Goal: Task Accomplishment & Management: Use online tool/utility

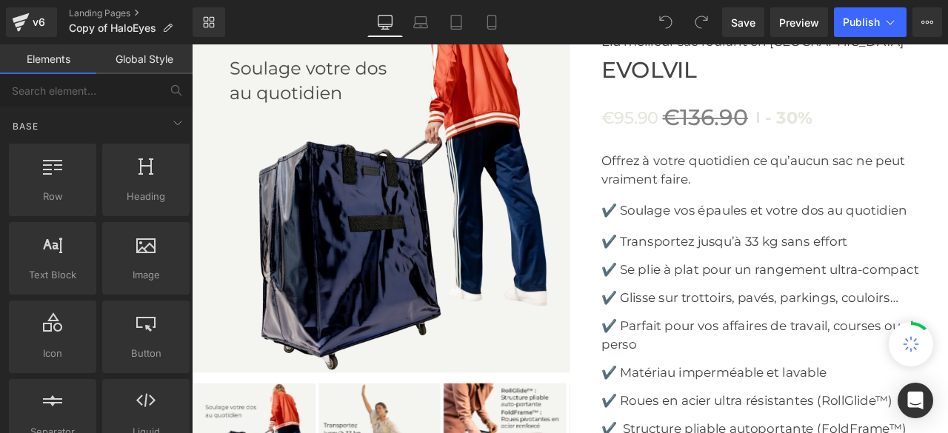
scroll to position [6000, 0]
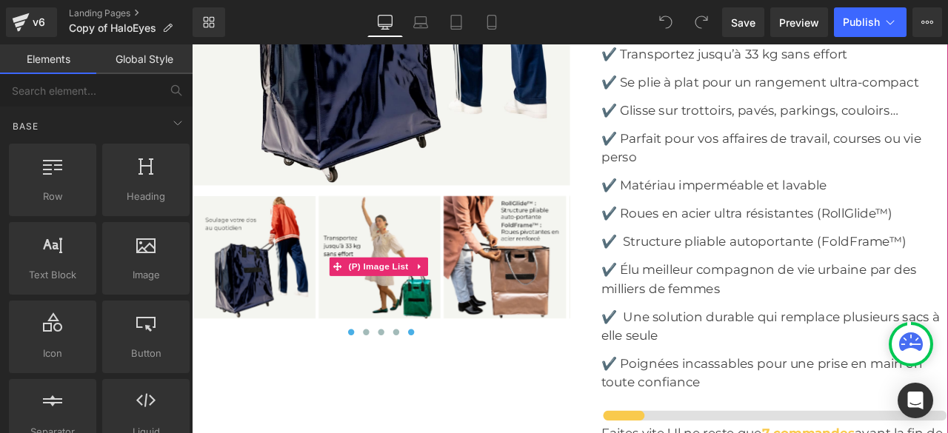
click at [446, 393] on button at bounding box center [452, 386] width 18 height 15
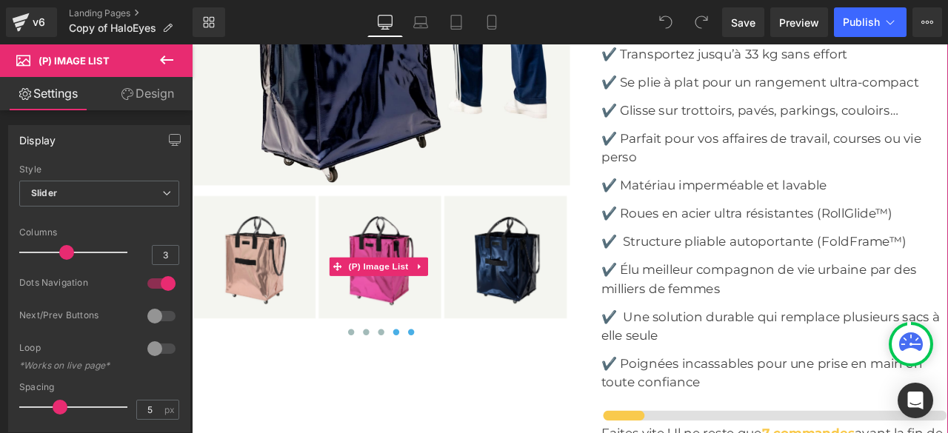
click at [433, 390] on span at bounding box center [433, 385] width 7 height 7
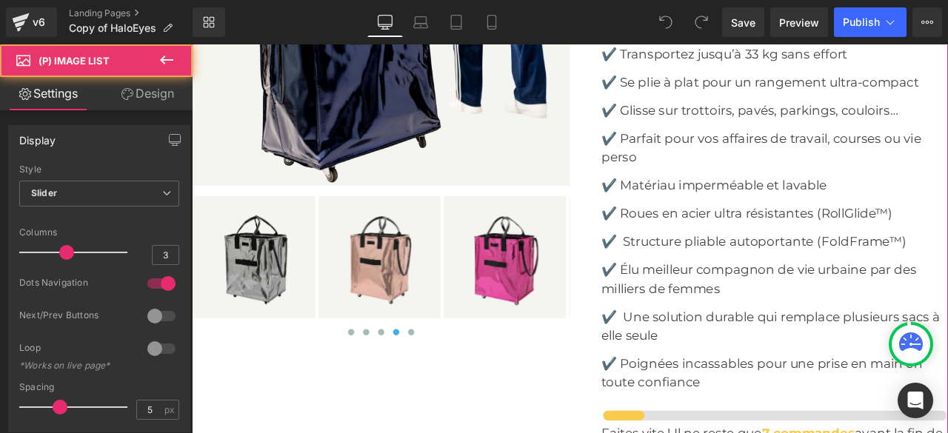
click at [430, 390] on span at bounding box center [433, 385] width 7 height 7
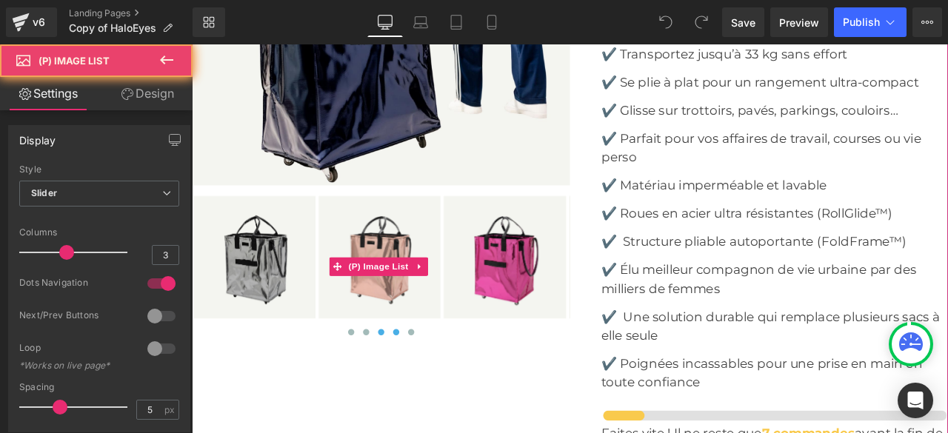
click at [413, 390] on span at bounding box center [416, 385] width 7 height 7
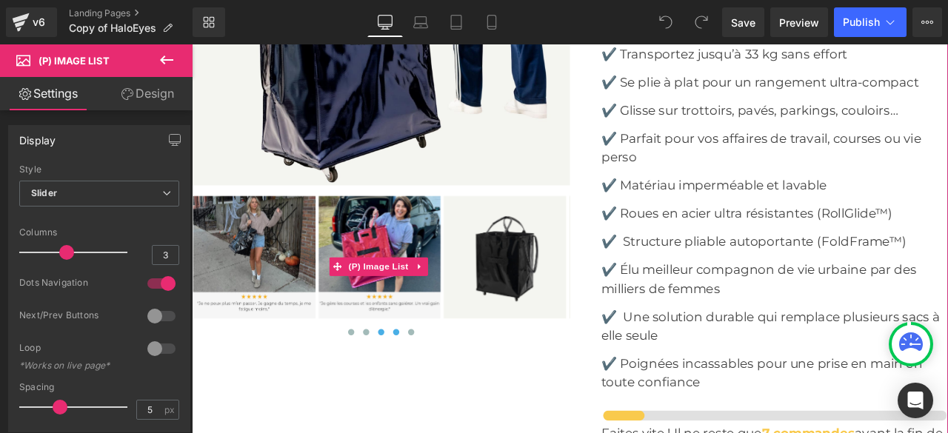
click at [430, 390] on span at bounding box center [433, 385] width 7 height 7
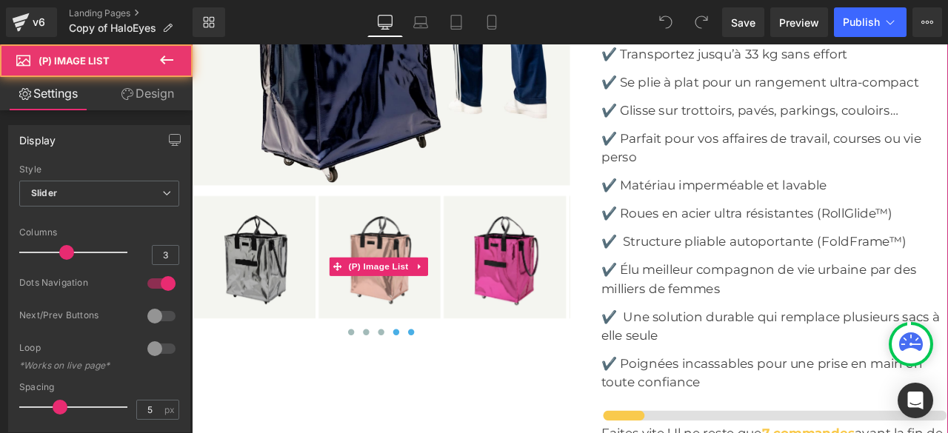
click at [448, 390] on span at bounding box center [451, 385] width 7 height 7
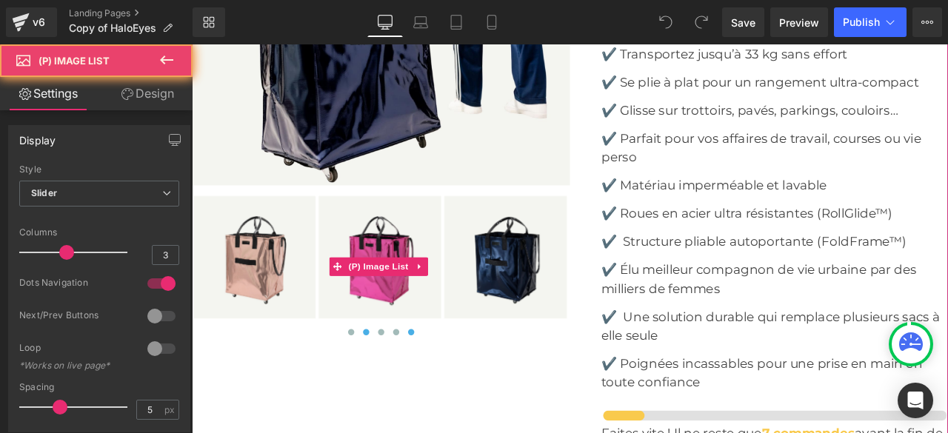
click at [396, 390] on span at bounding box center [398, 385] width 7 height 7
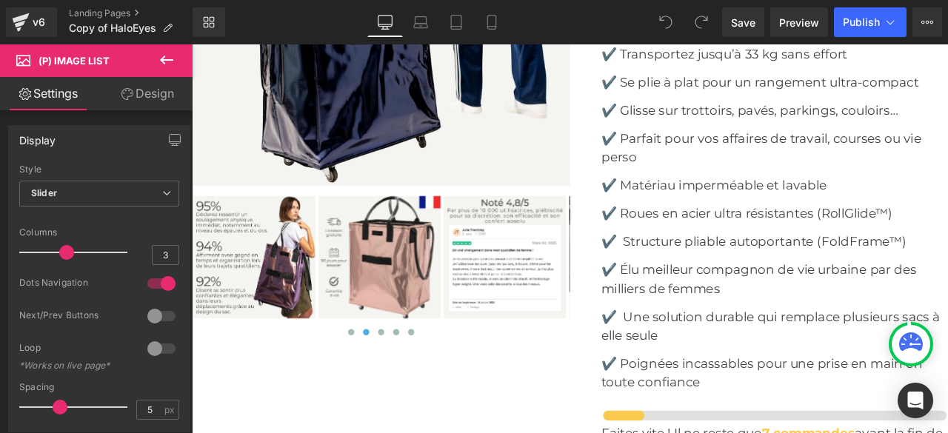
click at [166, 60] on icon at bounding box center [166, 60] width 13 height 9
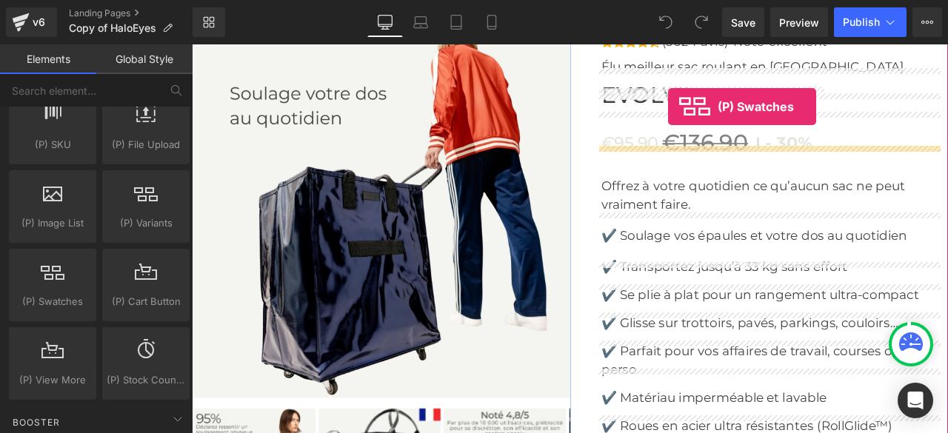
scroll to position [5733, 0]
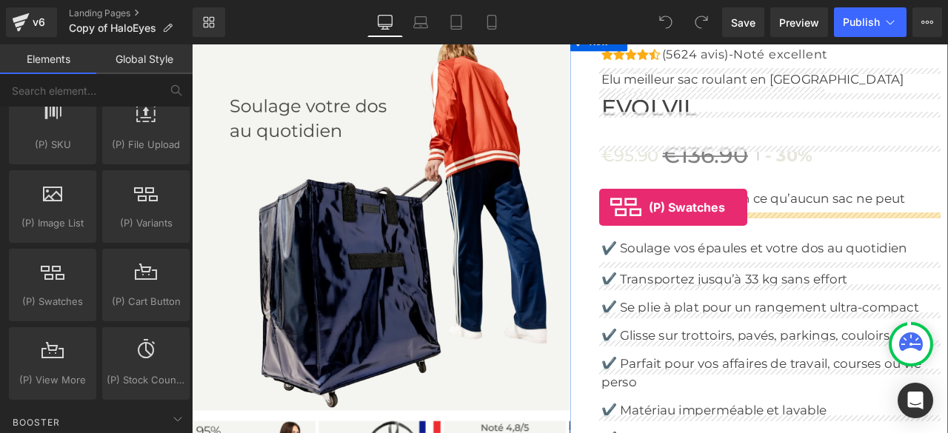
drag, startPoint x: 245, startPoint y: 316, endPoint x: 674, endPoint y: 238, distance: 436.0
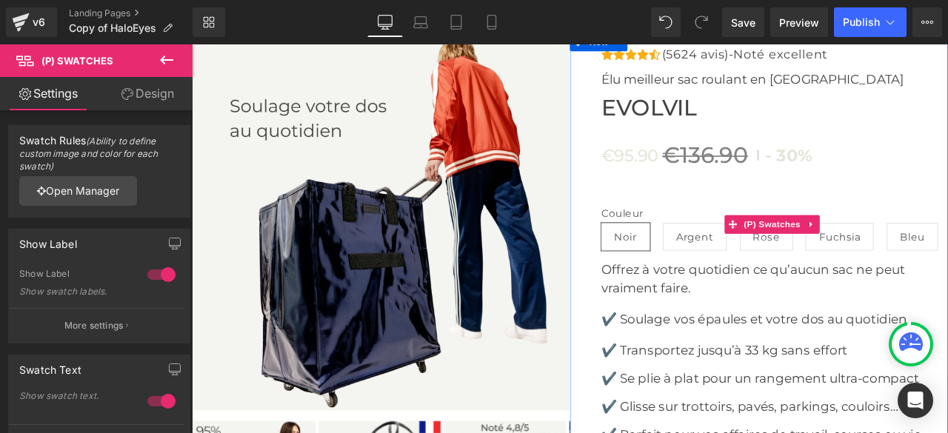
click at [700, 288] on span "Noir" at bounding box center [706, 272] width 27 height 31
click at [792, 288] on span "Argent" at bounding box center [788, 272] width 44 height 31
click at [710, 288] on span "Noir" at bounding box center [706, 272] width 27 height 31
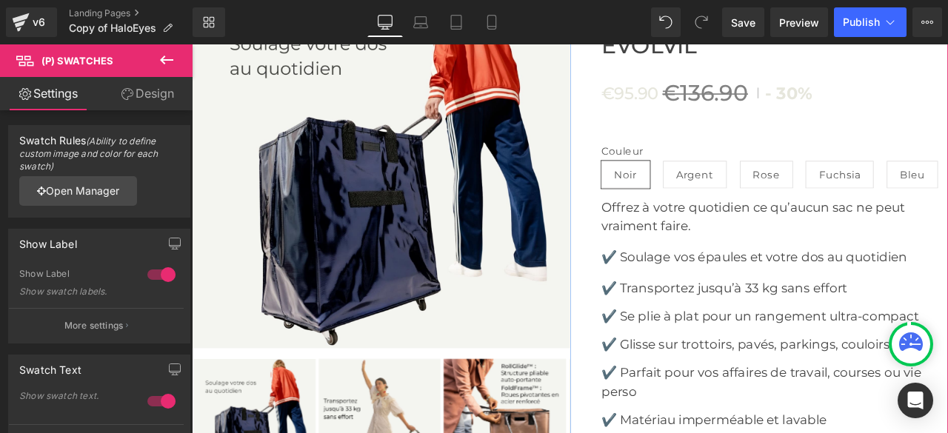
scroll to position [5956, 0]
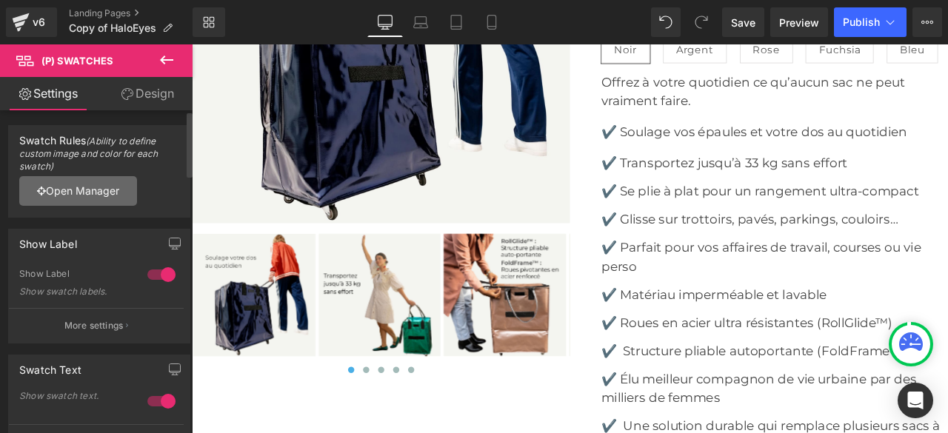
click at [84, 187] on link "Open Manager" at bounding box center [78, 191] width 118 height 30
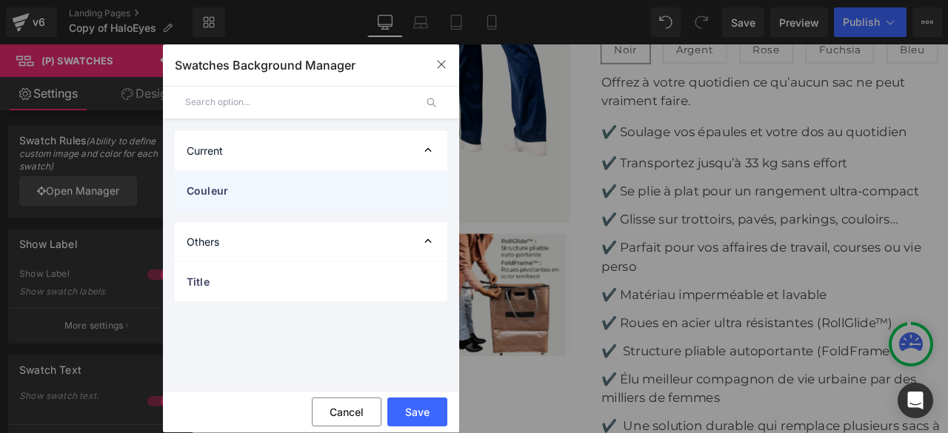
click at [0, 0] on span "Couleur" at bounding box center [0, 0] width 0 height 0
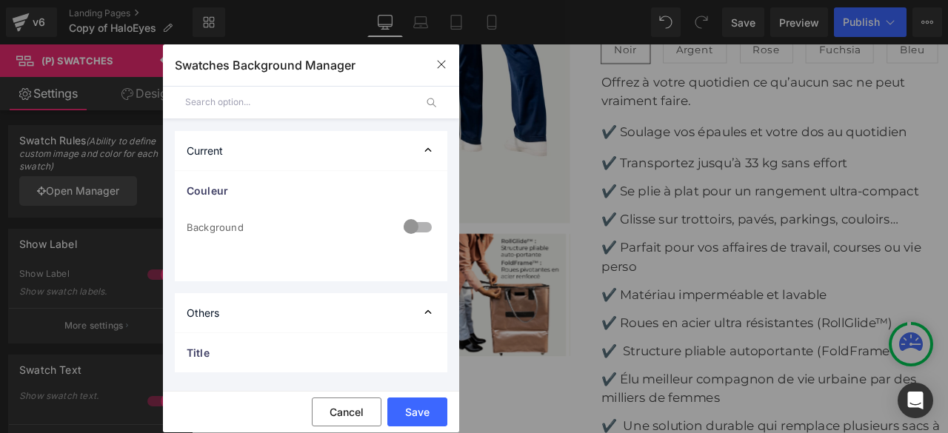
click at [0, 0] on div "Background" at bounding box center [0, 0] width 0 height 0
click at [0, 0] on div at bounding box center [0, 0] width 0 height 0
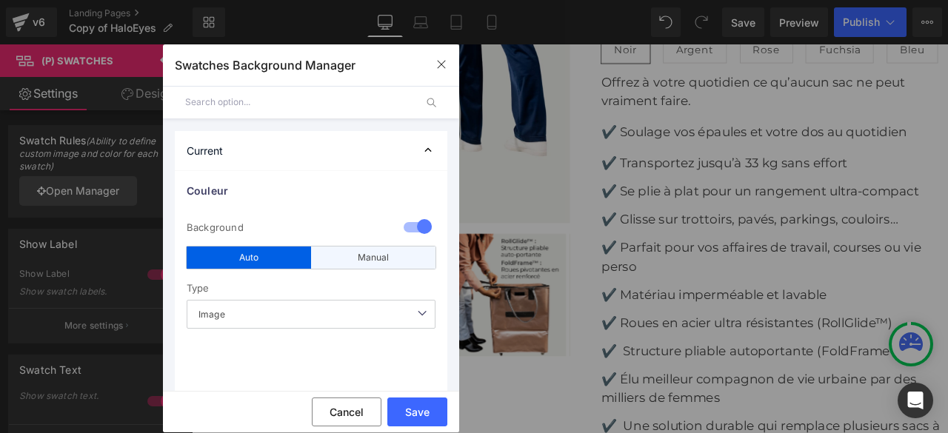
click at [0, 0] on div "Manual" at bounding box center [0, 0] width 0 height 0
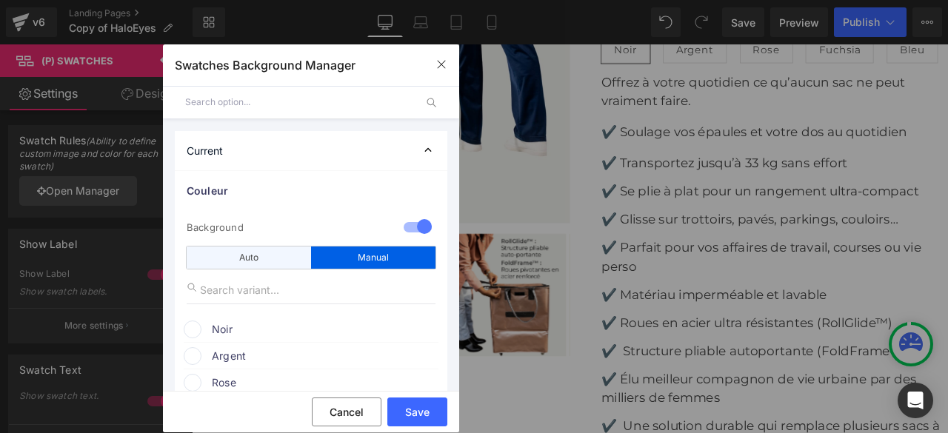
click at [0, 0] on div "Auto" at bounding box center [0, 0] width 0 height 0
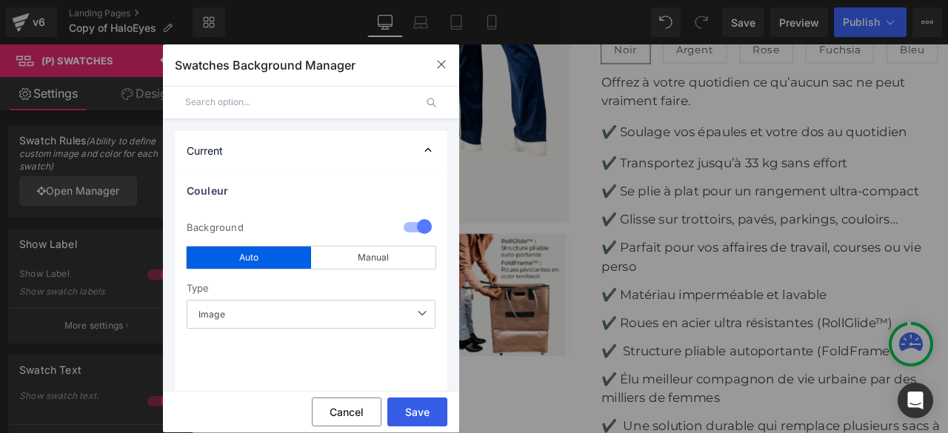
click at [0, 0] on button "Save" at bounding box center [0, 0] width 0 height 0
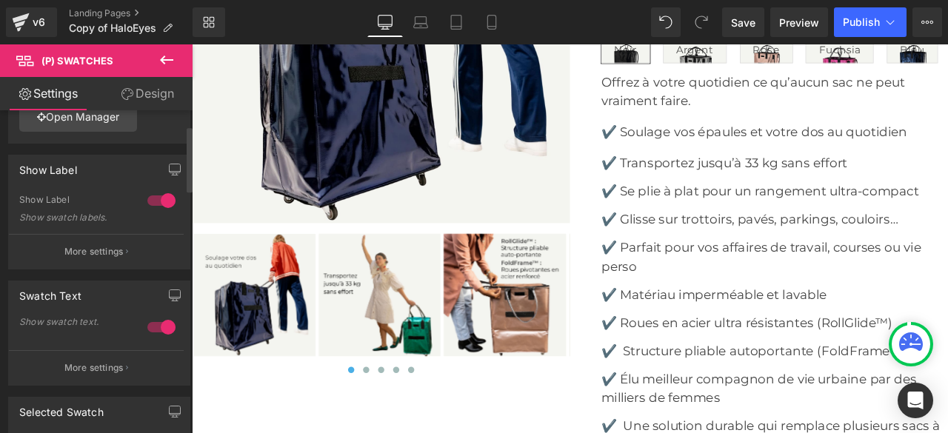
scroll to position [148, 0]
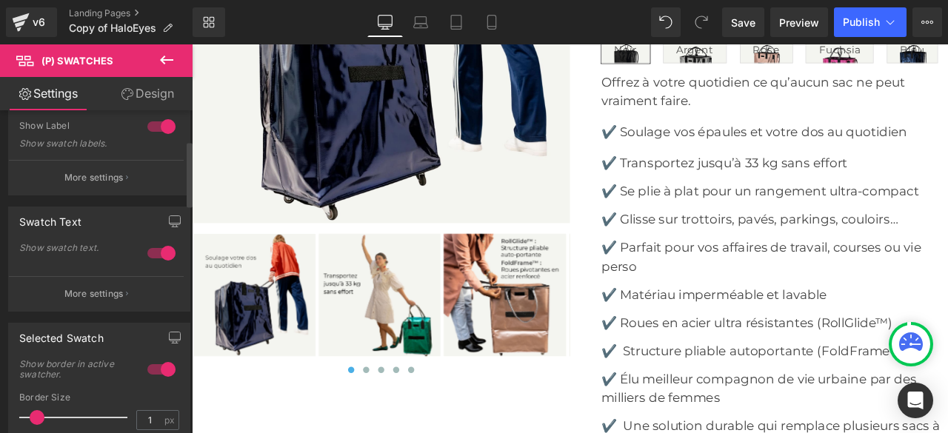
click at [150, 249] on div at bounding box center [162, 253] width 36 height 24
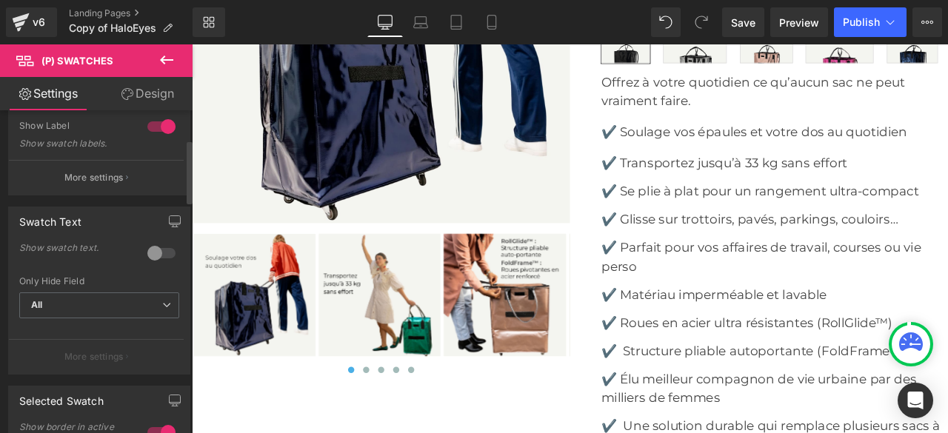
scroll to position [74, 0]
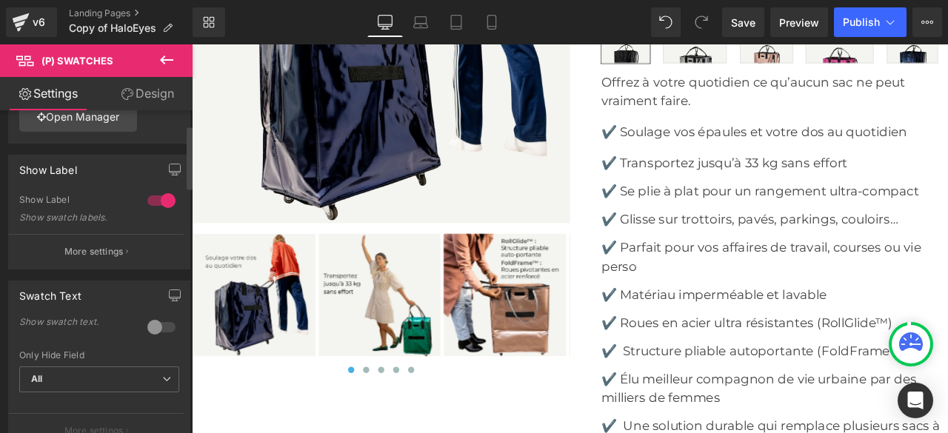
click at [149, 201] on div at bounding box center [162, 201] width 36 height 24
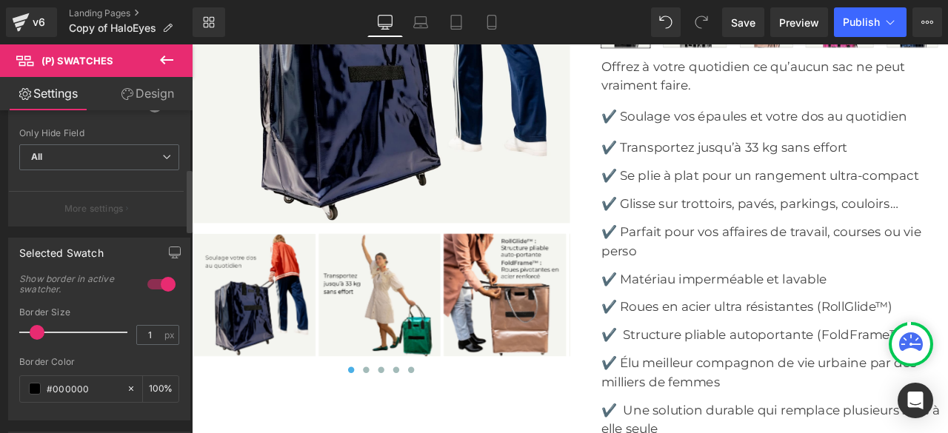
scroll to position [370, 0]
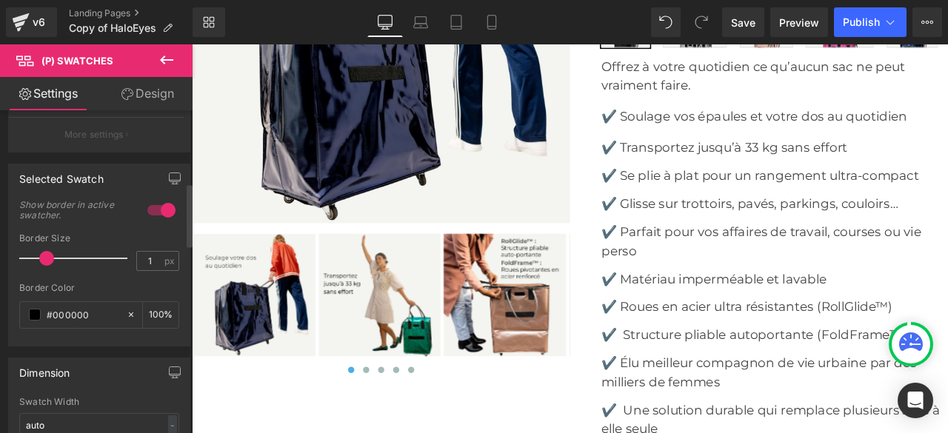
drag, startPoint x: 37, startPoint y: 259, endPoint x: 46, endPoint y: 276, distance: 19.9
click at [46, 276] on div "Border Size 1 px" at bounding box center [99, 258] width 160 height 50
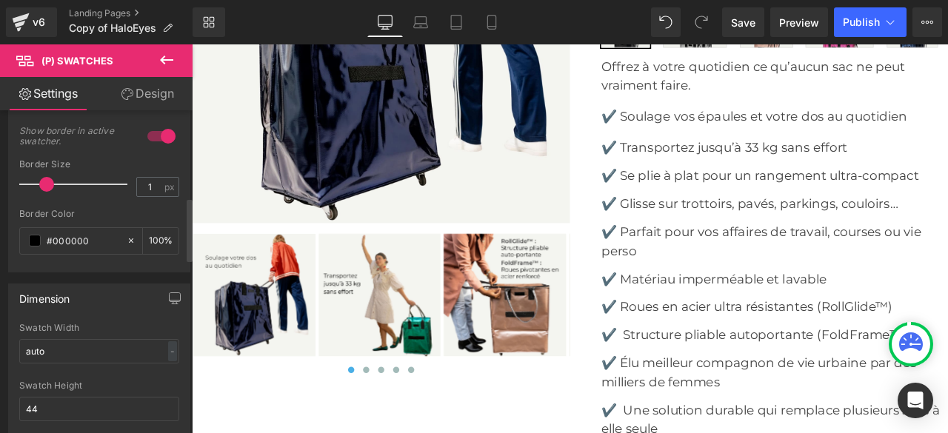
scroll to position [519, 0]
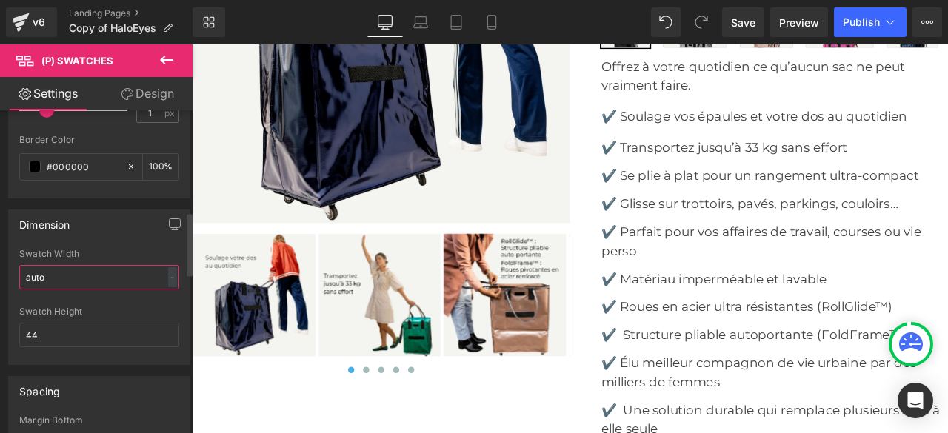
click at [81, 279] on input "auto" at bounding box center [99, 277] width 160 height 24
type input "a"
type input "50"
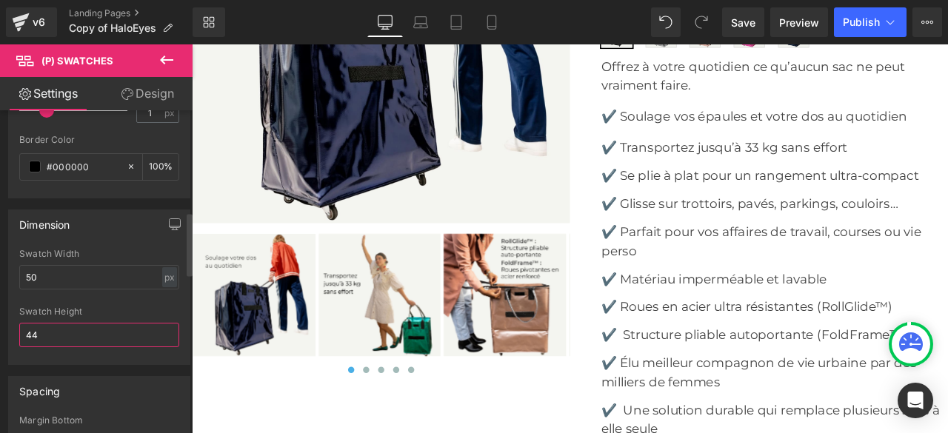
click at [68, 336] on input "44" at bounding box center [99, 335] width 160 height 24
type input "4"
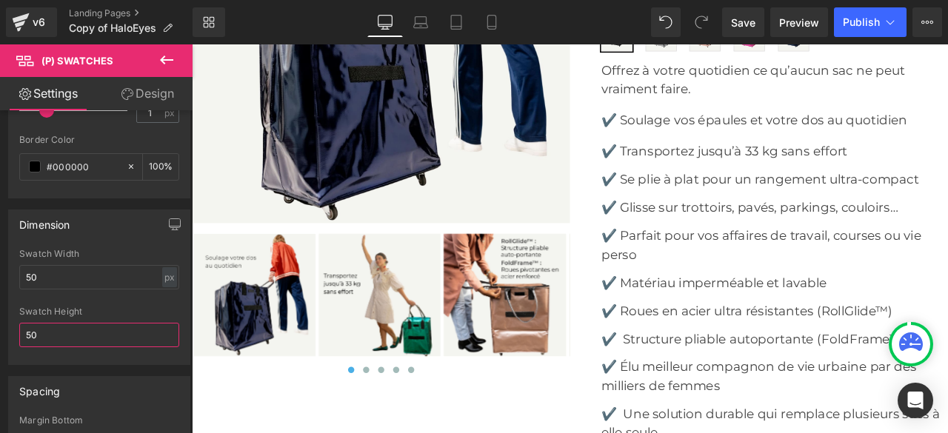
type input "50"
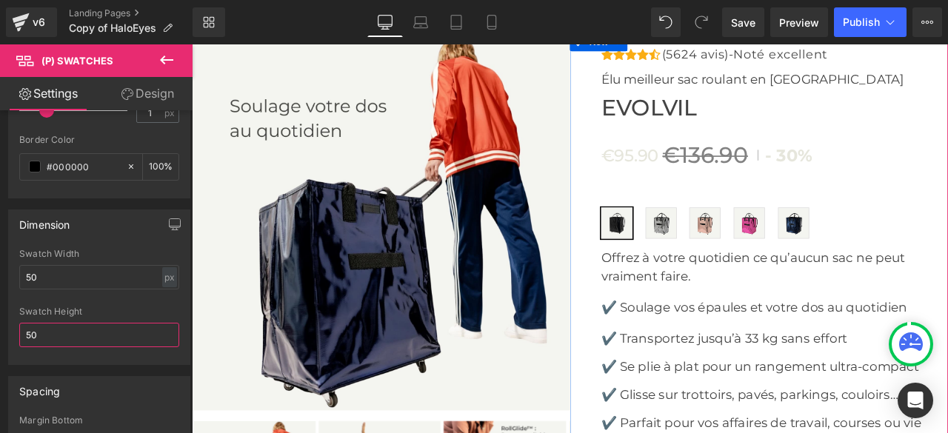
scroll to position [5881, 0]
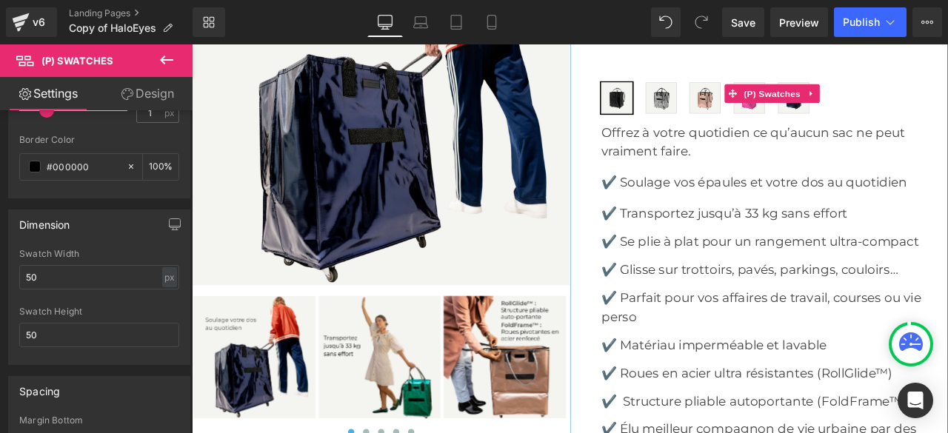
click at [750, 127] on span "Argent" at bounding box center [748, 108] width 37 height 37
click at [796, 127] on span "Rose" at bounding box center [799, 108] width 37 height 37
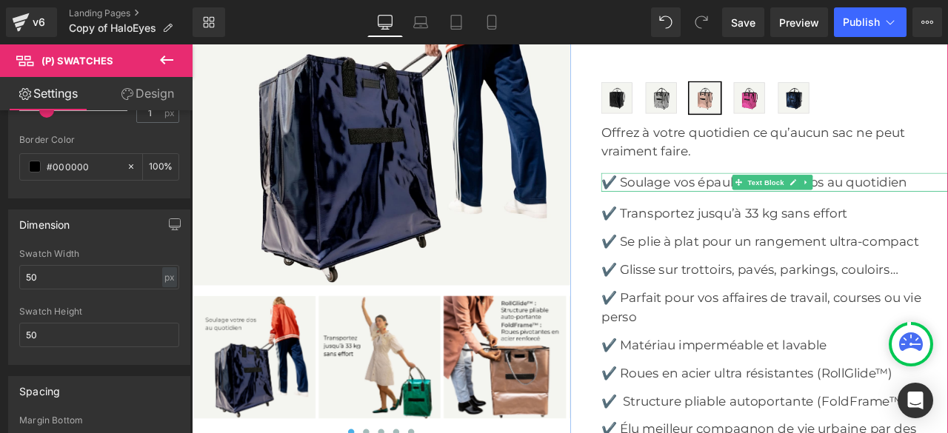
scroll to position [5807, 0]
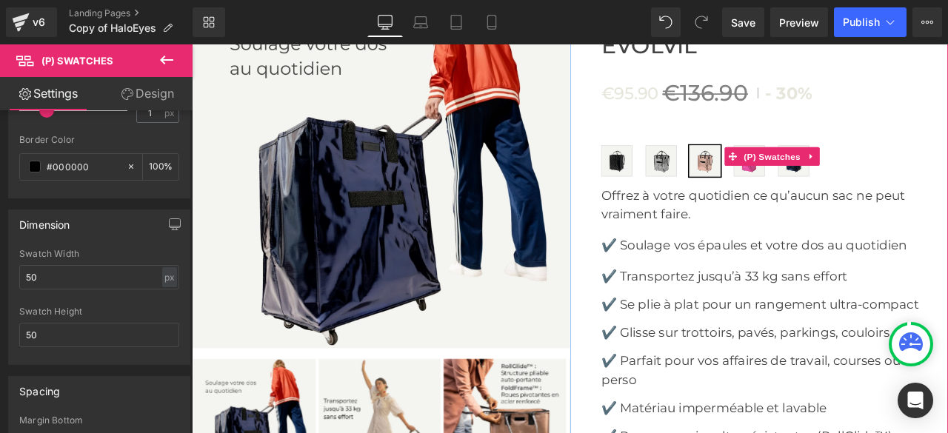
click at [839, 201] on span "Fuchsia" at bounding box center [852, 182] width 37 height 37
click at [901, 201] on span "Bleu" at bounding box center [905, 182] width 37 height 37
click at [692, 201] on span "Noir" at bounding box center [695, 182] width 37 height 37
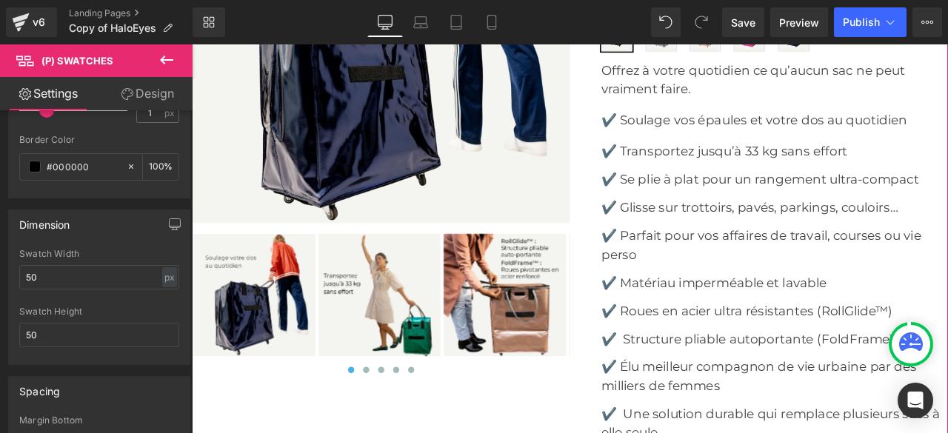
scroll to position [6030, 0]
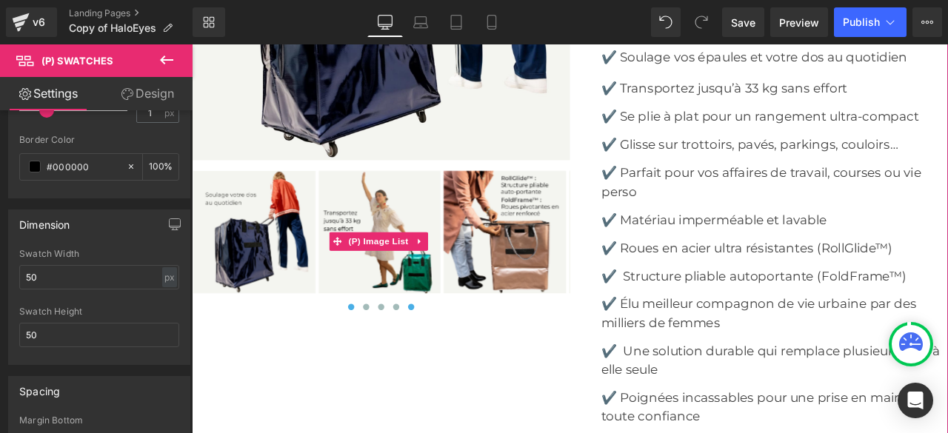
click at [452, 364] on button at bounding box center [452, 356] width 18 height 15
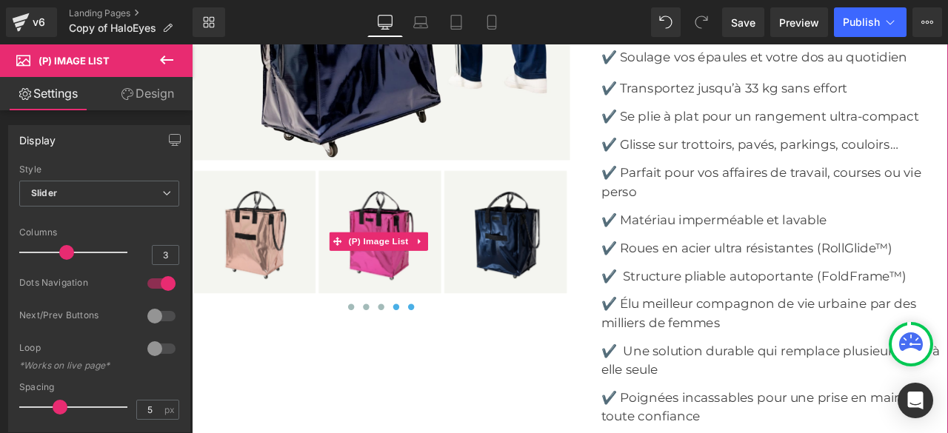
click at [427, 364] on button at bounding box center [434, 356] width 18 height 15
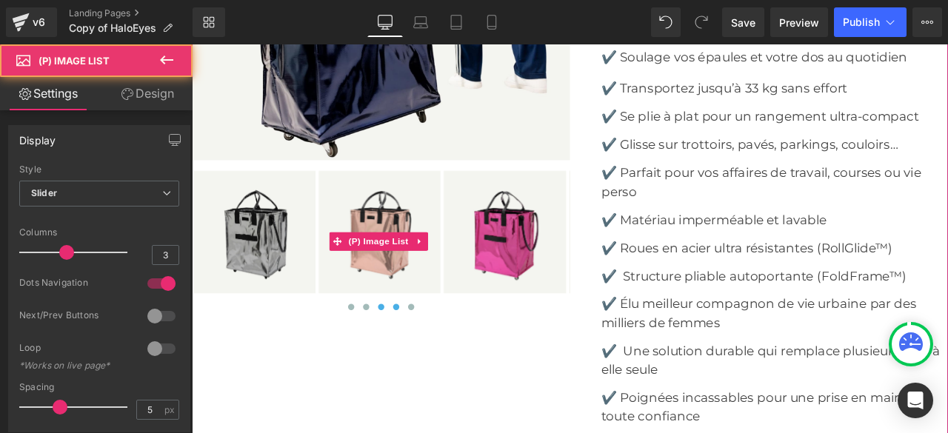
click at [413, 360] on span at bounding box center [416, 356] width 7 height 7
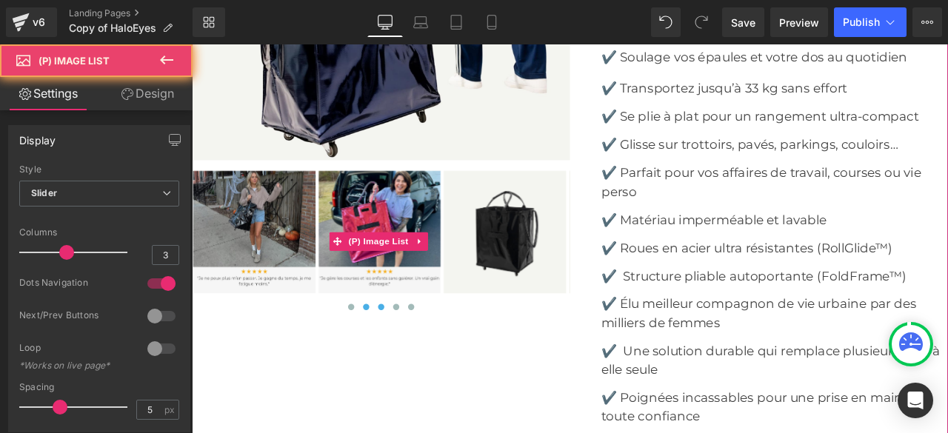
click at [395, 360] on span at bounding box center [398, 356] width 7 height 7
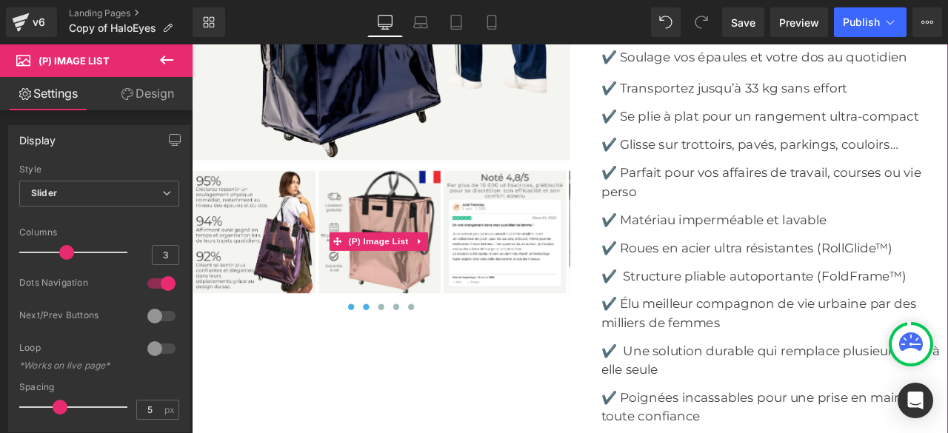
click at [377, 360] on span at bounding box center [380, 356] width 7 height 7
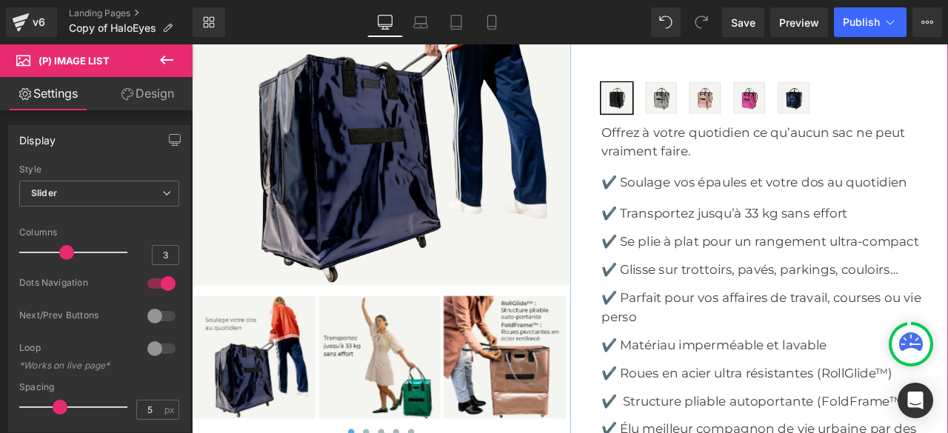
scroll to position [5807, 0]
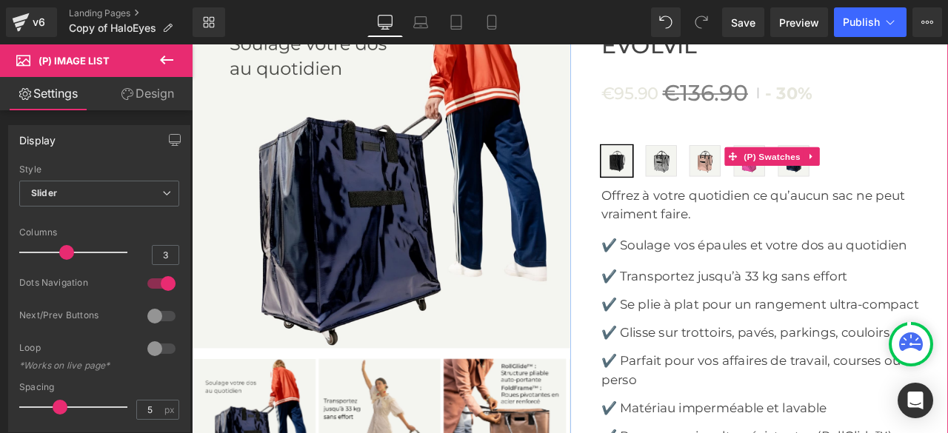
click at [741, 201] on span "Argent" at bounding box center [748, 182] width 37 height 37
click at [793, 201] on span "Rose" at bounding box center [799, 182] width 37 height 37
click at [686, 201] on span "Noir" at bounding box center [695, 182] width 37 height 37
click at [731, 201] on span "Argent" at bounding box center [748, 182] width 37 height 37
click at [788, 201] on span "Rose" at bounding box center [799, 182] width 37 height 37
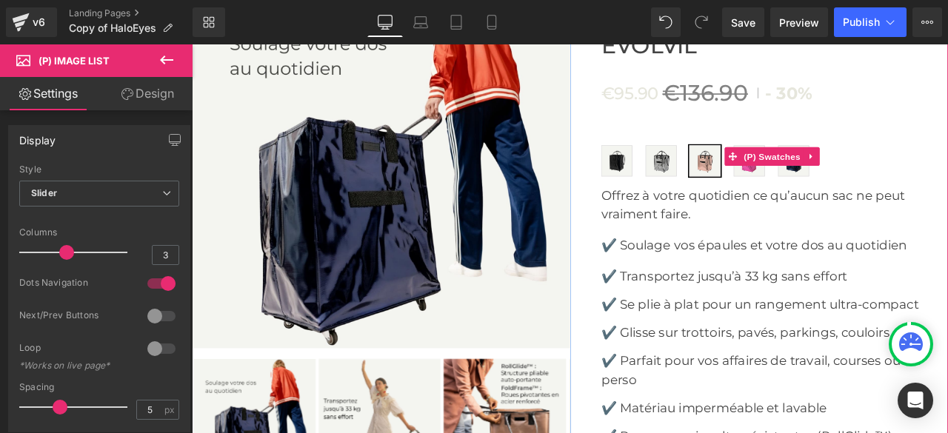
click at [840, 201] on span "Fuchsia" at bounding box center [852, 182] width 37 height 37
click at [891, 201] on span "Bleu" at bounding box center [905, 182] width 37 height 37
click at [695, 201] on span "Noir" at bounding box center [695, 182] width 37 height 37
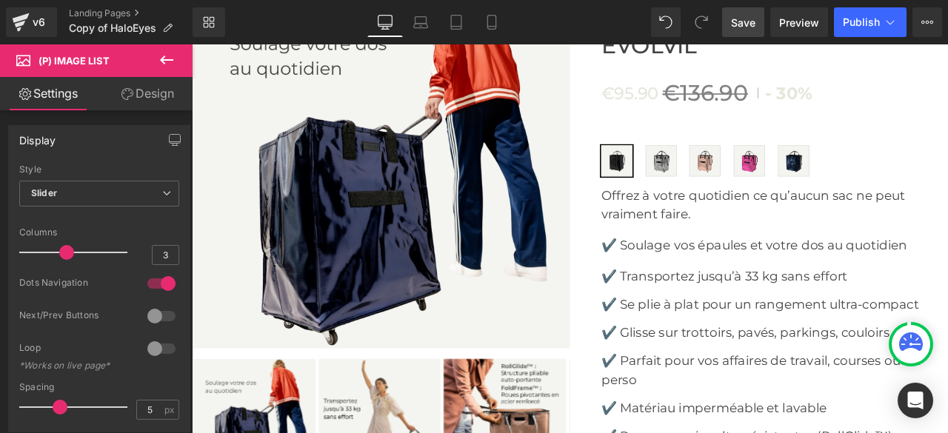
click at [750, 21] on span "Save" at bounding box center [743, 23] width 24 height 16
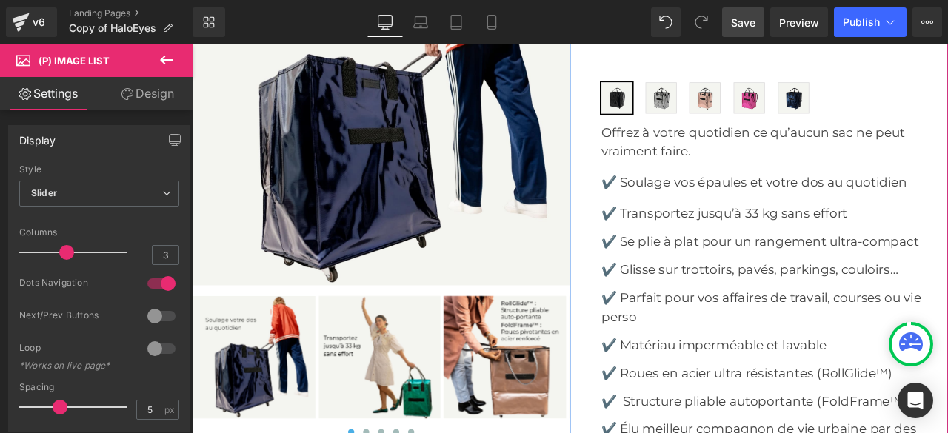
scroll to position [5956, 0]
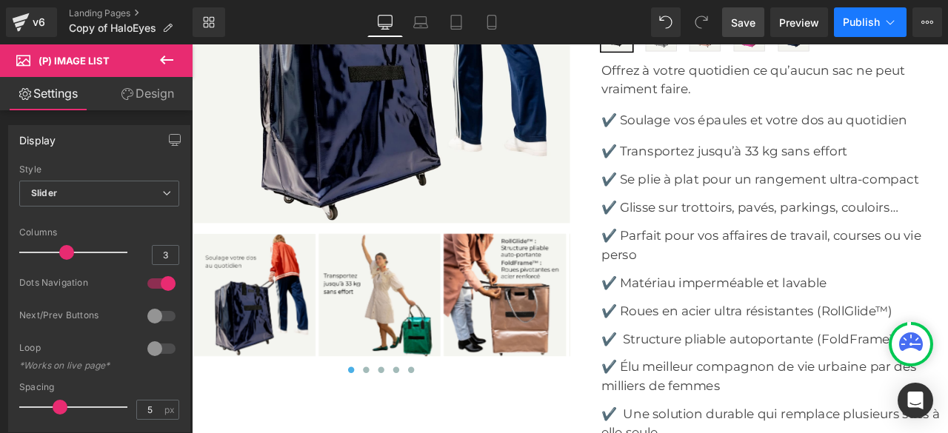
click at [859, 23] on span "Publish" at bounding box center [861, 22] width 37 height 12
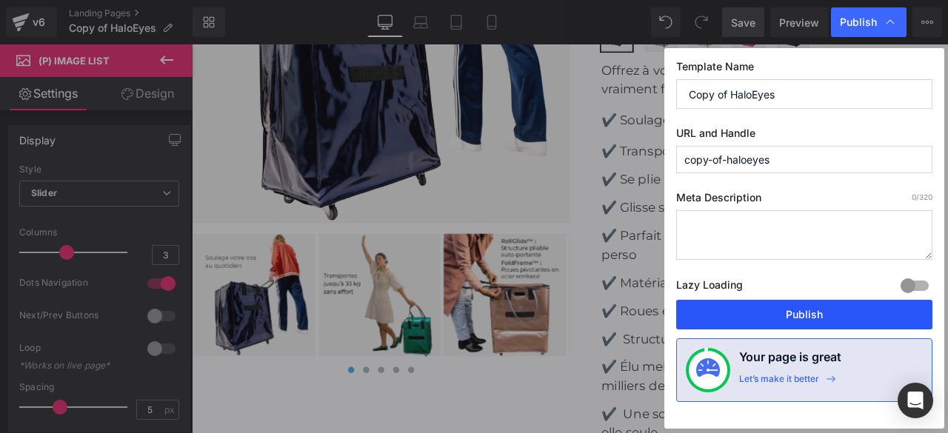
click at [805, 316] on button "Publish" at bounding box center [804, 315] width 256 height 30
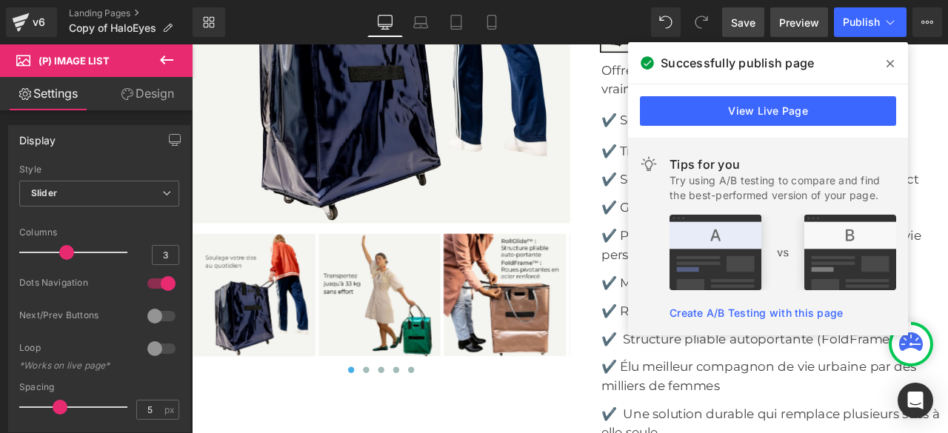
click at [796, 18] on span "Preview" at bounding box center [799, 23] width 40 height 16
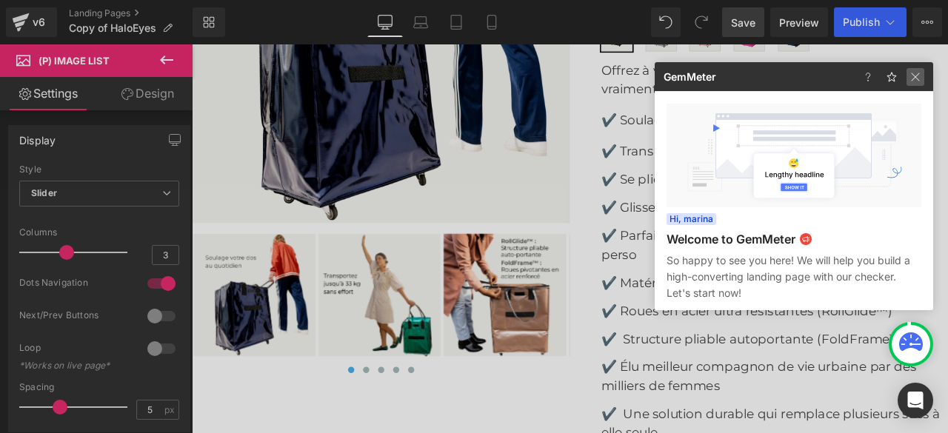
click at [0, 0] on img at bounding box center [0, 0] width 0 height 0
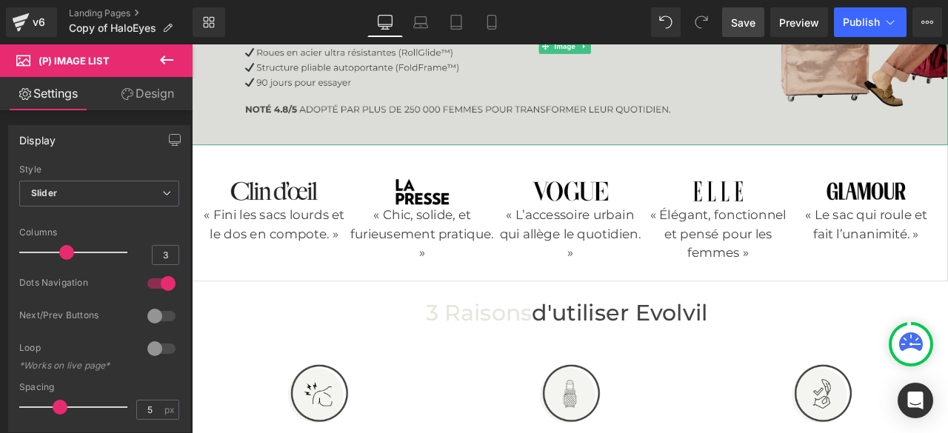
scroll to position [370, 0]
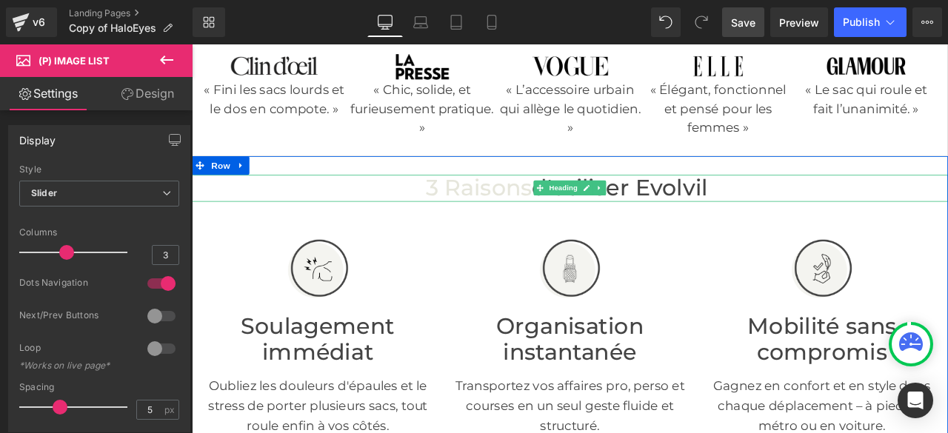
click at [518, 230] on font "3 raisons" at bounding box center [533, 215] width 126 height 32
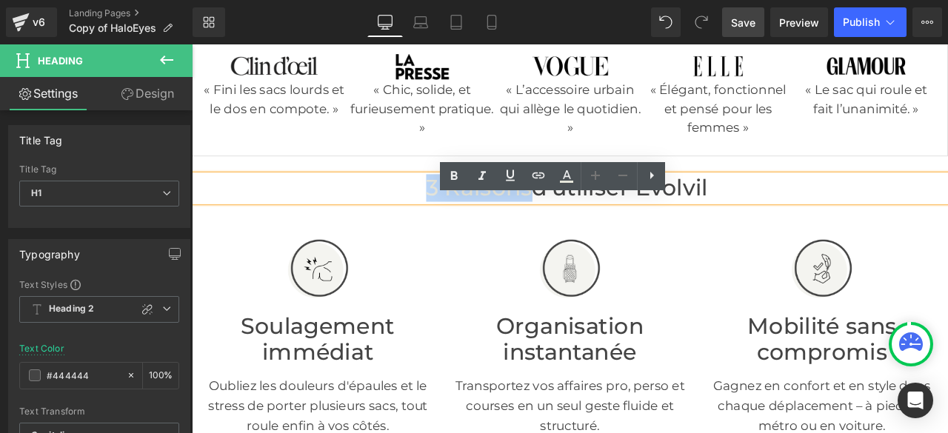
drag, startPoint x: 464, startPoint y: 238, endPoint x: 581, endPoint y: 250, distance: 117.6
click at [581, 230] on font "3 raisons" at bounding box center [533, 215] width 126 height 32
click at [0, 0] on icon at bounding box center [0, 0] width 0 height 0
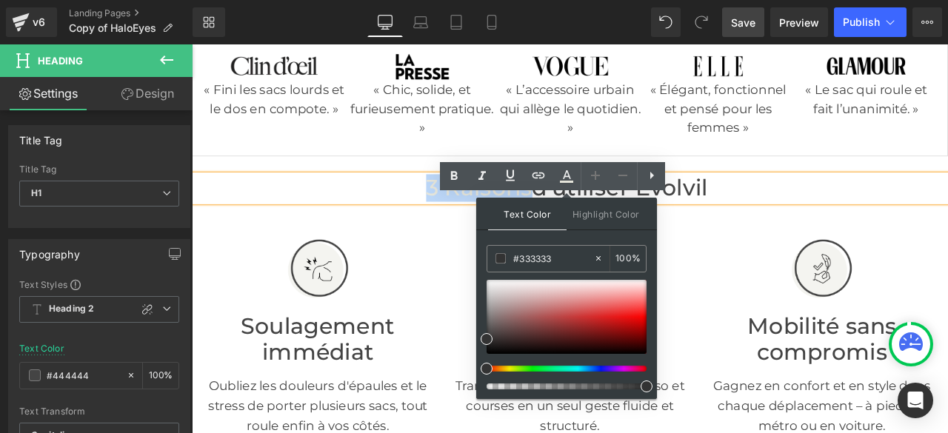
click at [801, 307] on div at bounding box center [939, 308] width 276 height 74
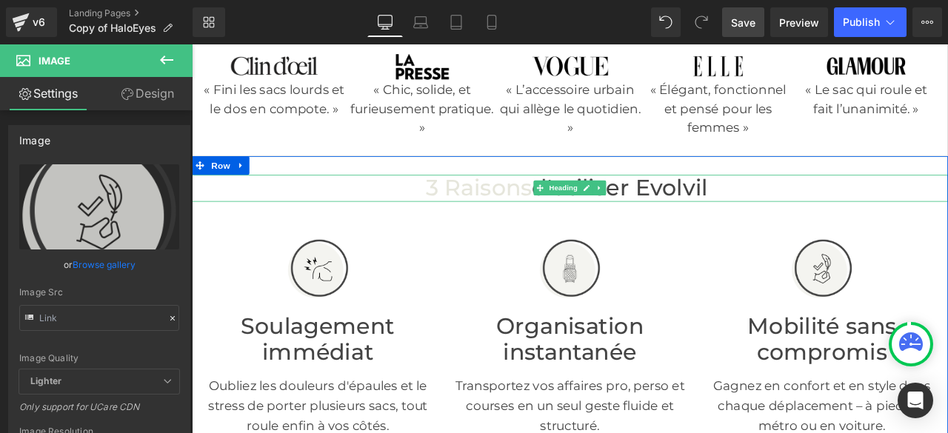
click at [579, 230] on font "3 raisons" at bounding box center [533, 215] width 126 height 32
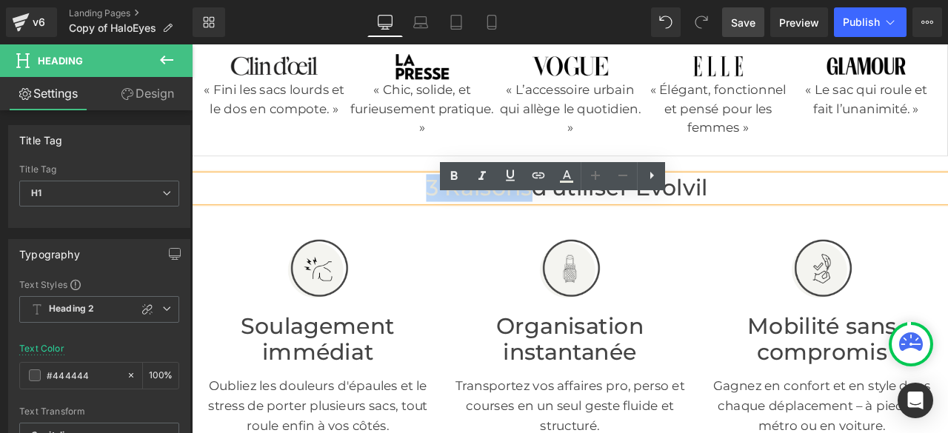
drag, startPoint x: 580, startPoint y: 244, endPoint x: 464, endPoint y: 235, distance: 115.9
click at [470, 230] on font "3 raisons" at bounding box center [533, 215] width 126 height 32
click at [0, 0] on icon at bounding box center [0, 0] width 0 height 0
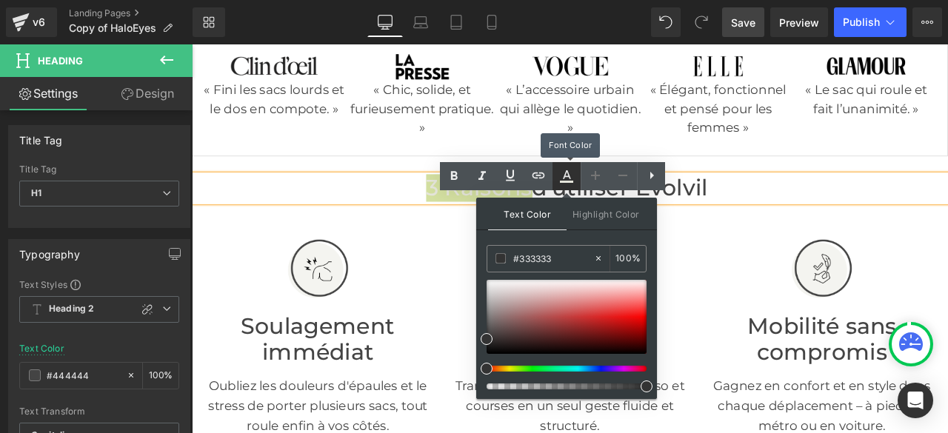
click at [0, 0] on icon at bounding box center [0, 0] width 0 height 0
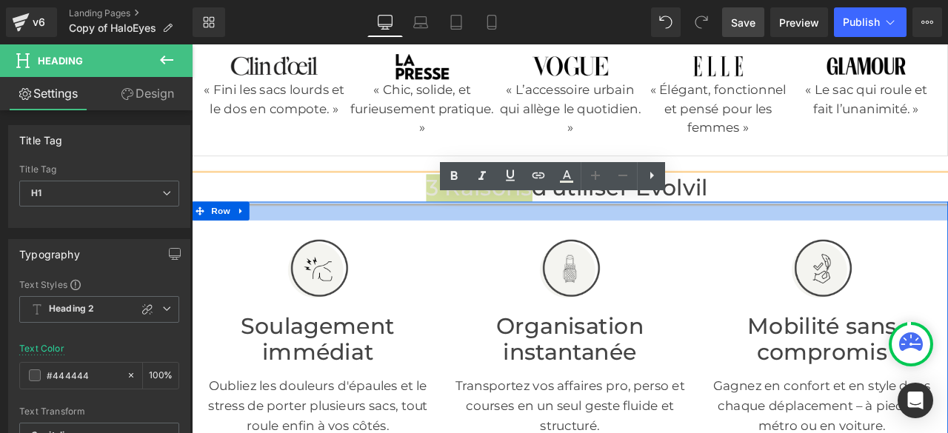
drag, startPoint x: 506, startPoint y: 277, endPoint x: 484, endPoint y: 246, distance: 38.2
click at [506, 253] on div at bounding box center [640, 242] width 896 height 22
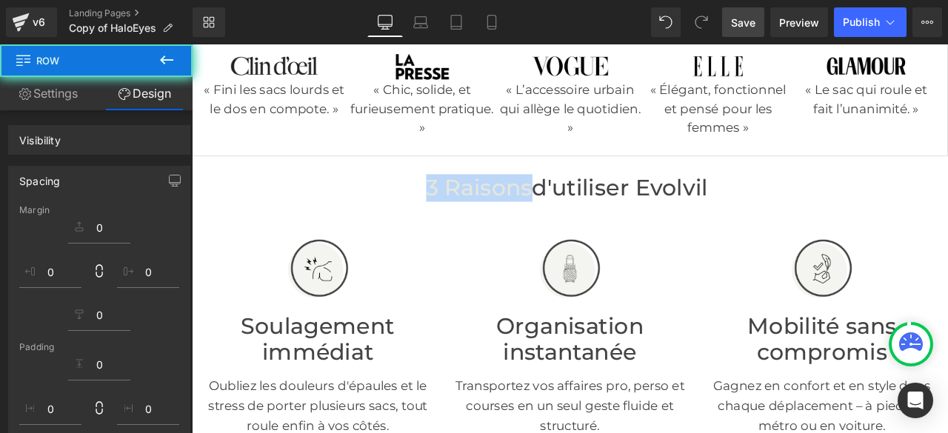
click at [501, 230] on font "3 raisons" at bounding box center [533, 215] width 126 height 32
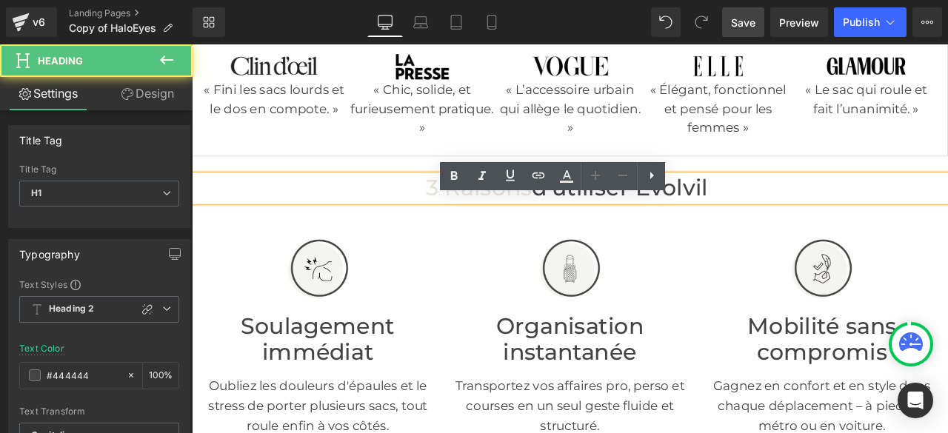
click at [535, 230] on font "3 raisons" at bounding box center [533, 215] width 126 height 32
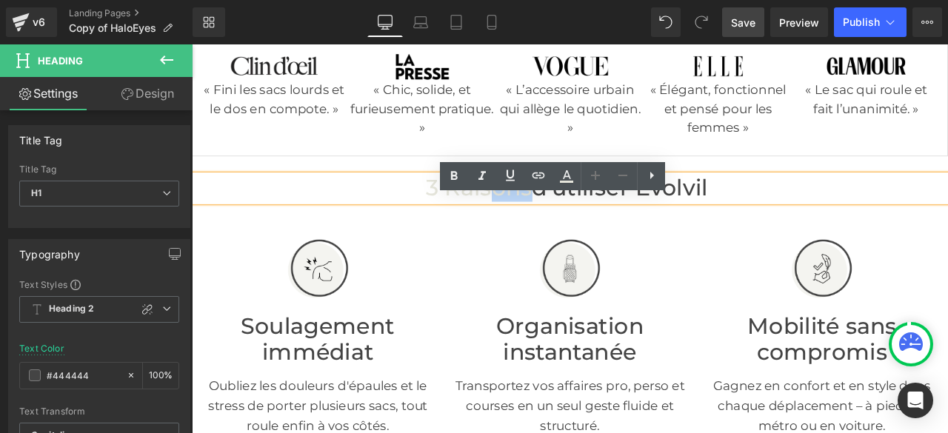
drag, startPoint x: 581, startPoint y: 244, endPoint x: 544, endPoint y: 241, distance: 37.1
click at [544, 230] on font "3 raisons" at bounding box center [533, 215] width 126 height 32
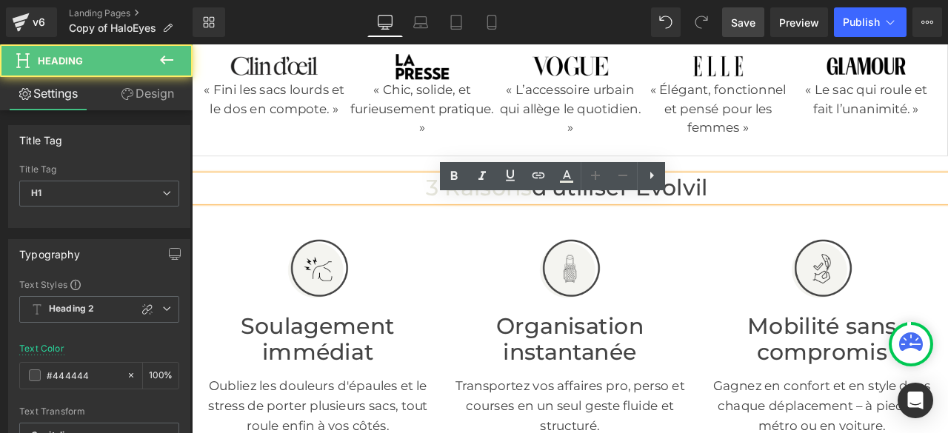
click at [520, 230] on font "3 raisons" at bounding box center [533, 215] width 126 height 32
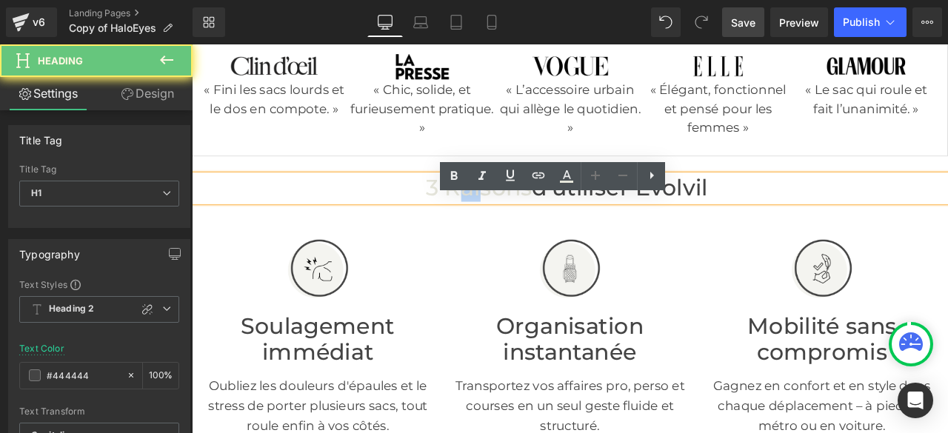
drag, startPoint x: 521, startPoint y: 244, endPoint x: 544, endPoint y: 233, distance: 26.5
click at [503, 230] on font "3 raisons" at bounding box center [533, 215] width 126 height 32
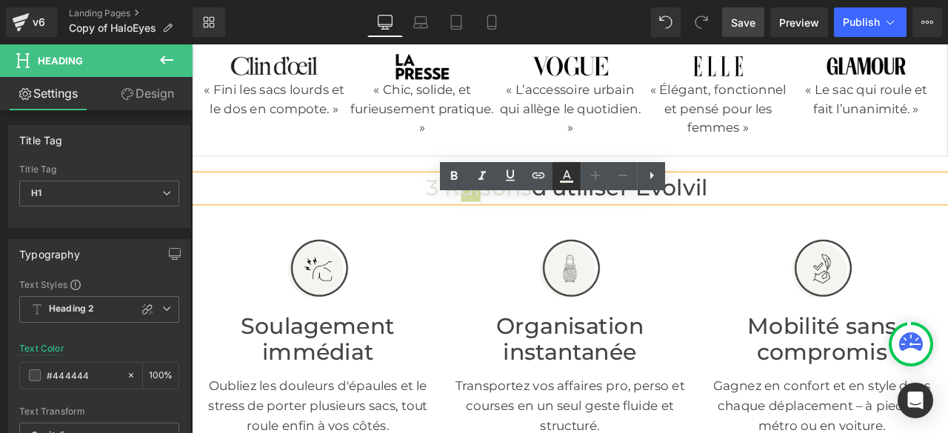
click at [0, 0] on icon at bounding box center [0, 0] width 0 height 0
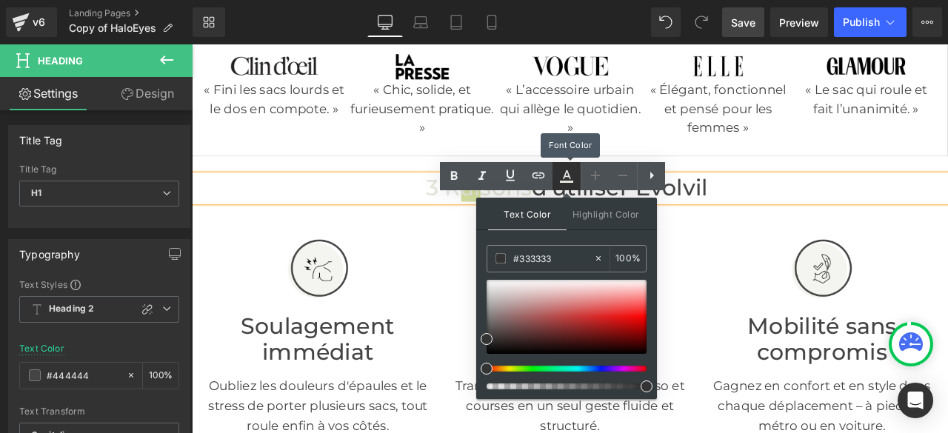
click at [0, 0] on icon at bounding box center [0, 0] width 0 height 0
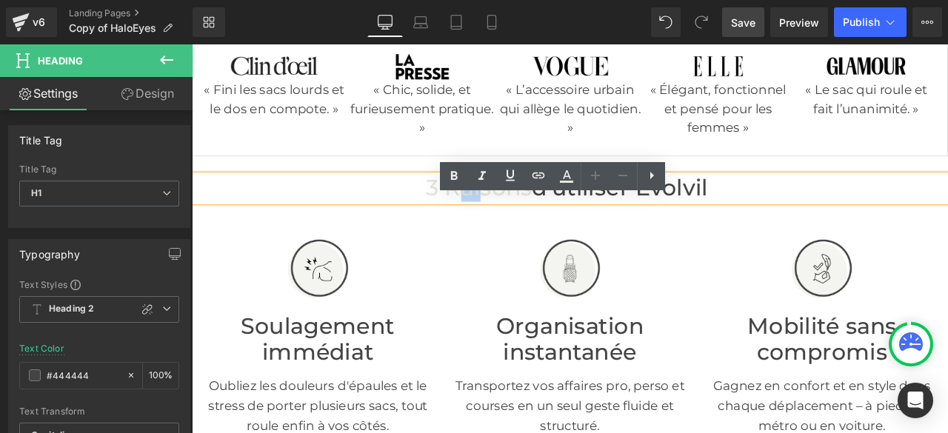
click at [470, 230] on font "3 raisons" at bounding box center [533, 215] width 126 height 32
drag, startPoint x: 475, startPoint y: 244, endPoint x: 461, endPoint y: 244, distance: 13.3
click at [470, 230] on font "3 raisons" at bounding box center [533, 215] width 126 height 32
click at [0, 0] on icon at bounding box center [0, 0] width 0 height 0
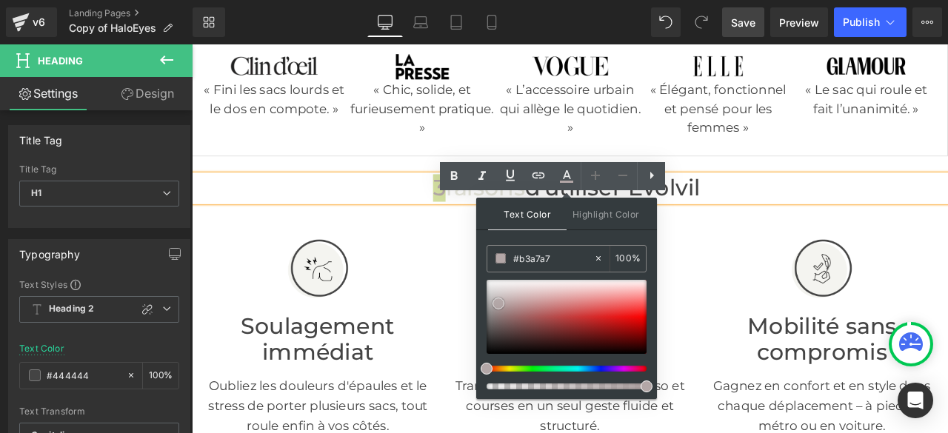
drag, startPoint x: 487, startPoint y: 339, endPoint x: 499, endPoint y: 303, distance: 37.5
click at [192, 44] on div at bounding box center [192, 44] width 0 height 0
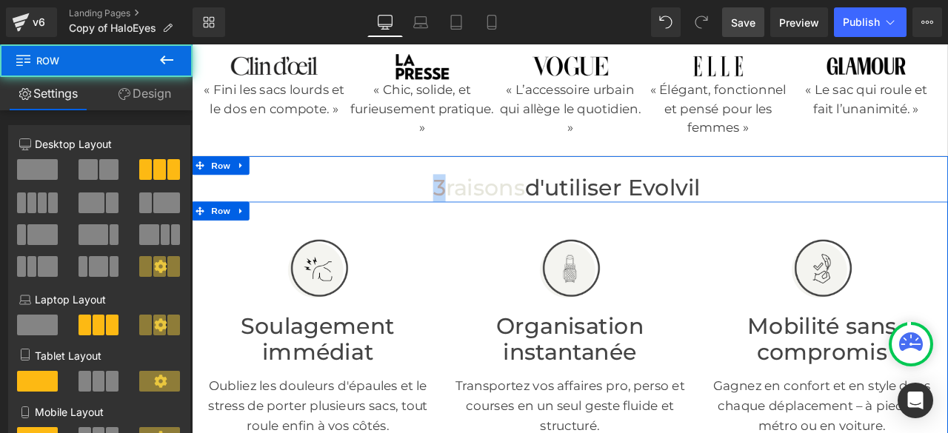
click at [465, 293] on div "Image Soulagement immédiat Heading Oubliez les douleurs d'épaules et le stress …" at bounding box center [341, 389] width 276 height 273
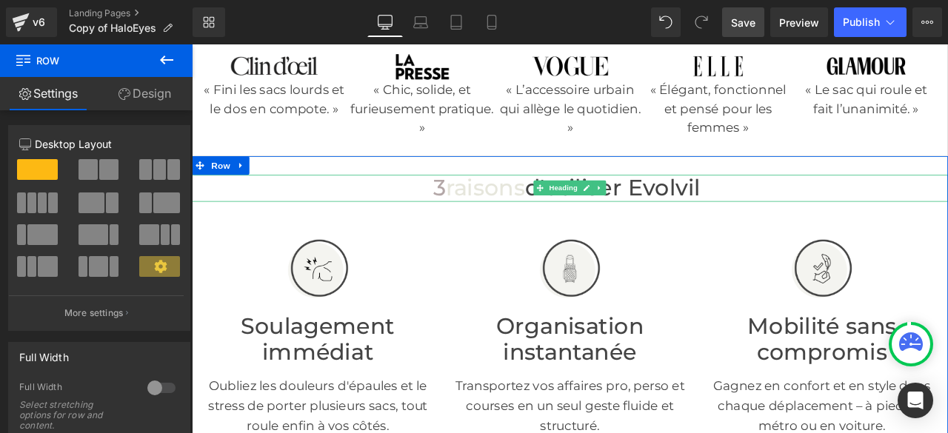
click at [478, 230] on span "3" at bounding box center [485, 215] width 15 height 32
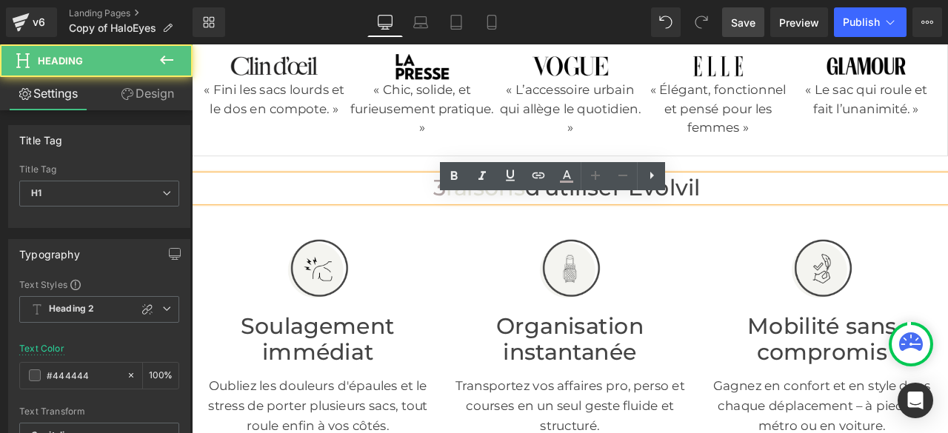
click at [478, 230] on span "3" at bounding box center [485, 215] width 15 height 32
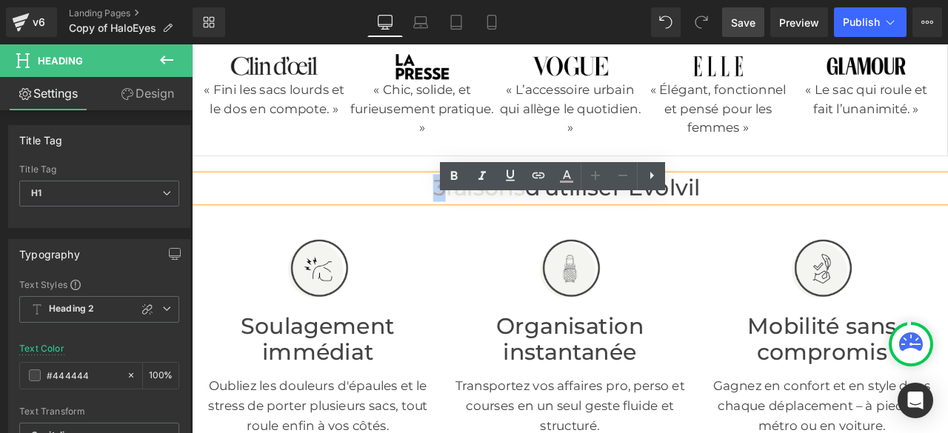
click at [478, 230] on span "3" at bounding box center [485, 215] width 15 height 32
click at [0, 0] on icon at bounding box center [0, 0] width 0 height 0
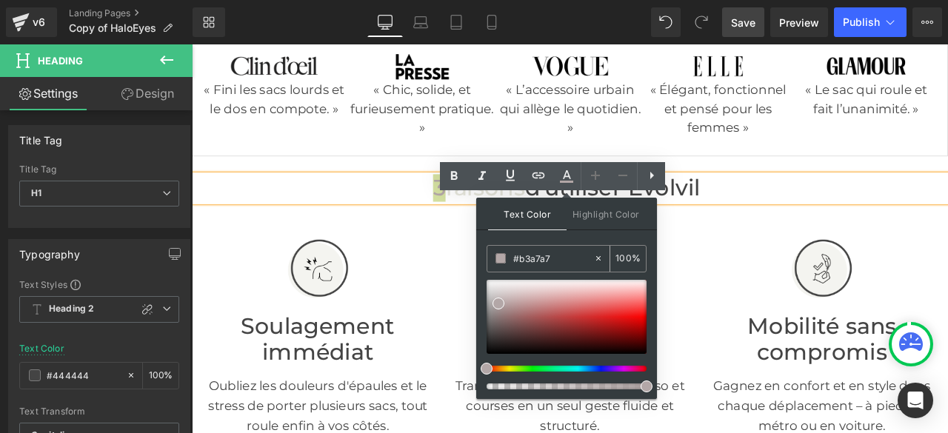
drag, startPoint x: 564, startPoint y: 258, endPoint x: 508, endPoint y: 260, distance: 56.3
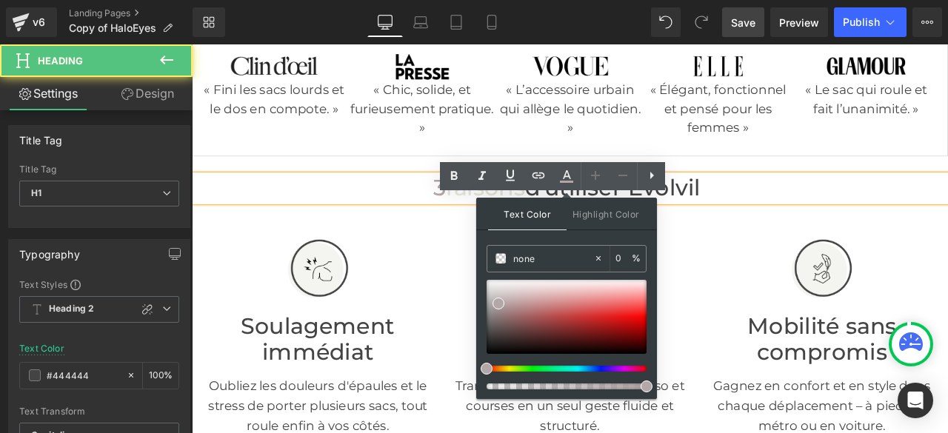
click at [504, 230] on span "raisons" at bounding box center [540, 215] width 94 height 32
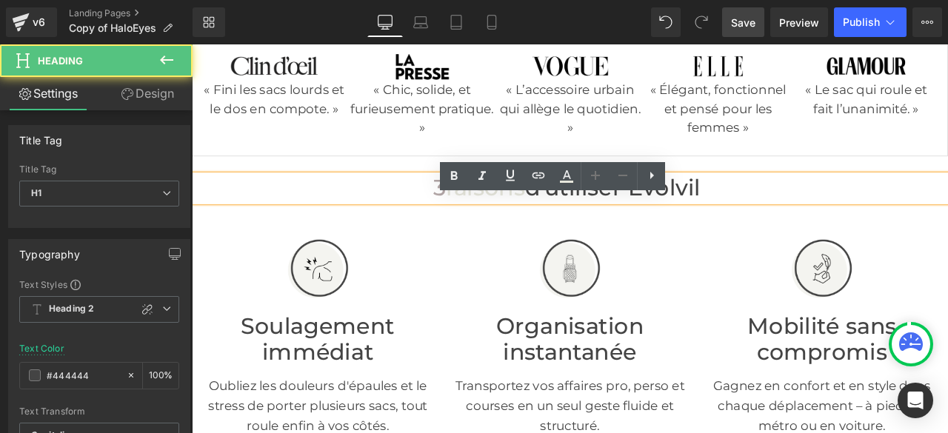
click at [493, 230] on span "raisons" at bounding box center [540, 215] width 94 height 32
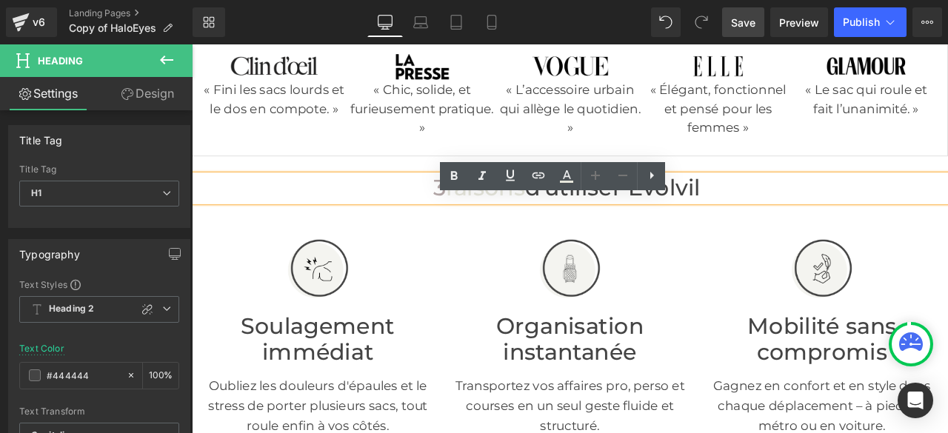
drag, startPoint x: 486, startPoint y: 241, endPoint x: 579, endPoint y: 249, distance: 93.6
click at [579, 230] on span "raisons" at bounding box center [540, 215] width 94 height 32
click at [0, 0] on icon at bounding box center [0, 0] width 0 height 0
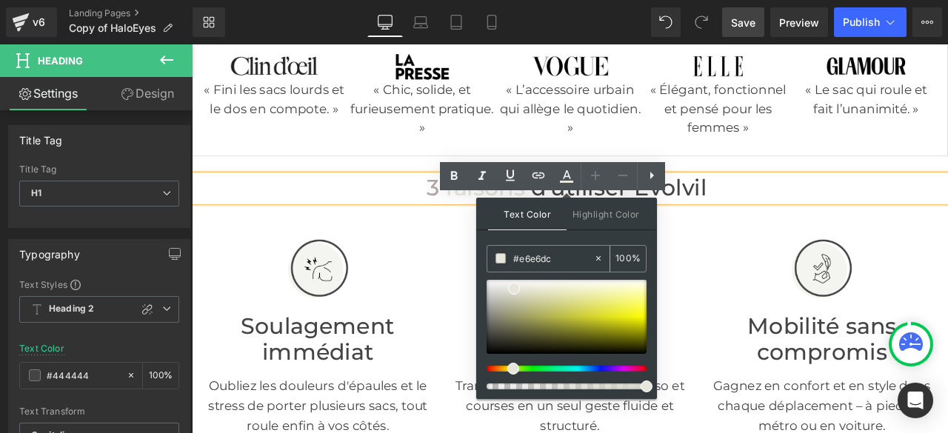
type input "n"
paste input "#b3a7a7"
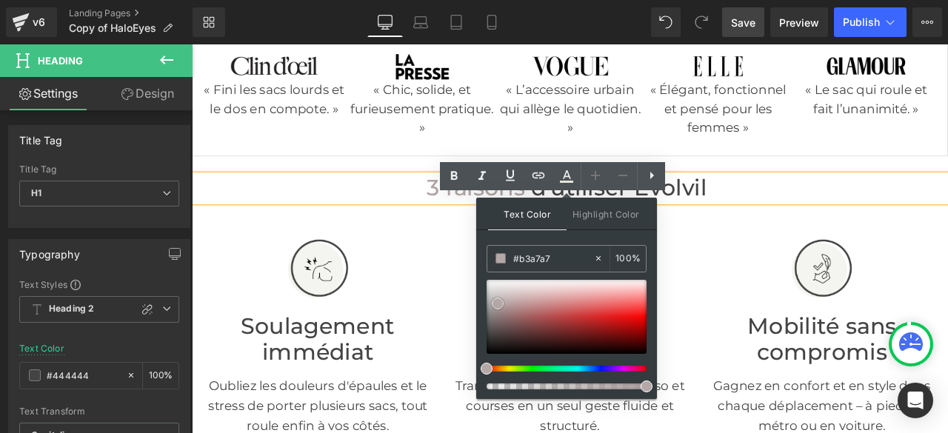
click at [461, 295] on div "Image Soulagement immédiat Heading Oubliez les douleurs d'épaules et le stress …" at bounding box center [341, 389] width 276 height 273
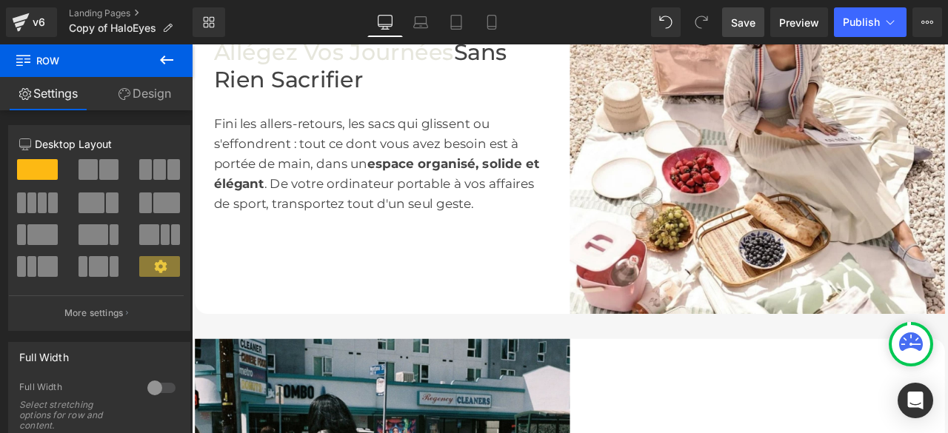
scroll to position [889, 0]
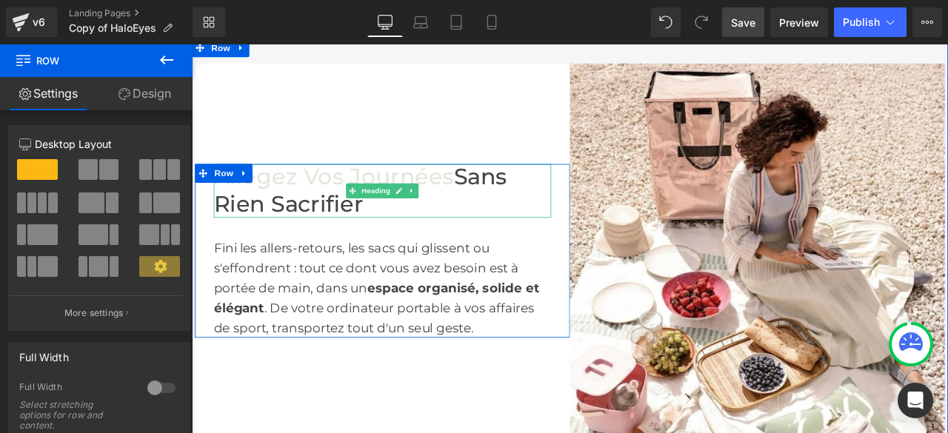
click at [491, 218] on font "Allégez Vos Journées" at bounding box center [360, 202] width 284 height 32
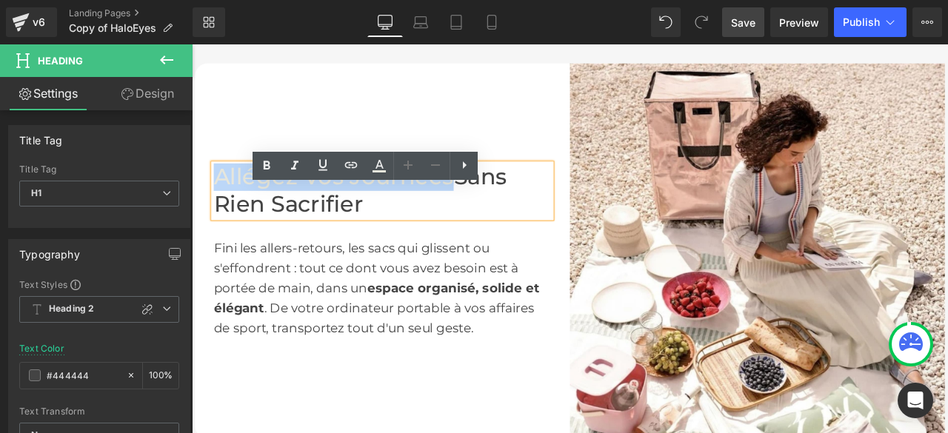
drag, startPoint x: 491, startPoint y: 231, endPoint x: 214, endPoint y: 217, distance: 277.4
click at [218, 217] on font "Allégez Vos Journées" at bounding box center [360, 202] width 284 height 32
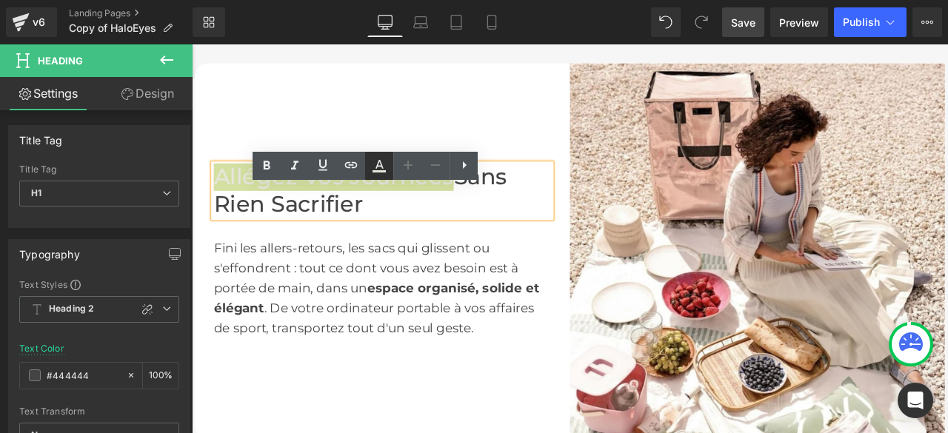
click at [0, 0] on icon at bounding box center [0, 0] width 0 height 0
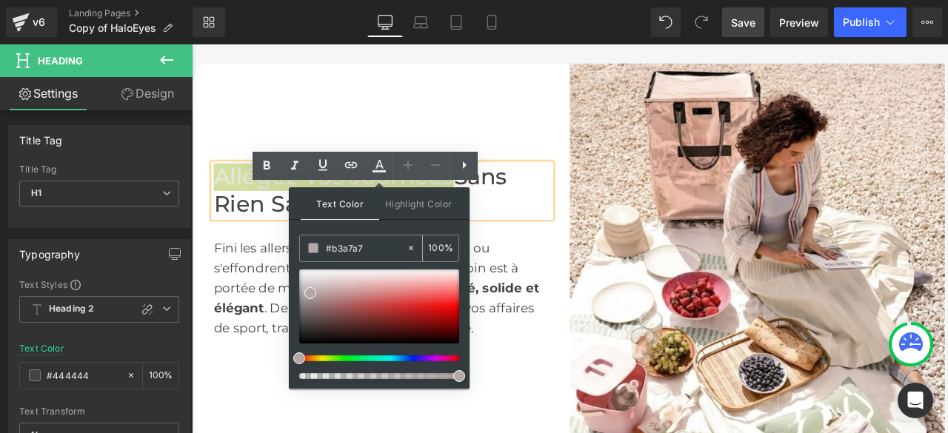
type input "n"
paste input "#b3a7a7"
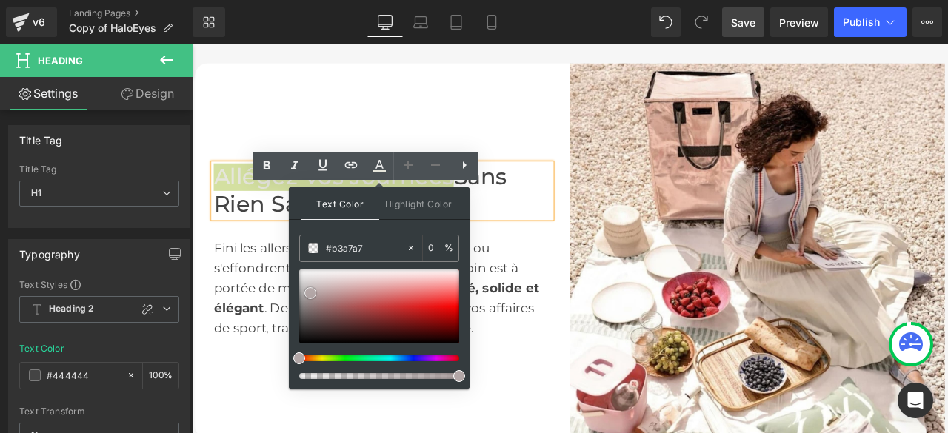
click at [310, 127] on div "Allégez Vos Journées Sans Rien Sacrifier Heading Fini les allers-retours, les s…" at bounding box center [418, 289] width 444 height 444
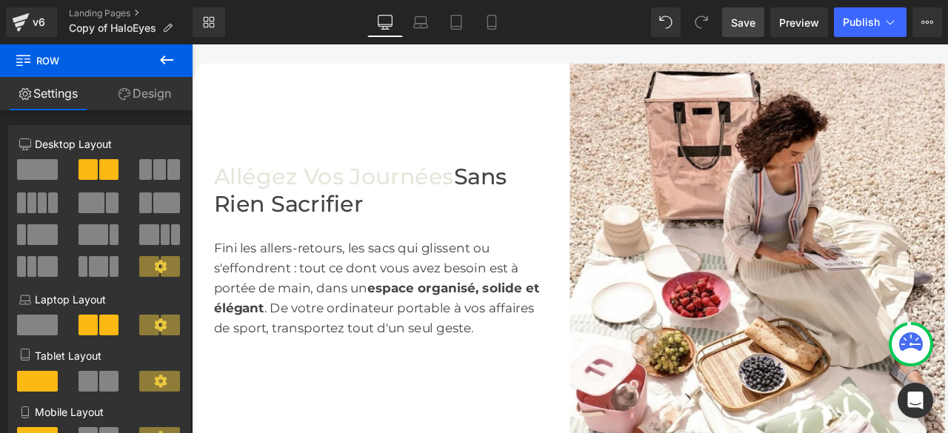
click at [466, 218] on font "Allégez Vos Journées" at bounding box center [360, 202] width 284 height 32
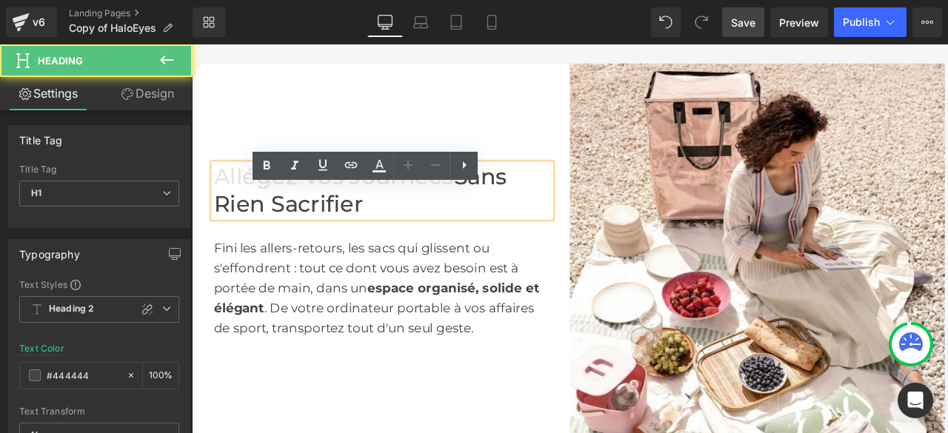
click at [487, 218] on font "Allégez Vos Journées" at bounding box center [360, 202] width 284 height 32
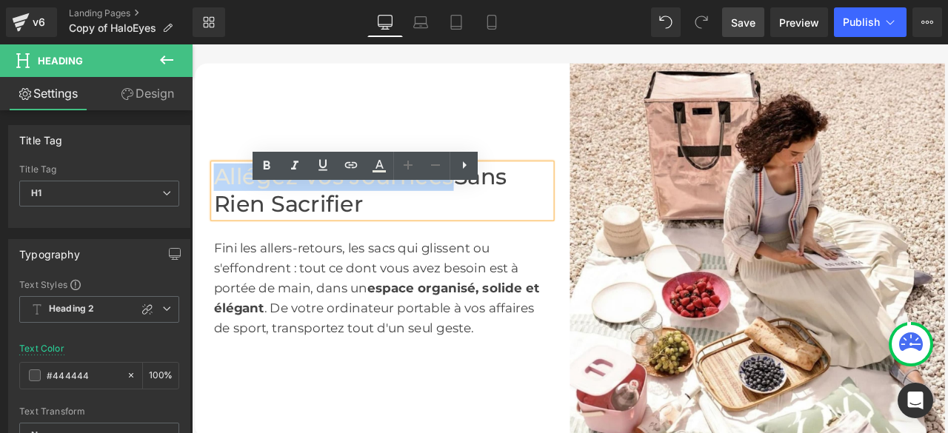
drag, startPoint x: 488, startPoint y: 233, endPoint x: 215, endPoint y: 236, distance: 273.4
click at [218, 218] on font "Allégez Vos Journées" at bounding box center [360, 202] width 284 height 32
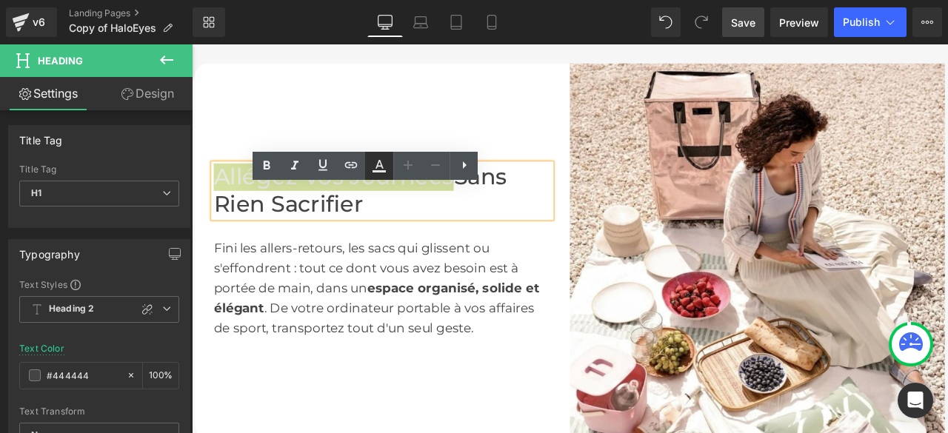
click at [0, 0] on icon at bounding box center [0, 0] width 0 height 0
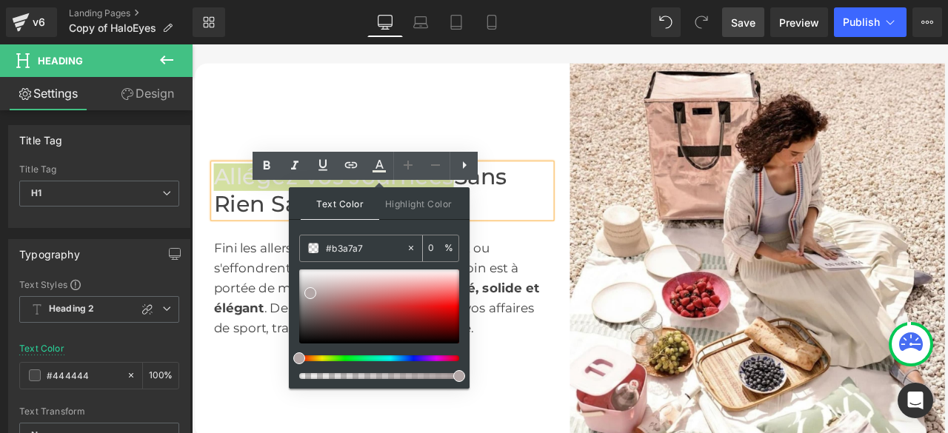
type input "n"
paste input "#b3a7a7"
type input "#b3a7a7"
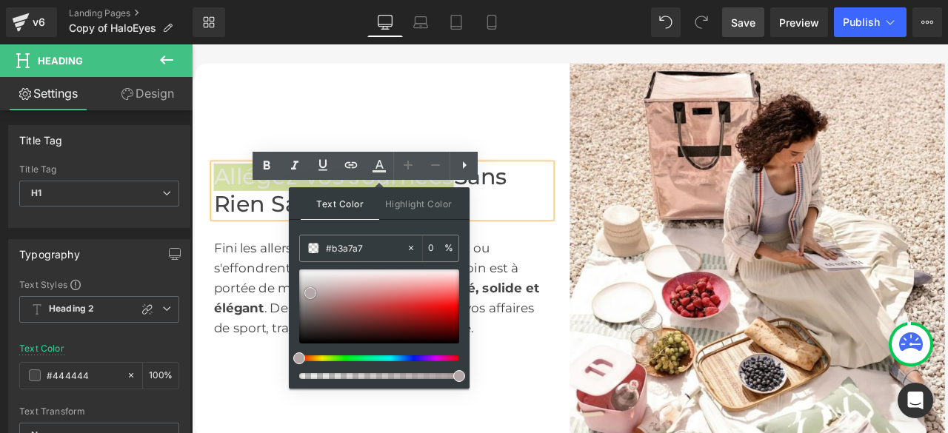
click at [0, 0] on icon at bounding box center [0, 0] width 0 height 0
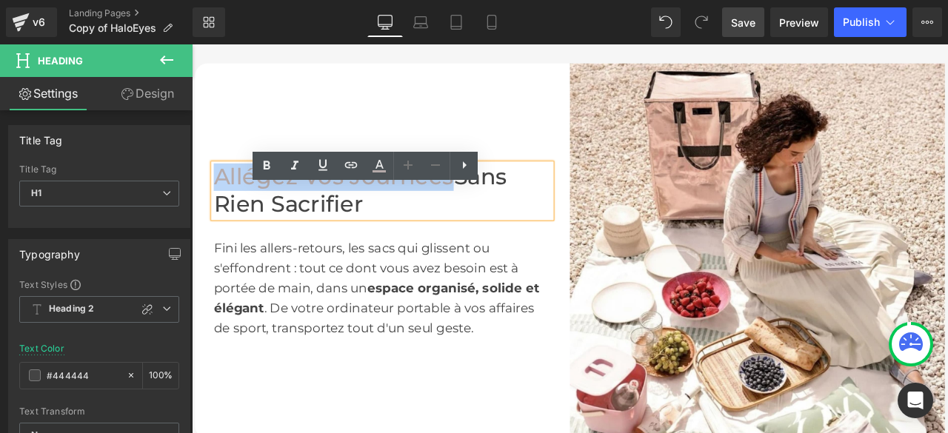
click at [419, 136] on div "Allégez Vos Journées Sans Rien Sacrifier Heading Fini les allers-retours, les s…" at bounding box center [418, 289] width 444 height 444
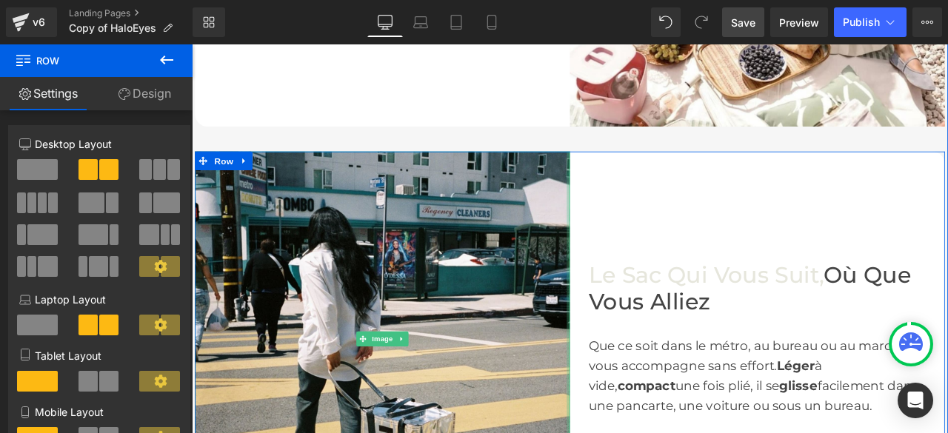
scroll to position [1407, 0]
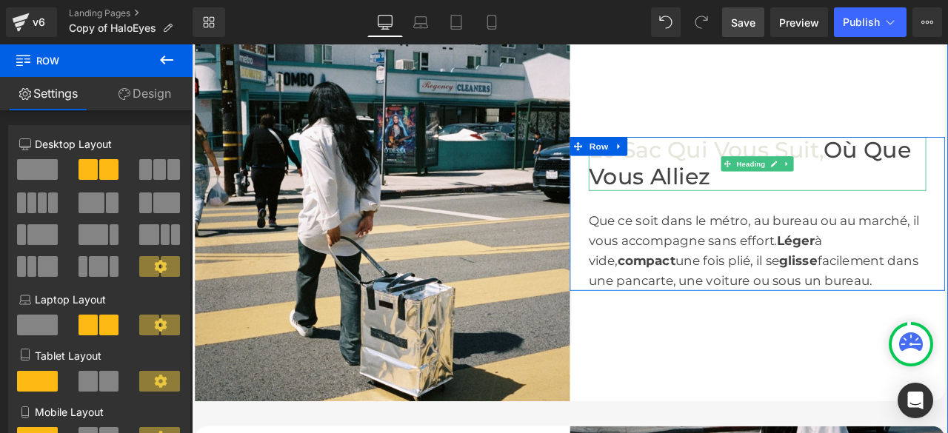
click at [937, 198] on font "Où Que Vous Alliez" at bounding box center [853, 185] width 382 height 64
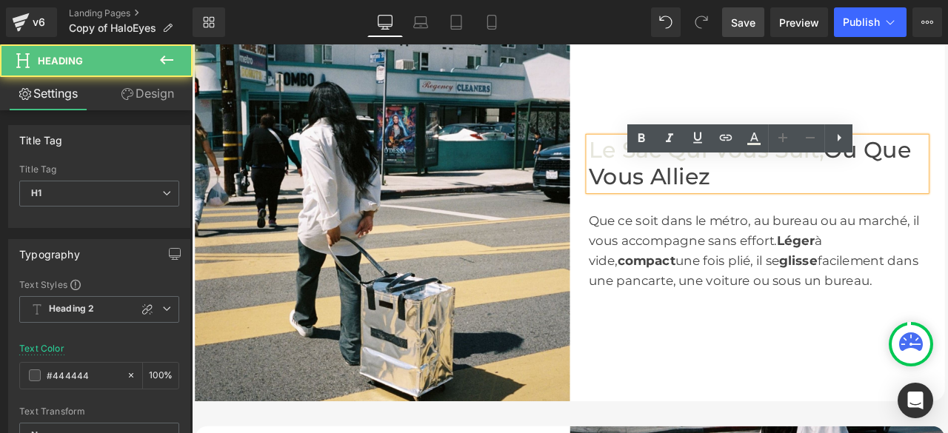
click at [933, 185] on font "Le Sac Qui Vous Suit," at bounding box center [801, 169] width 279 height 32
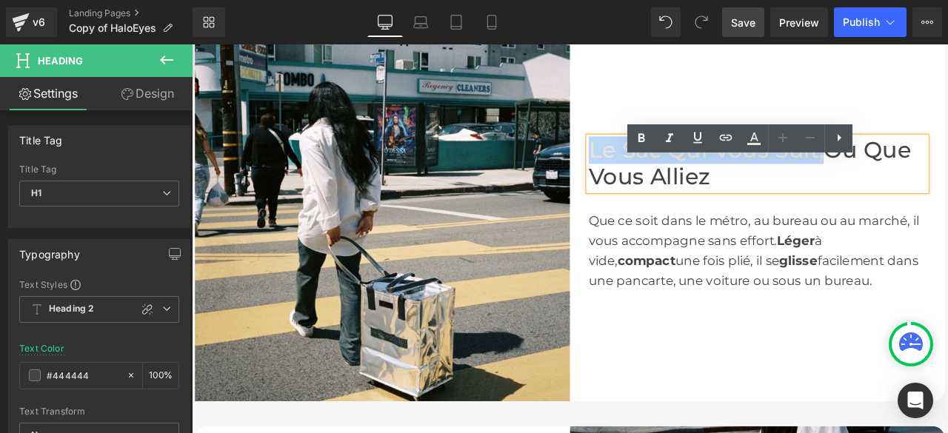
drag, startPoint x: 933, startPoint y: 203, endPoint x: 659, endPoint y: 204, distance: 274.1
click at [662, 185] on font "Le Sac Qui Vous Suit," at bounding box center [801, 169] width 279 height 32
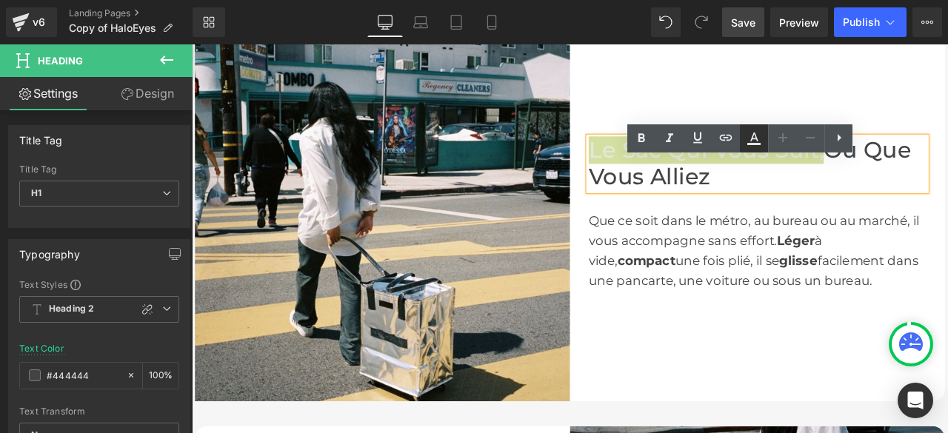
click at [0, 0] on icon at bounding box center [0, 0] width 0 height 0
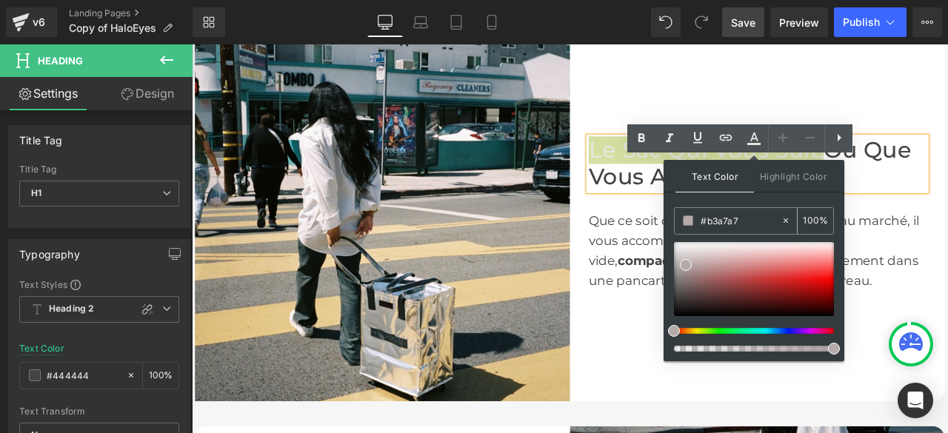
drag, startPoint x: 724, startPoint y: 221, endPoint x: 693, endPoint y: 220, distance: 31.9
type input "none"
paste input "#b3a7a7"
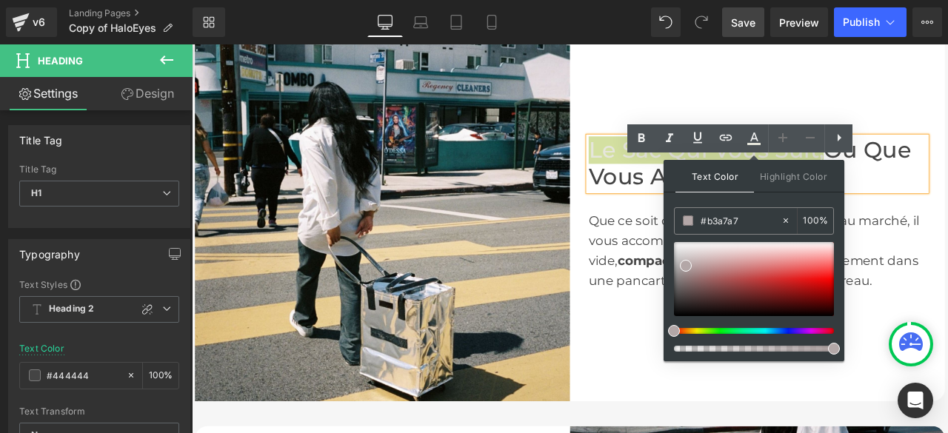
type input "#b3a7a7"
click at [0, 0] on icon at bounding box center [0, 0] width 0 height 0
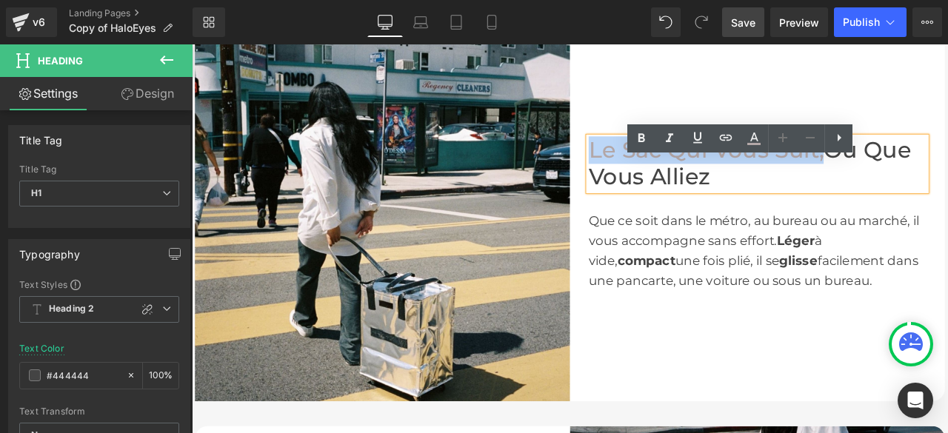
click at [772, 107] on div "Le Sac Qui Vous Suit, Où Que Vous Alliez Heading Que ce soit dans le métro, au …" at bounding box center [862, 245] width 444 height 444
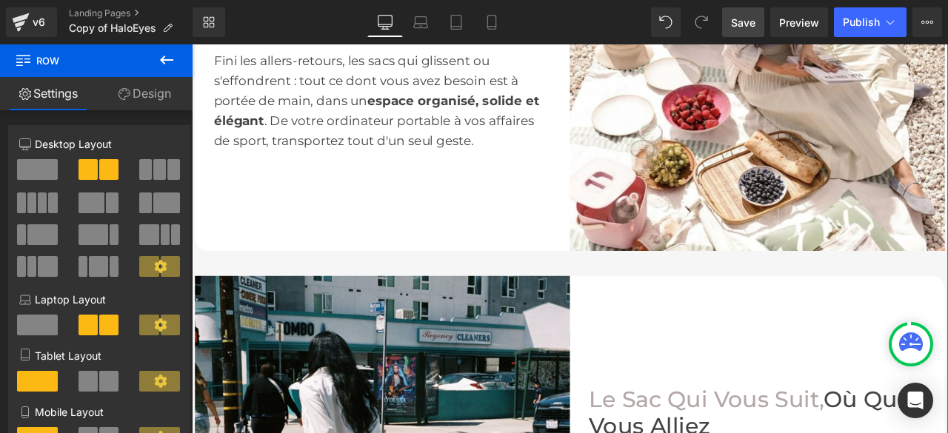
scroll to position [963, 0]
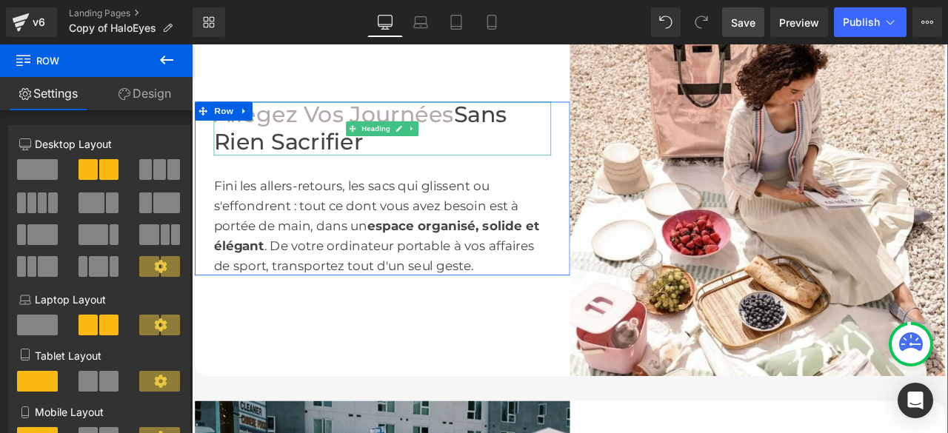
click at [441, 144] on font "Allégez Vos Journées" at bounding box center [360, 128] width 284 height 32
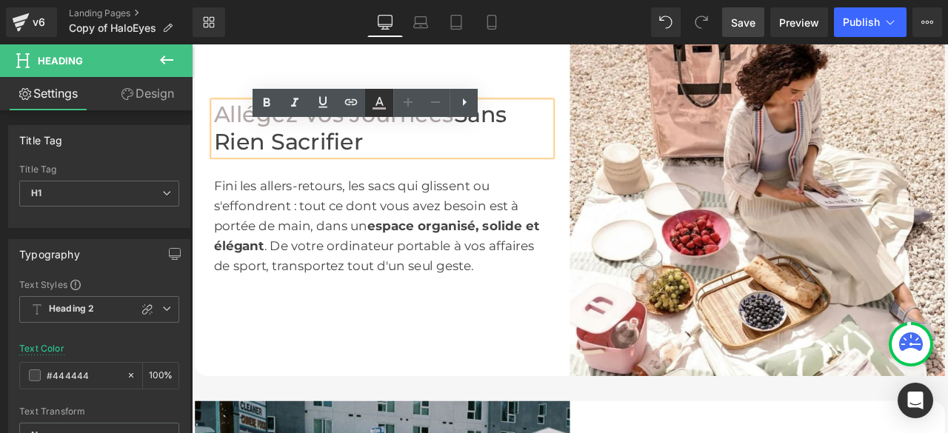
click at [0, 0] on icon at bounding box center [0, 0] width 0 height 0
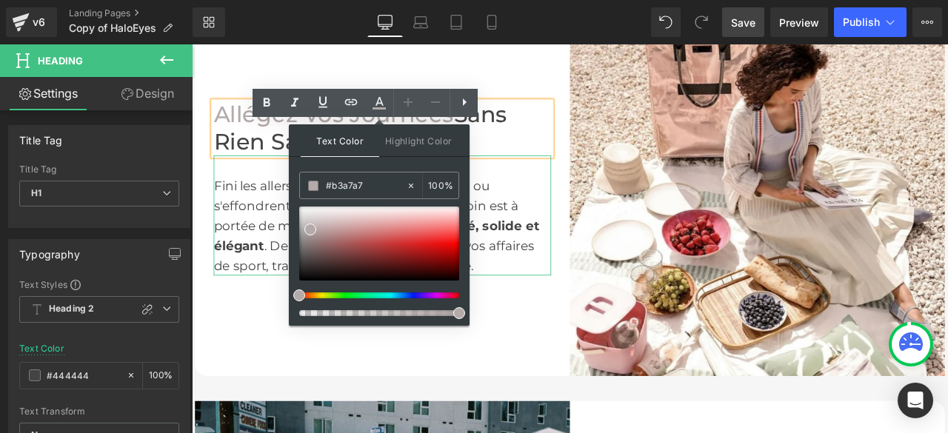
click at [597, 247] on div "Fini les allers-retours, les sacs qui glissent ou s'effondrent : tout ce dont v…" at bounding box center [418, 247] width 400 height 142
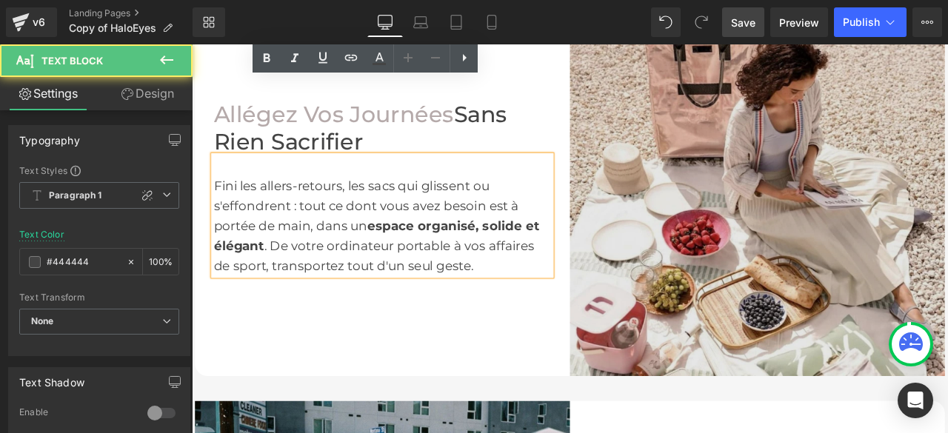
scroll to position [1185, 0]
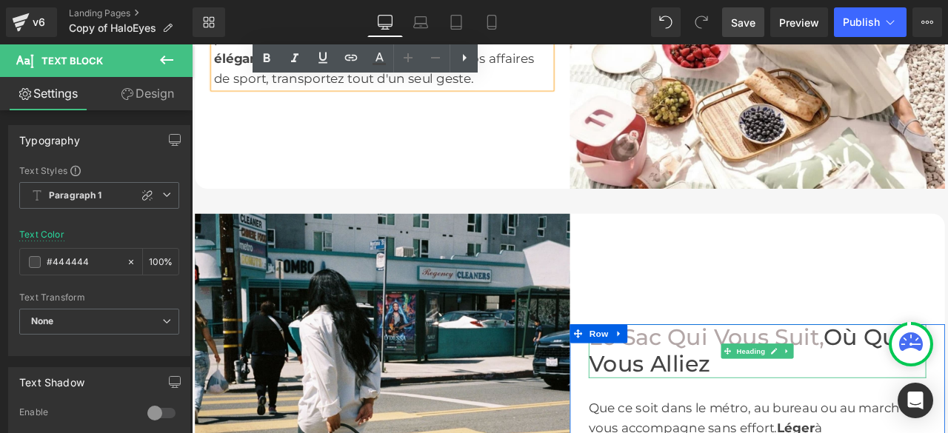
click at [781, 407] on font "Le Sac Qui Vous Suit," at bounding box center [801, 392] width 279 height 32
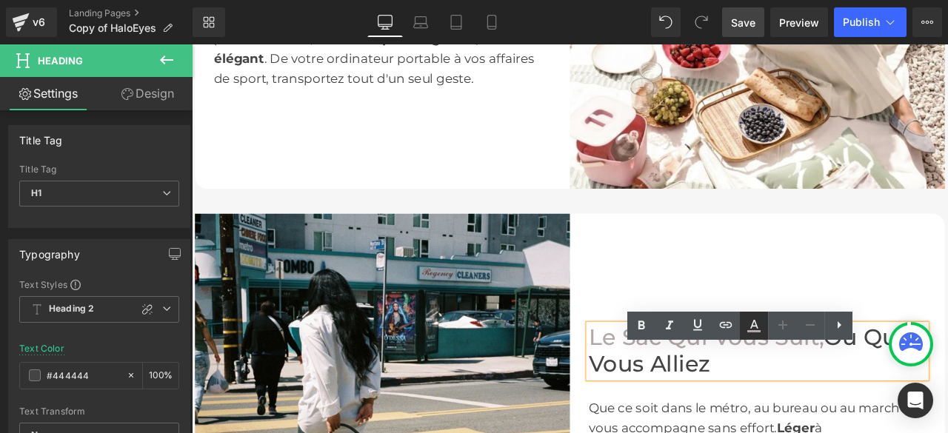
click at [0, 0] on icon at bounding box center [0, 0] width 0 height 0
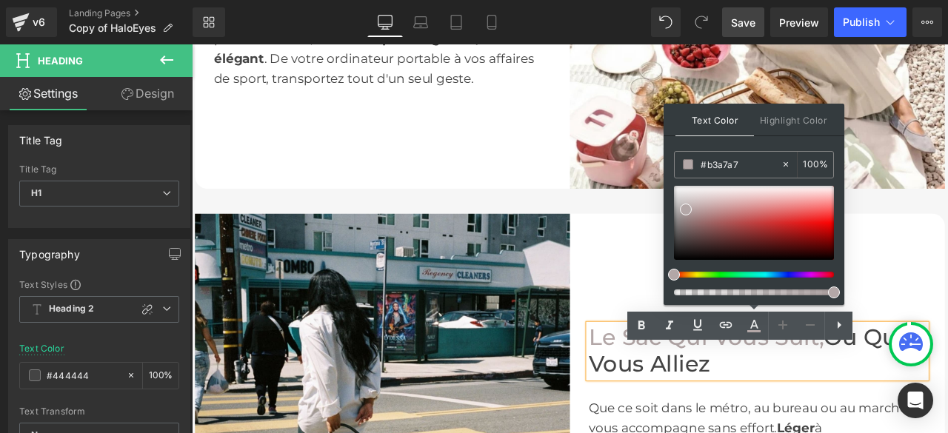
click at [801, 407] on font "Le Sac Qui Vous Suit," at bounding box center [801, 392] width 279 height 32
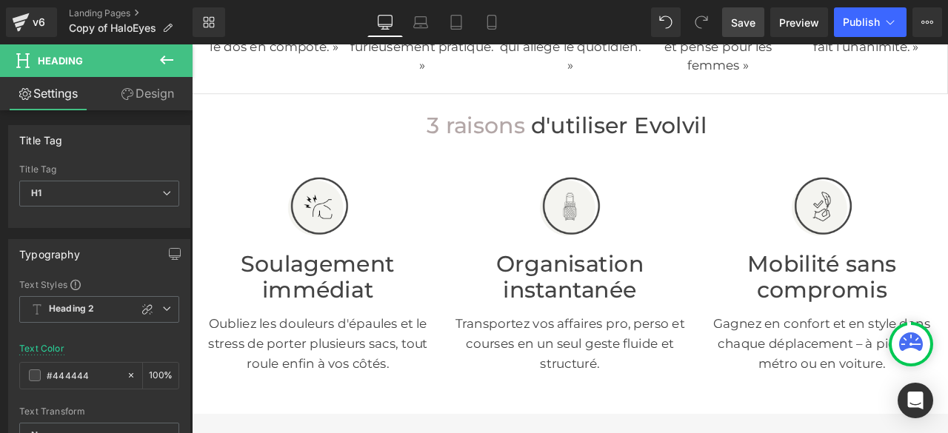
scroll to position [370, 0]
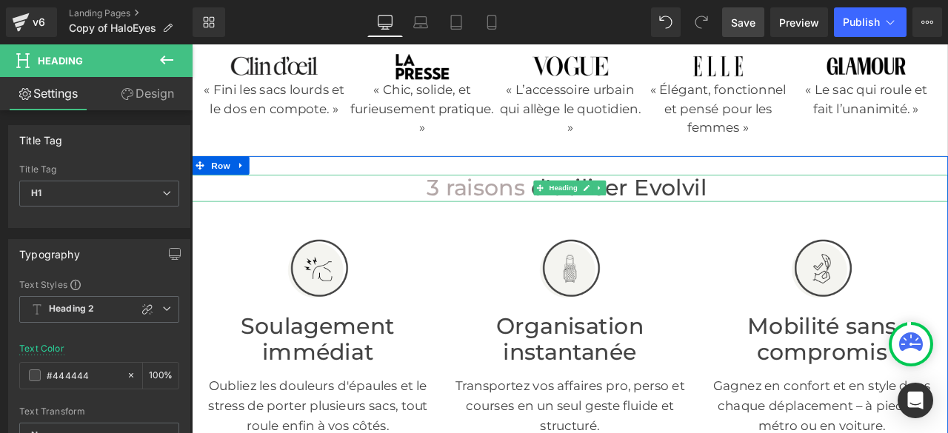
click at [538, 230] on span "raisons" at bounding box center [540, 215] width 94 height 32
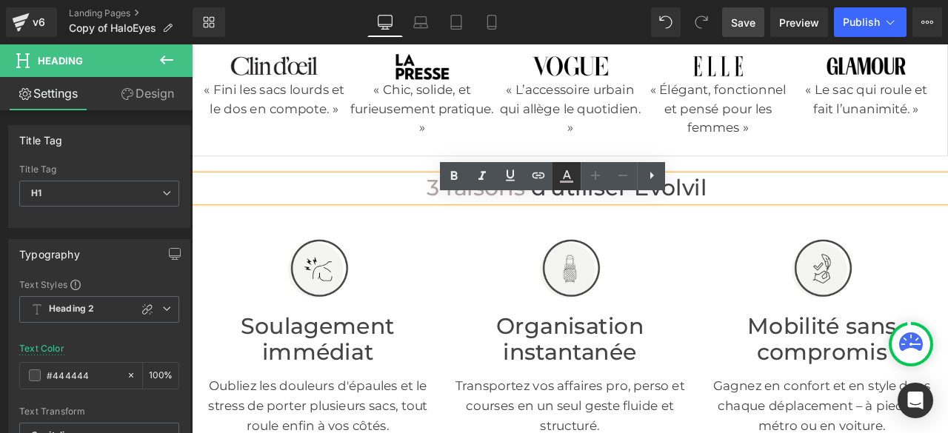
click at [0, 0] on icon at bounding box center [0, 0] width 0 height 0
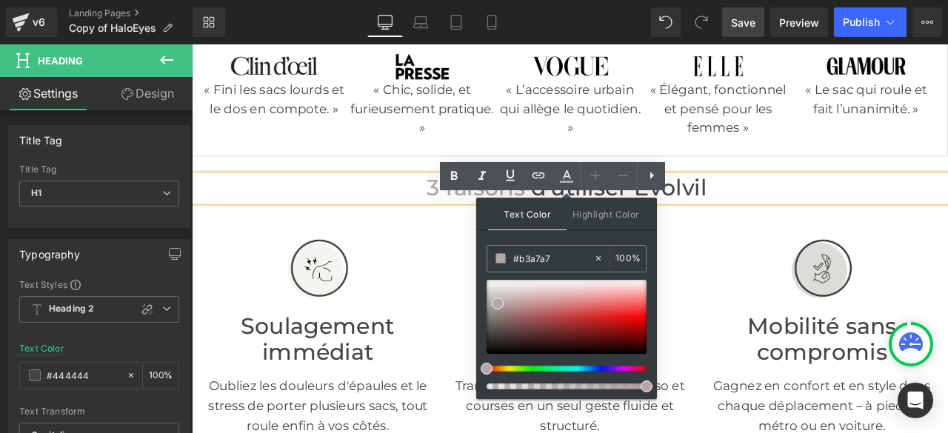
click at [916, 302] on img at bounding box center [938, 308] width 74 height 74
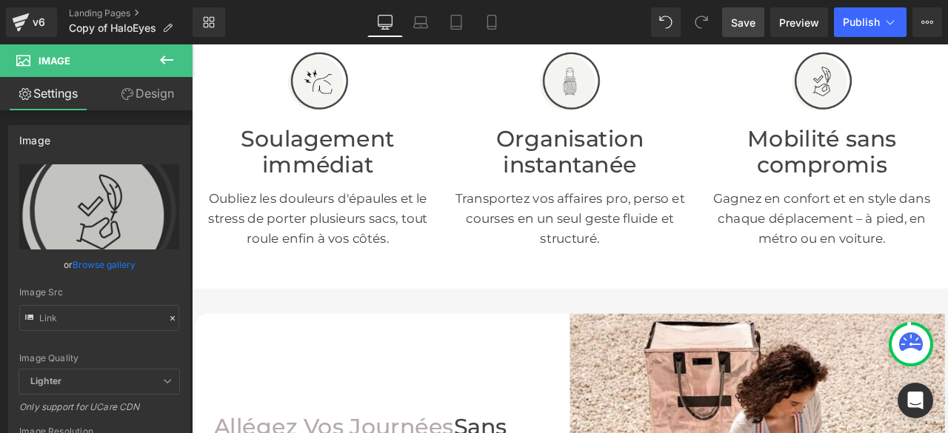
scroll to position [815, 0]
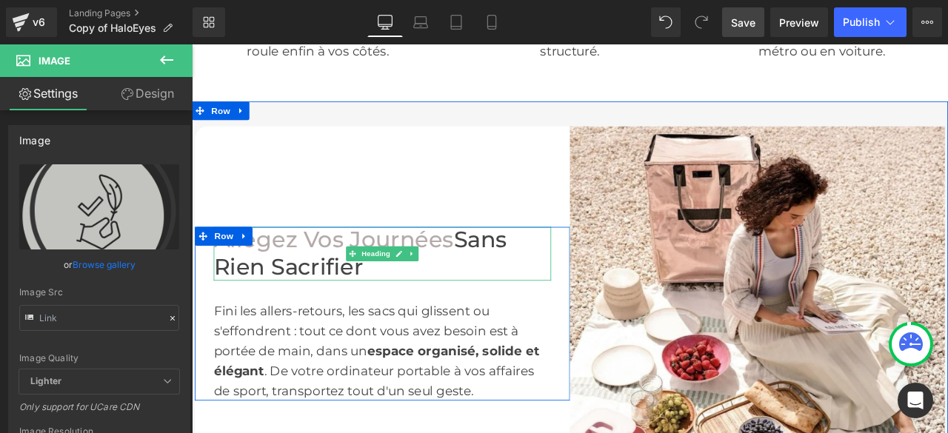
click at [361, 292] on font "Allégez Vos Journées" at bounding box center [360, 276] width 284 height 32
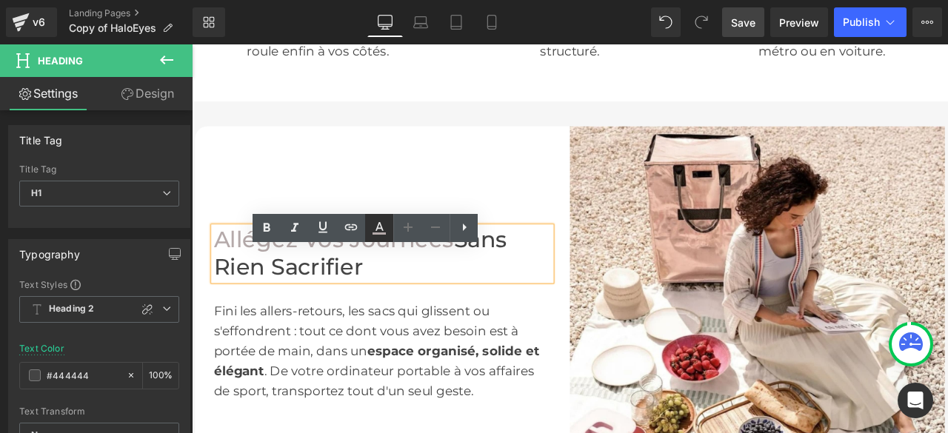
click at [0, 0] on icon at bounding box center [0, 0] width 0 height 0
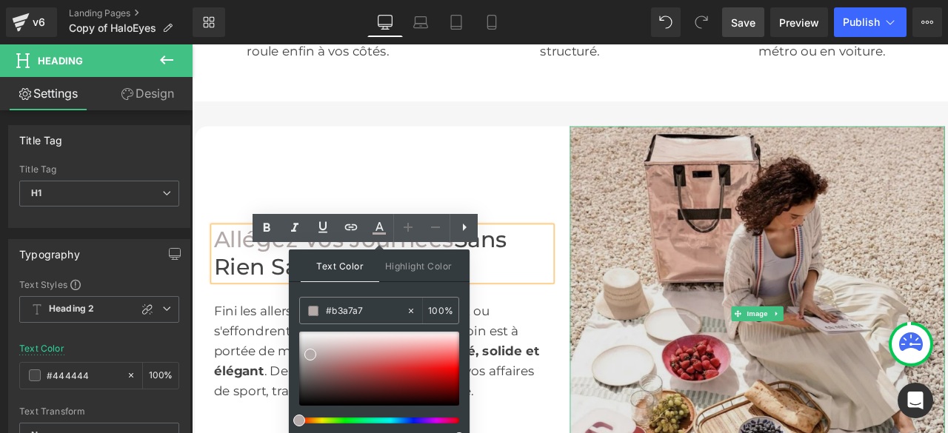
click at [722, 341] on img at bounding box center [862, 363] width 444 height 444
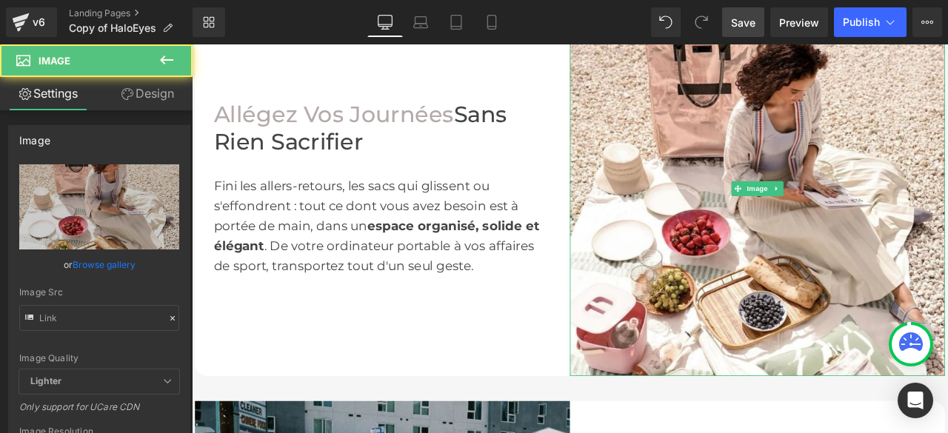
scroll to position [1185, 0]
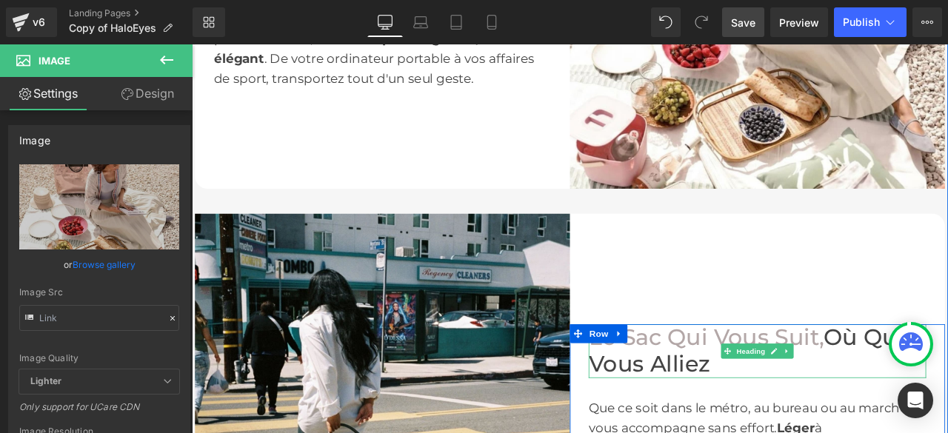
click at [792, 407] on font "Le Sac Qui Vous Suit," at bounding box center [801, 392] width 279 height 32
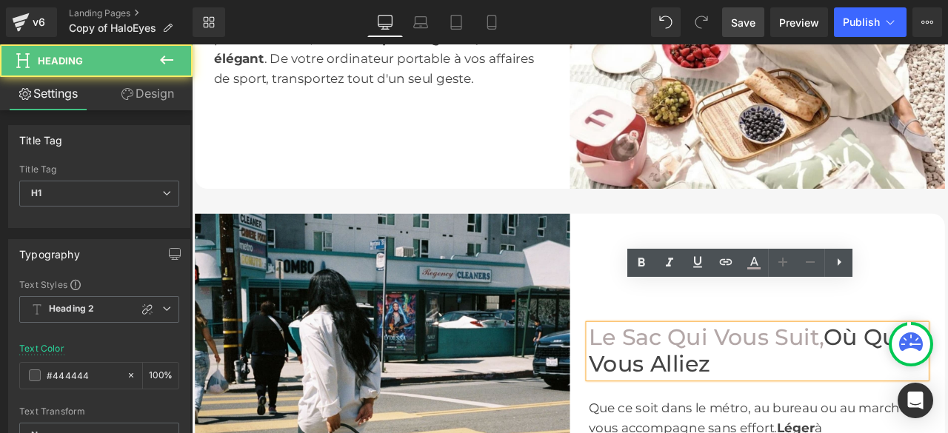
scroll to position [1259, 0]
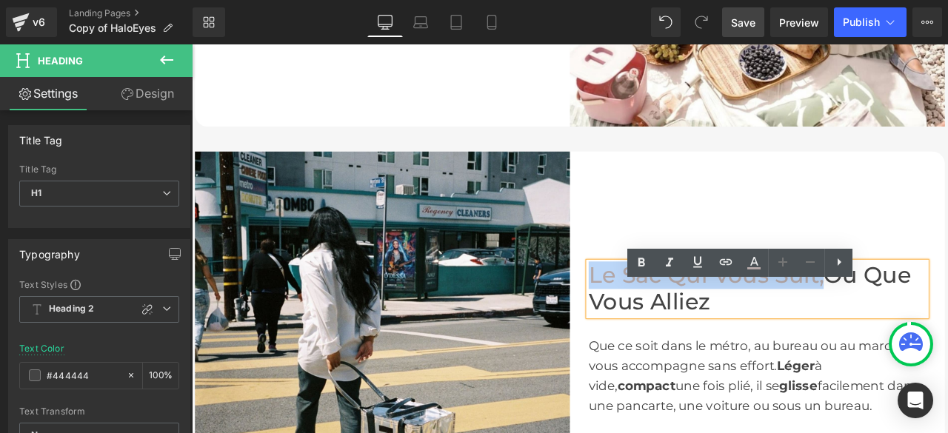
drag, startPoint x: 934, startPoint y: 352, endPoint x: 660, endPoint y: 336, distance: 274.6
click at [662, 333] on font "Le Sac Qui Vous Suit," at bounding box center [801, 317] width 279 height 32
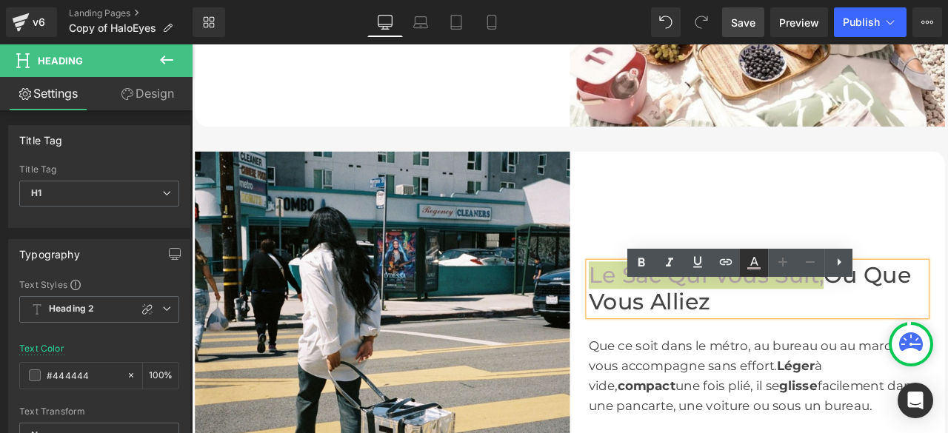
click at [0, 0] on icon at bounding box center [0, 0] width 0 height 0
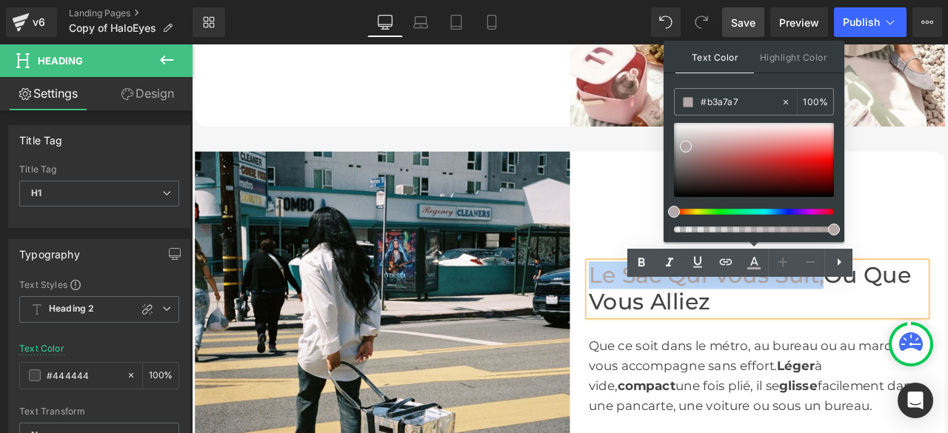
click at [879, 412] on div "Que ce soit dans le métro, au bureau ou au marché, il vous accompagne sans effo…" at bounding box center [862, 425] width 400 height 119
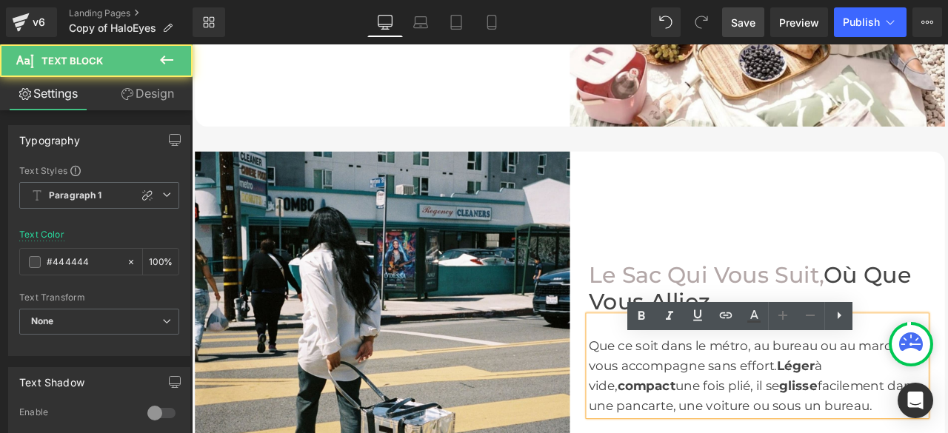
click at [713, 206] on div "Le Sac Qui Vous Suit, Où Que Vous Alliez Heading Que ce soit dans le métro, au …" at bounding box center [862, 393] width 444 height 444
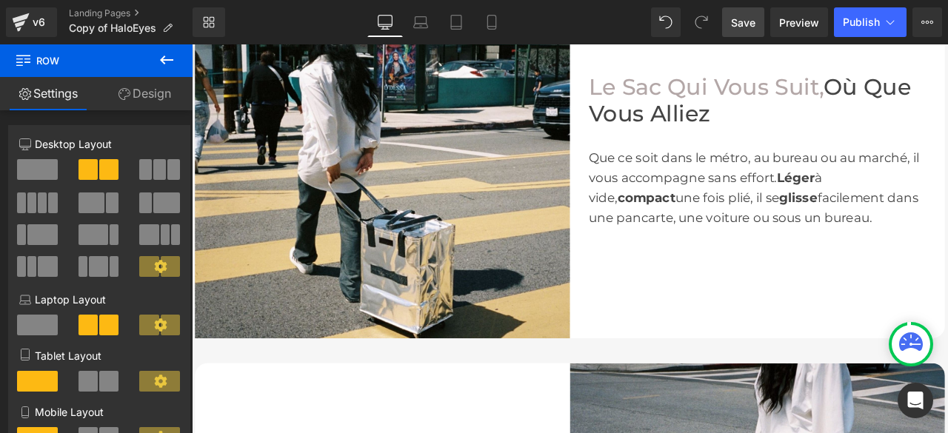
scroll to position [1704, 0]
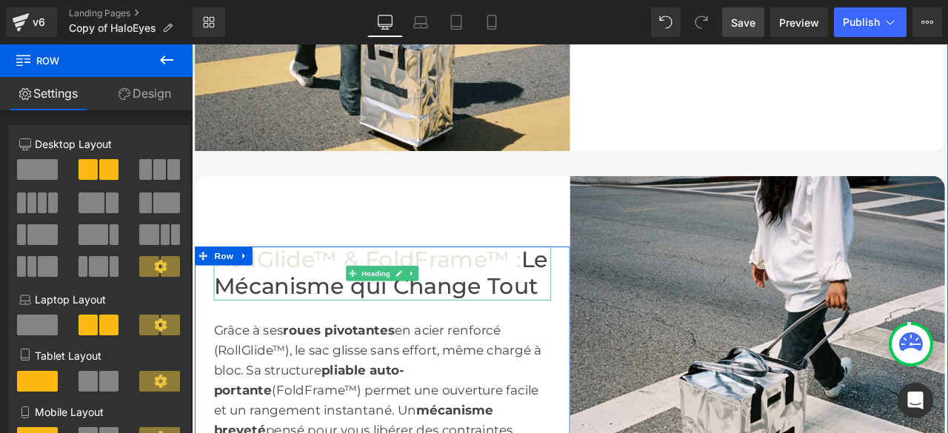
click at [468, 310] on font "RollGlide™ & FoldFrame™ :" at bounding box center [400, 300] width 364 height 32
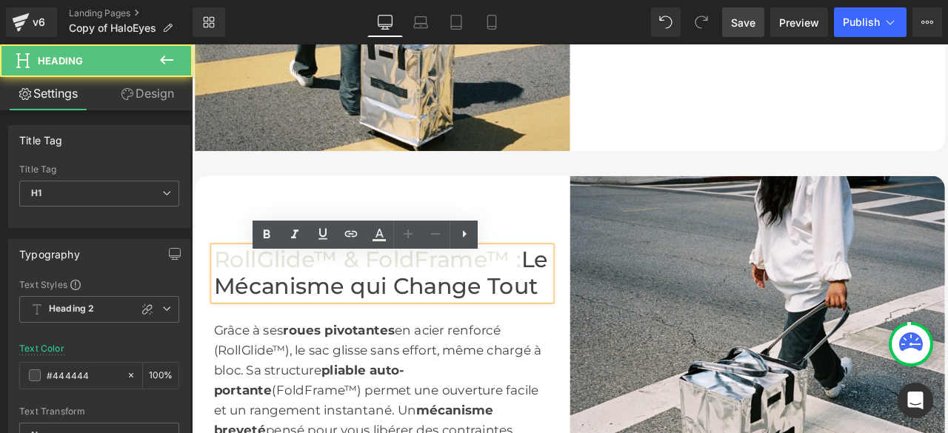
click at [579, 313] on h1 "RollGlide™ & FoldFrame™ : Le Mécanisme qui Change Tout" at bounding box center [418, 315] width 400 height 63
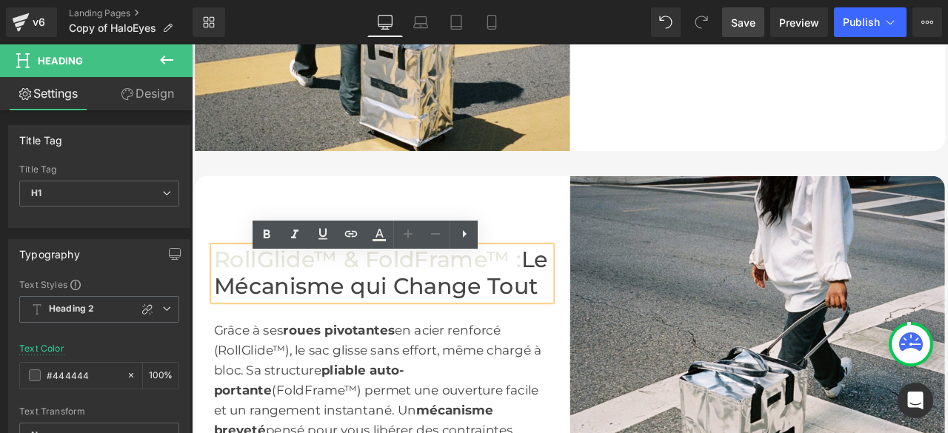
drag, startPoint x: 576, startPoint y: 313, endPoint x: 211, endPoint y: 314, distance: 364.4
click at [218, 314] on div "RollGlide™ & FoldFrame™ : Le Mécanisme qui Change Tout" at bounding box center [418, 315] width 400 height 63
click at [253, 309] on font "RollGlide™ & FoldFrame™ :" at bounding box center [400, 300] width 364 height 32
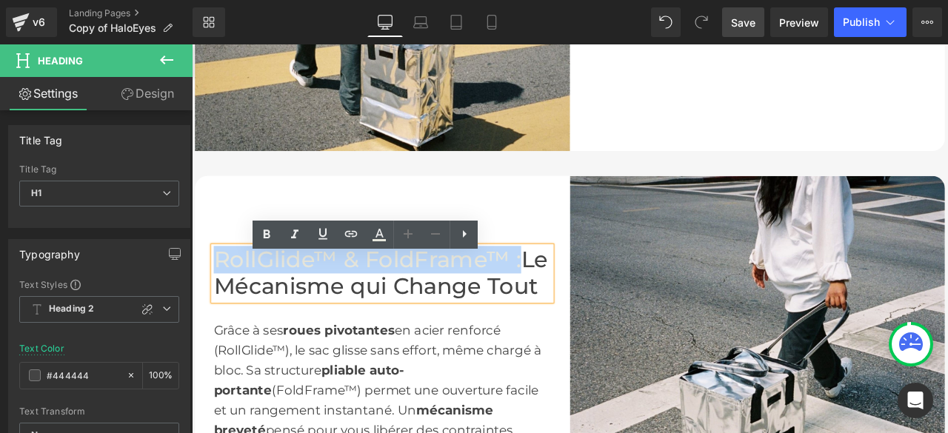
drag, startPoint x: 579, startPoint y: 315, endPoint x: 215, endPoint y: 310, distance: 363.7
click at [218, 310] on h1 "RollGlide™ & FoldFrame™ : Le Mécanisme qui Change Tout" at bounding box center [418, 315] width 400 height 63
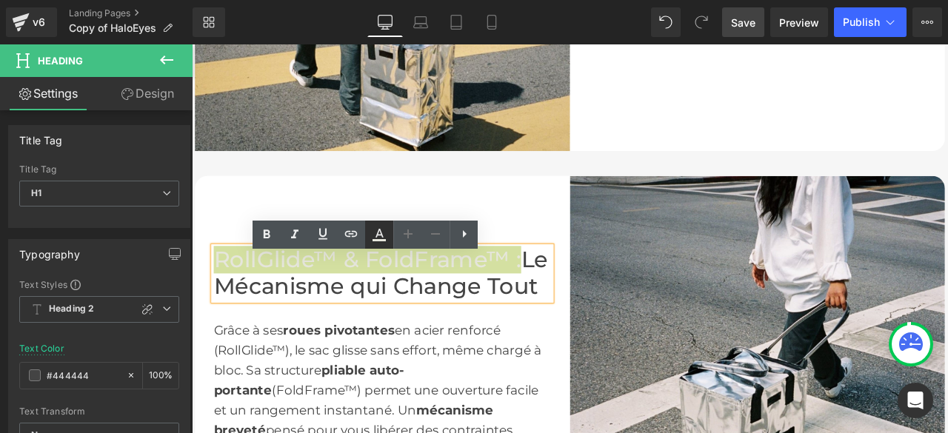
click at [0, 0] on icon at bounding box center [0, 0] width 0 height 0
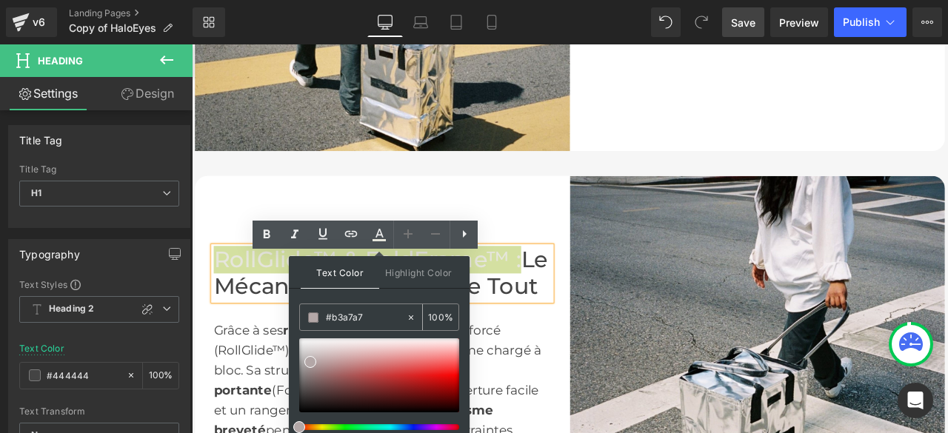
type input "n"
paste input "#b3a7a7"
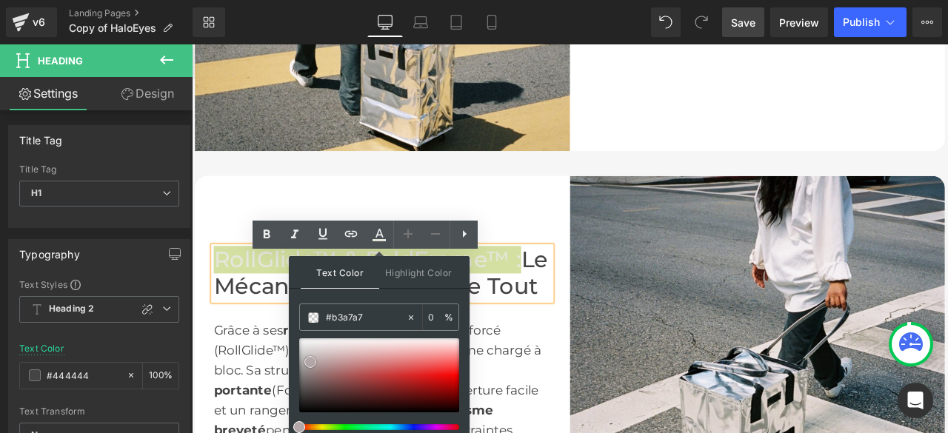
click at [0, 0] on icon at bounding box center [0, 0] width 0 height 0
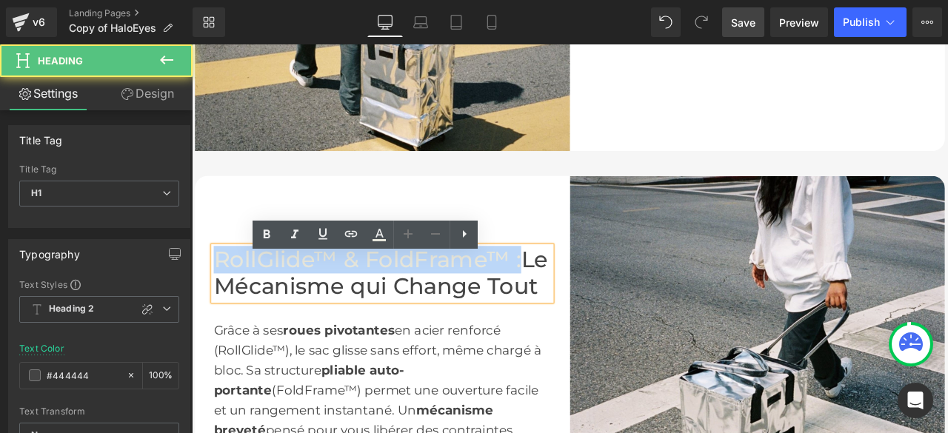
click at [444, 313] on font "RollGlide™ & FoldFrame™ :" at bounding box center [400, 300] width 364 height 32
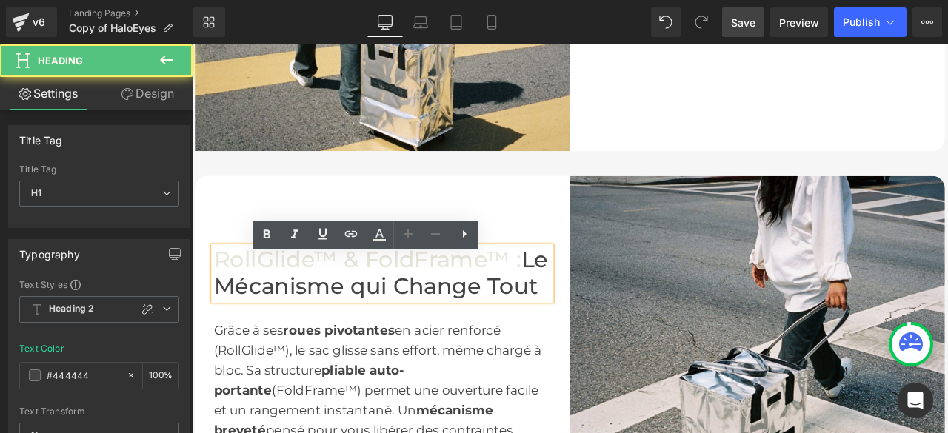
click at [581, 314] on h1 "RollGlide™ & FoldFrame™ : Le Mécanisme qui Change Tout" at bounding box center [418, 315] width 400 height 63
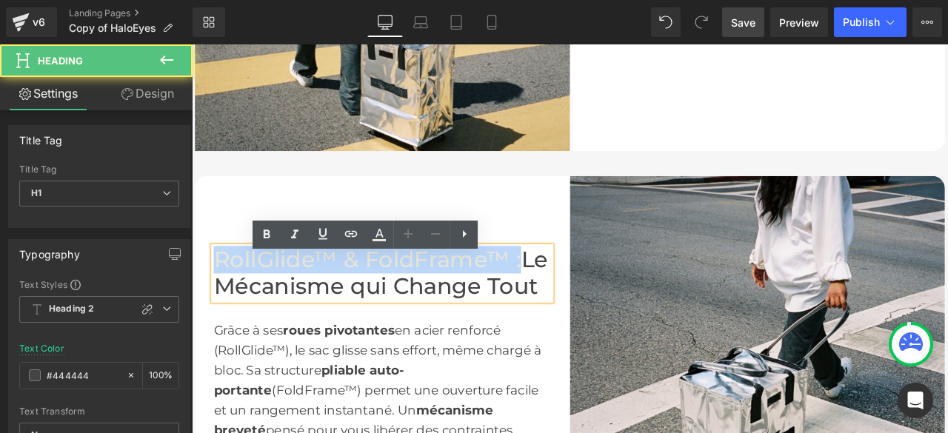
drag, startPoint x: 578, startPoint y: 312, endPoint x: 196, endPoint y: 321, distance: 382.3
click at [196, 321] on div "RollGlide™ & FoldFrame™ : Le Mécanisme qui Change Tout Heading Grâce à ses roue…" at bounding box center [418, 422] width 444 height 276
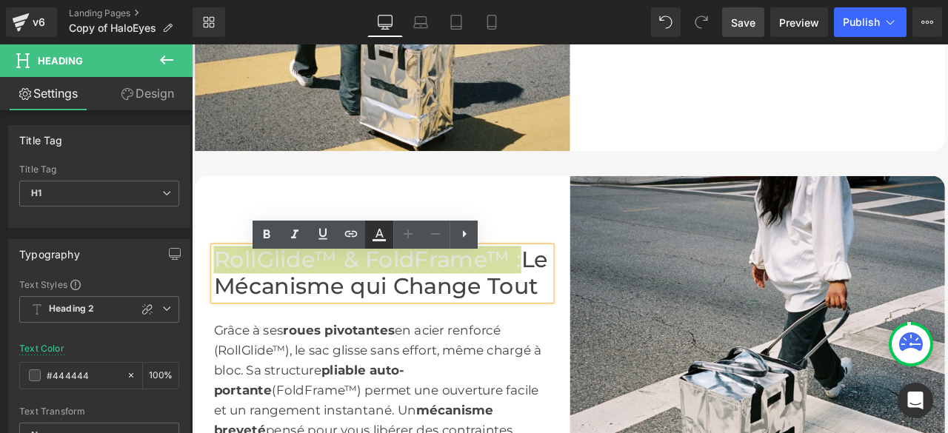
click at [0, 0] on icon at bounding box center [0, 0] width 0 height 0
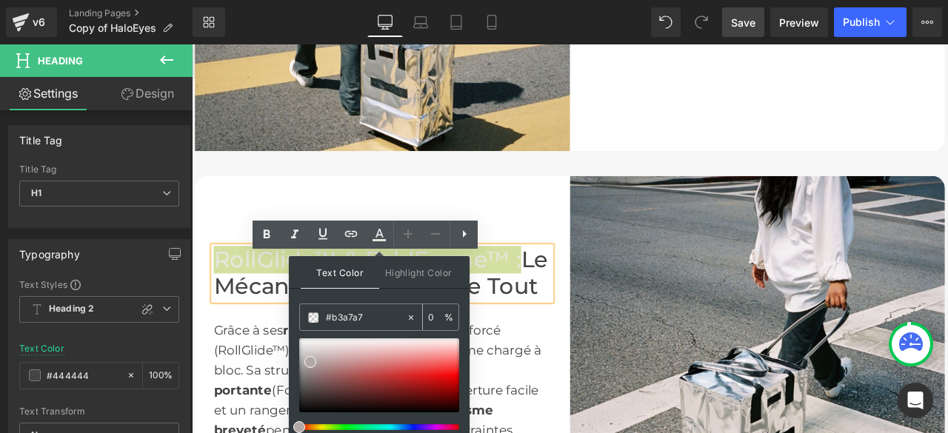
type input "n"
paste input "#b3a7a7"
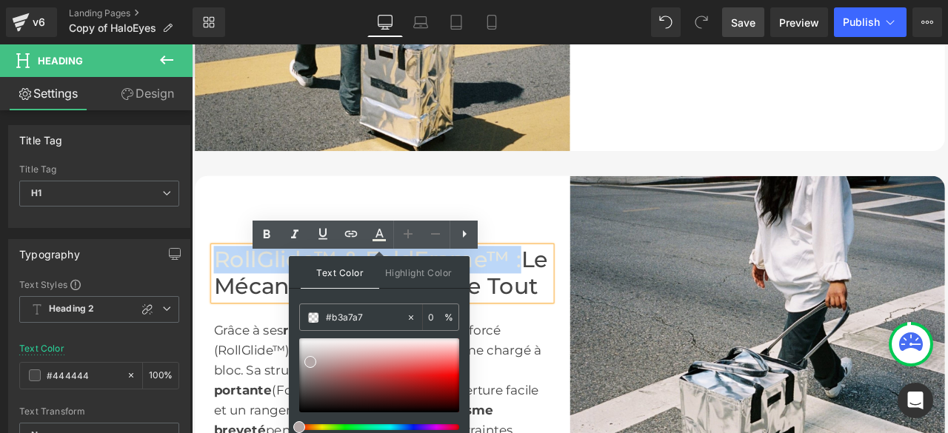
click at [564, 230] on div "RollGlide™ & FoldFrame™ : Le Mécanisme qui Change Tout Heading Grâce à ses roue…" at bounding box center [418, 423] width 444 height 444
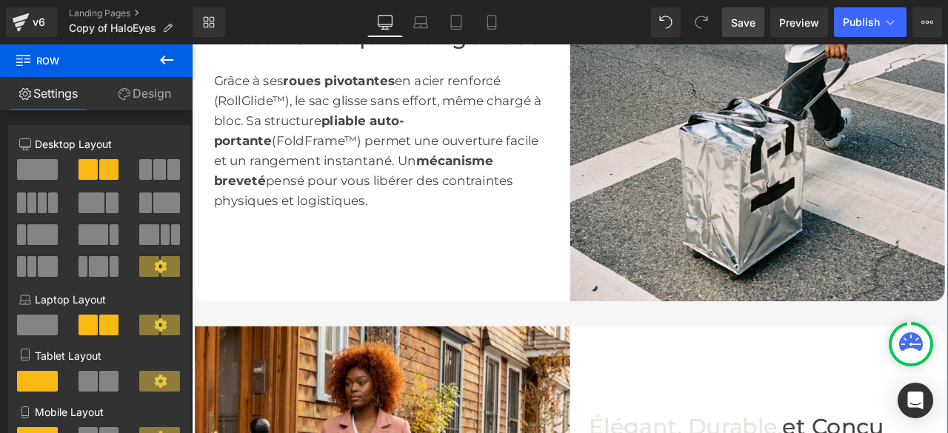
scroll to position [2222, 0]
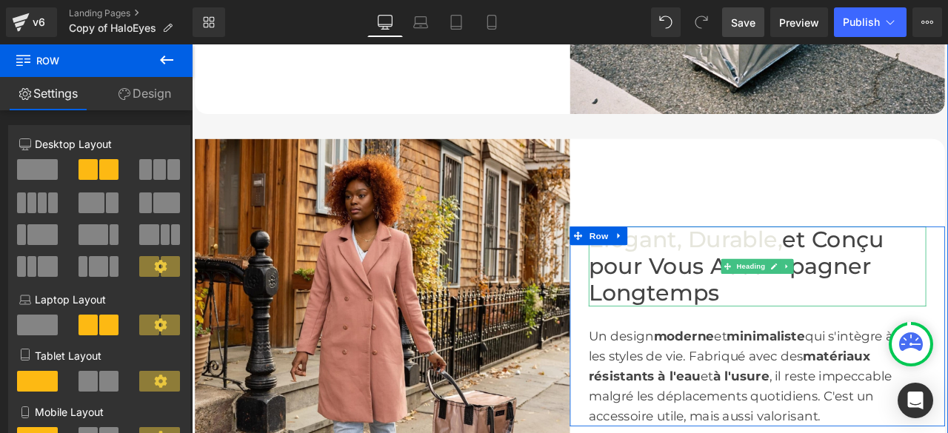
click at [816, 291] on font "Élégant, Durable," at bounding box center [777, 275] width 230 height 32
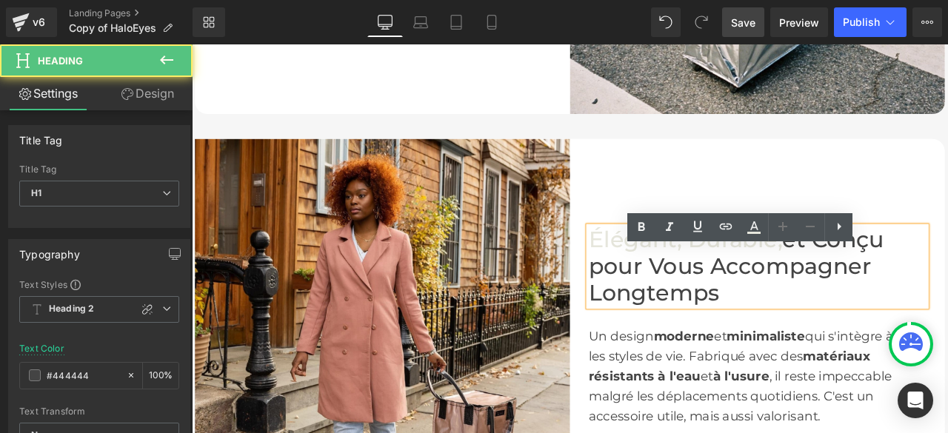
click at [884, 291] on font "Élégant, Durable," at bounding box center [777, 275] width 230 height 32
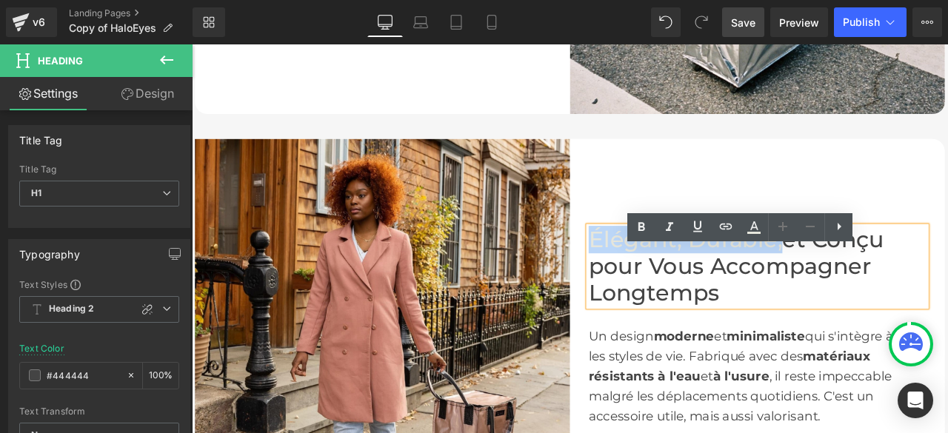
drag, startPoint x: 884, startPoint y: 310, endPoint x: 659, endPoint y: 310, distance: 225.9
click at [662, 291] on font "Élégant, Durable," at bounding box center [777, 275] width 230 height 32
click at [0, 0] on icon at bounding box center [0, 0] width 0 height 0
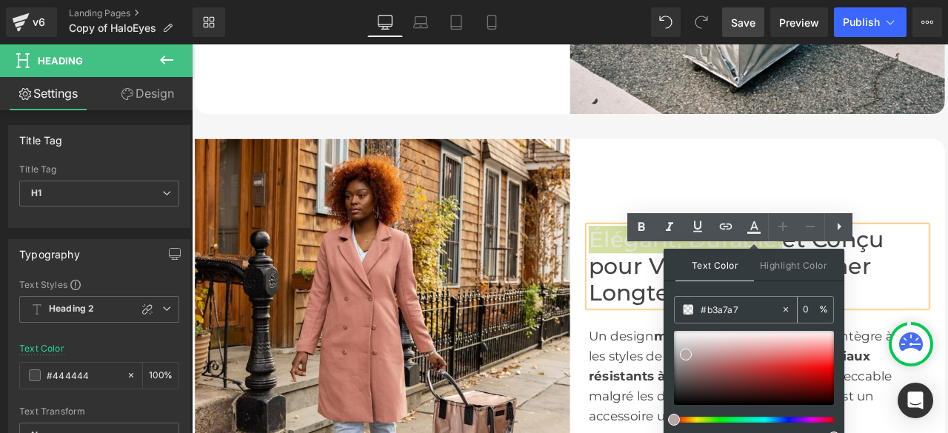
drag, startPoint x: 754, startPoint y: 309, endPoint x: 695, endPoint y: 312, distance: 59.3
type input "none"
paste input "#b3a7a7"
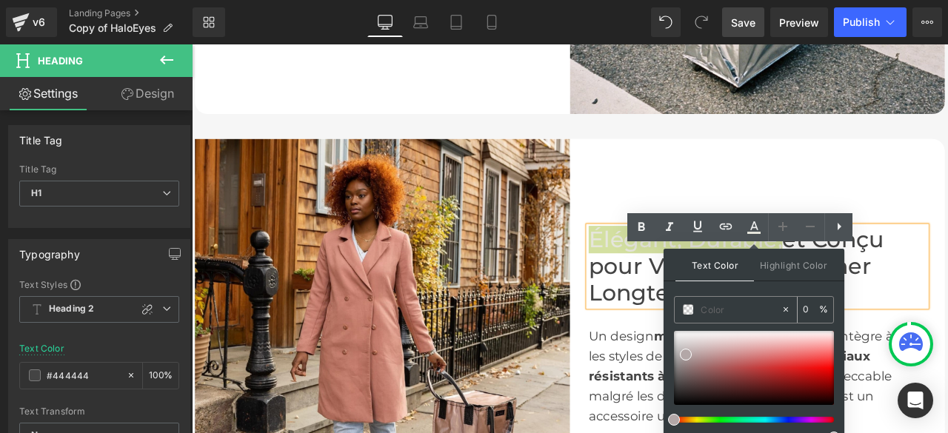
type input "#b3a7a7"
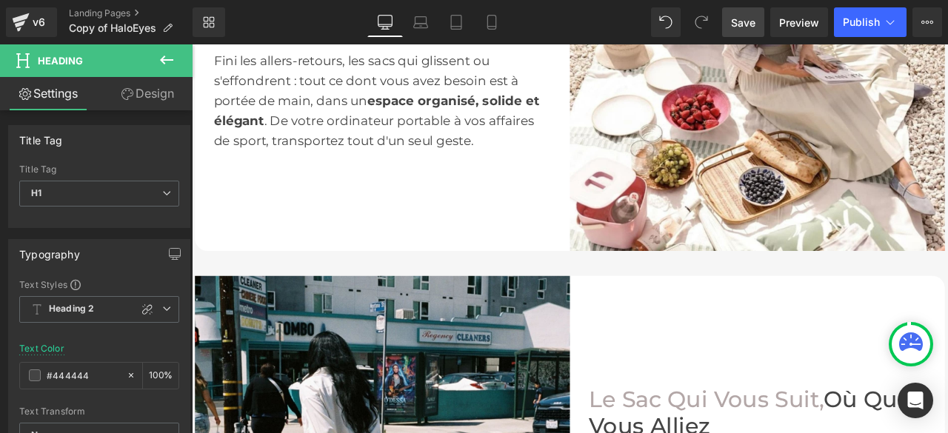
scroll to position [1037, 0]
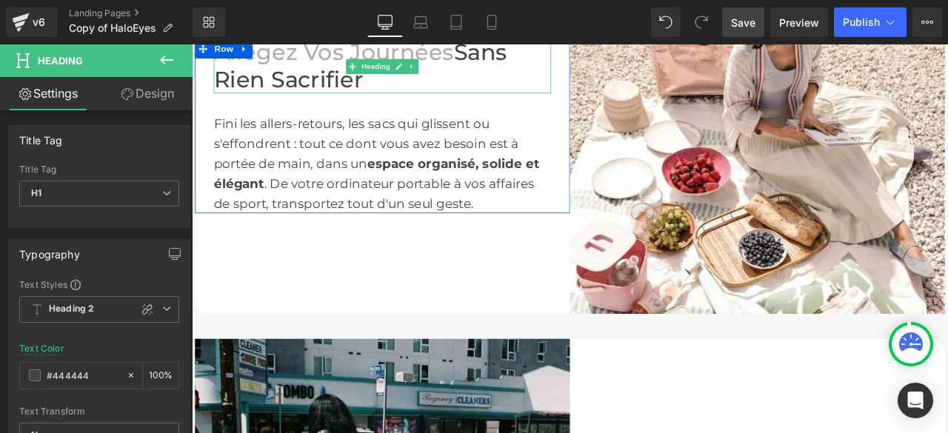
click at [470, 70] on font "Allégez Vos Journées" at bounding box center [360, 54] width 284 height 32
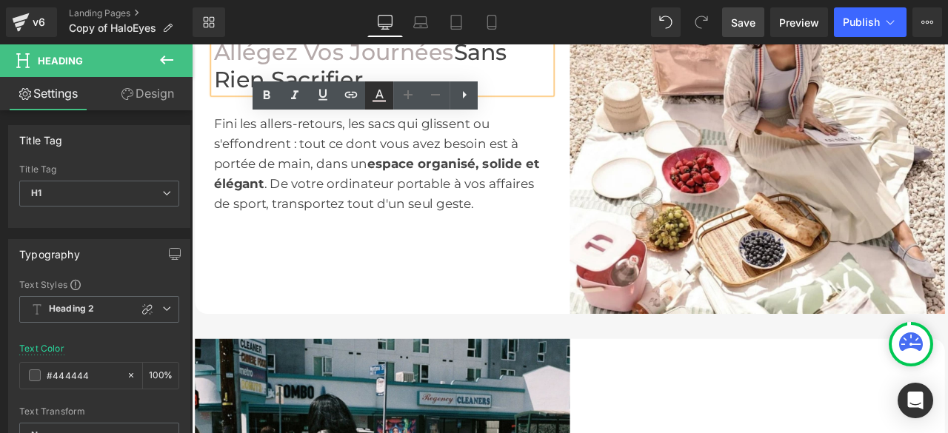
click at [0, 0] on icon at bounding box center [0, 0] width 0 height 0
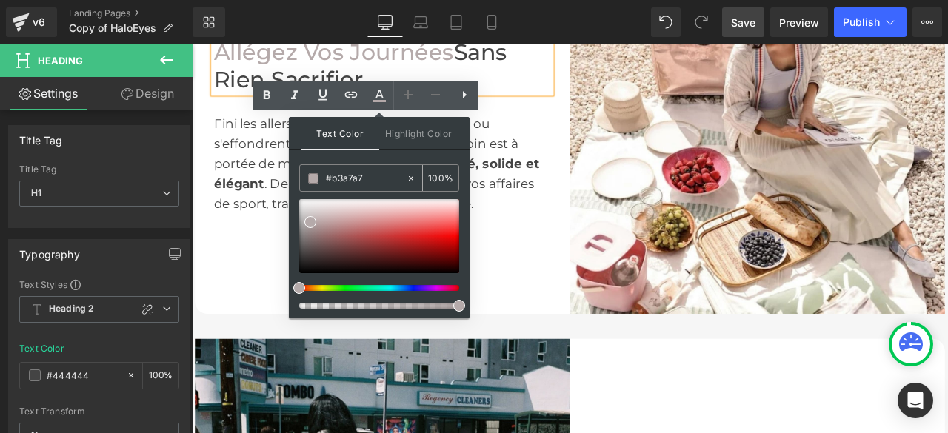
drag, startPoint x: 370, startPoint y: 176, endPoint x: 324, endPoint y: 171, distance: 46.1
click at [192, 44] on div at bounding box center [192, 44] width 0 height 0
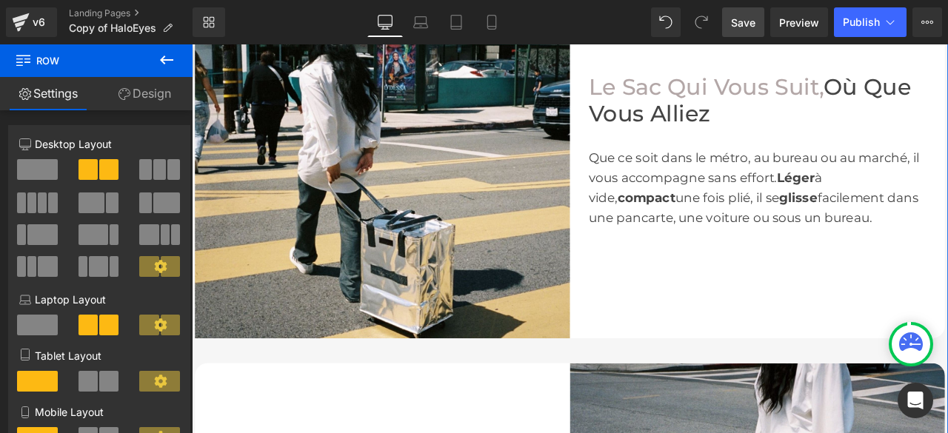
scroll to position [1704, 0]
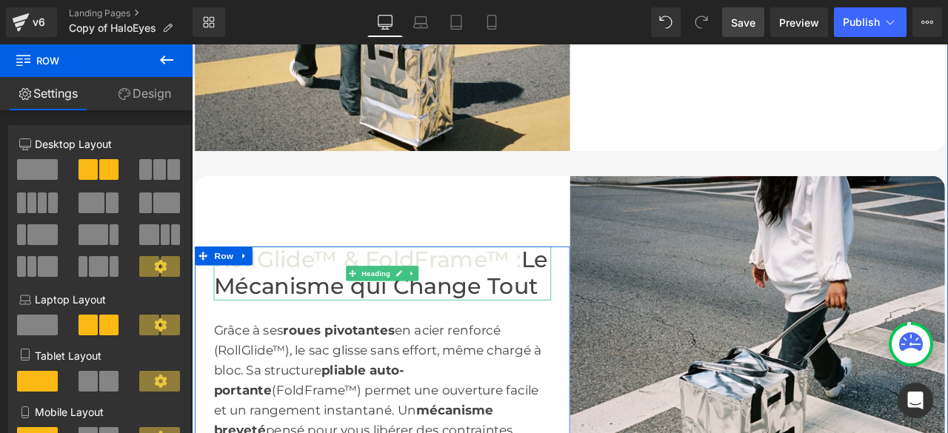
click at [431, 316] on font "RollGlide™ & FoldFrame™ :" at bounding box center [400, 300] width 364 height 32
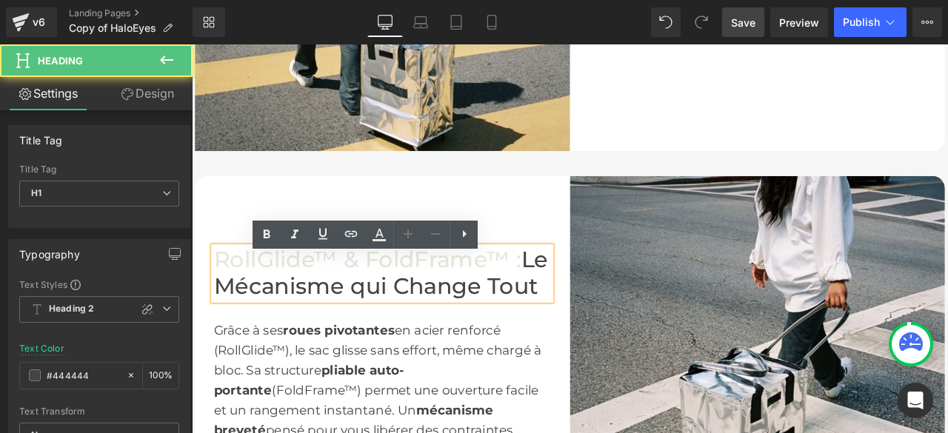
click at [575, 314] on h1 "RollGlide™ & FoldFrame™ : Le Mécanisme qui Change Tout" at bounding box center [418, 315] width 400 height 63
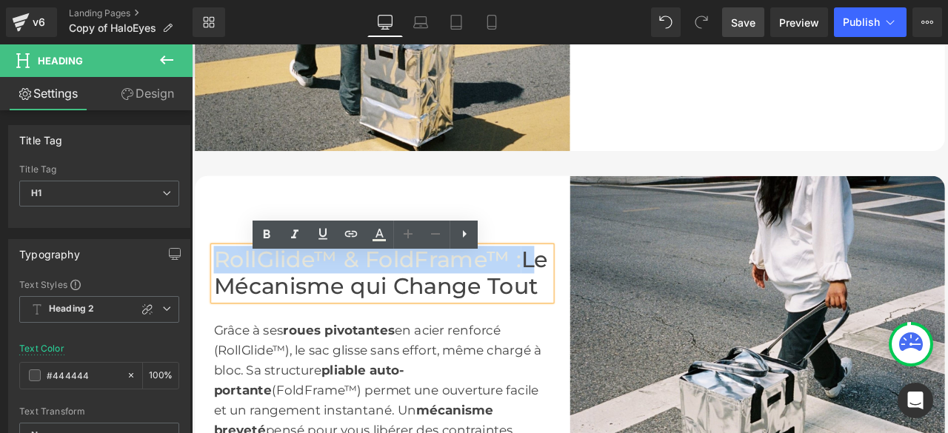
drag, startPoint x: 575, startPoint y: 315, endPoint x: 237, endPoint y: 302, distance: 338.0
click at [237, 302] on h1 "RollGlide™ & FoldFrame™ : Le Mécanisme qui Change Tout" at bounding box center [418, 315] width 400 height 63
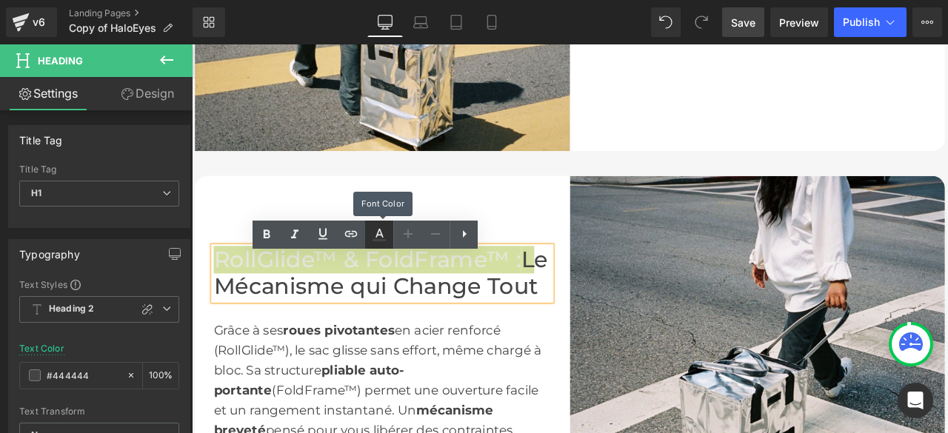
click at [0, 0] on icon at bounding box center [0, 0] width 0 height 0
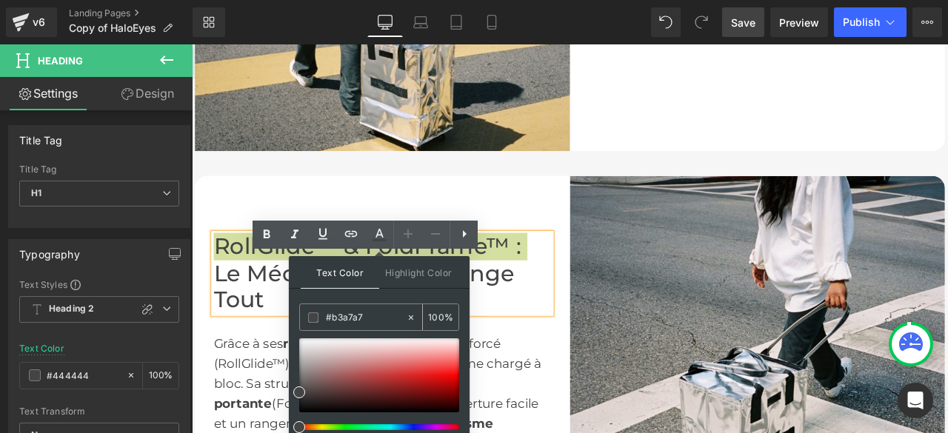
type input "n"
paste input "#b5aaaa"
type input "#b5aaaa"
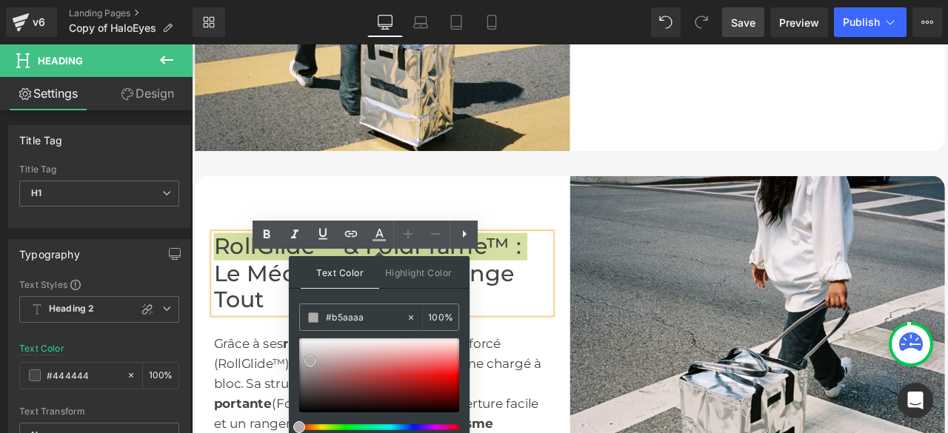
click at [0, 0] on icon at bounding box center [0, 0] width 0 height 0
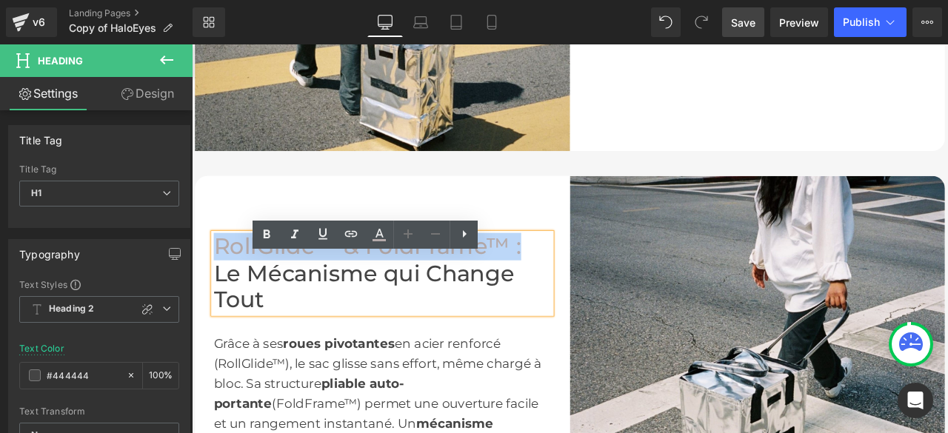
click at [566, 249] on div "RollGlide™ & FoldFrame™ : Le Mécanisme qui Change Tout Heading Grâce à ses roue…" at bounding box center [418, 423] width 444 height 444
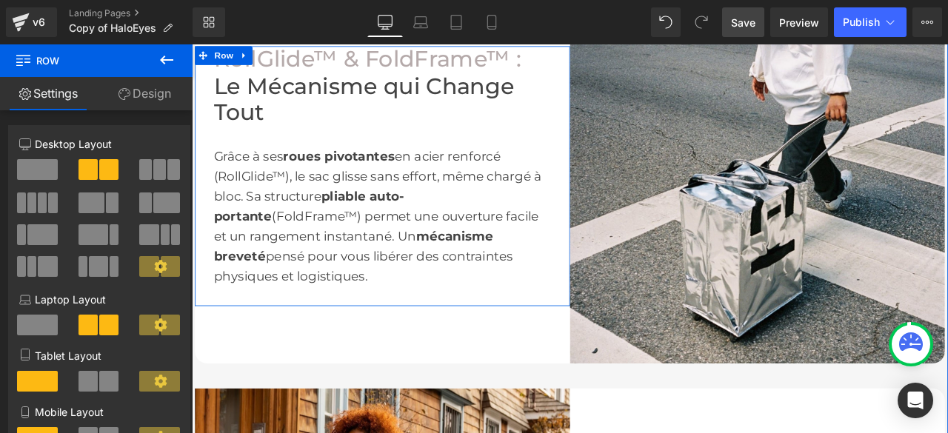
scroll to position [2148, 0]
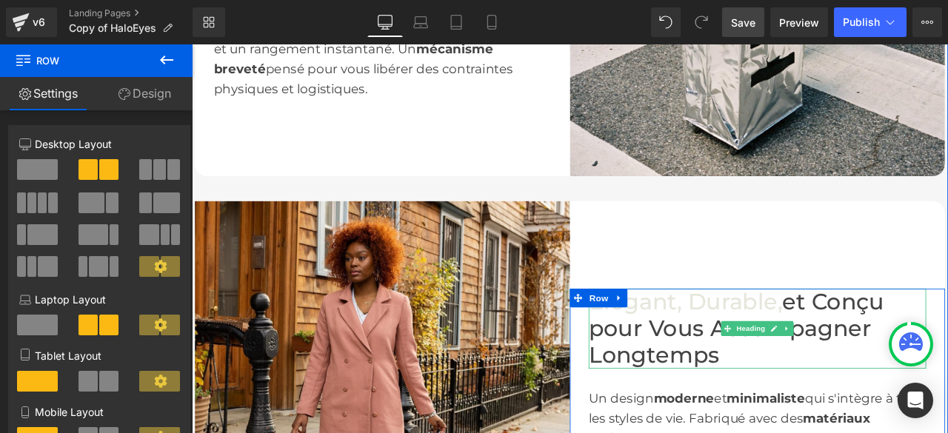
click at [887, 384] on font "et Conçu pour Vous Accompagner Longtemps" at bounding box center [837, 380] width 350 height 95
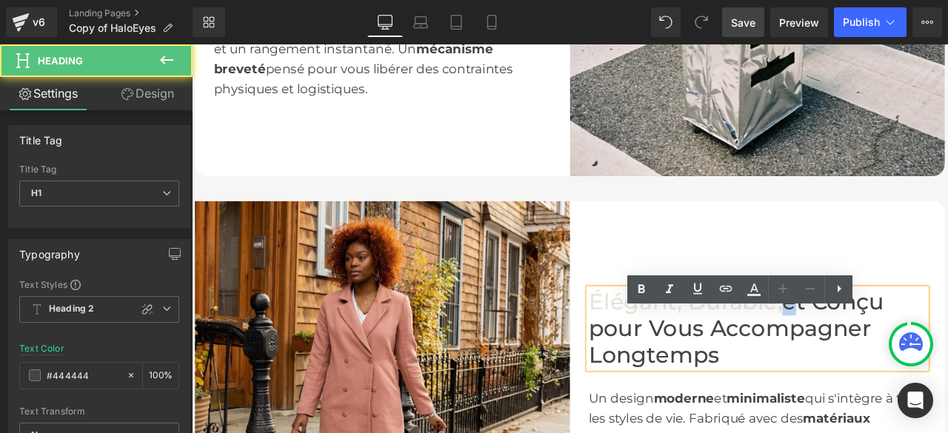
click at [886, 383] on font "et Conçu pour Vous Accompagner Longtemps" at bounding box center [837, 380] width 350 height 95
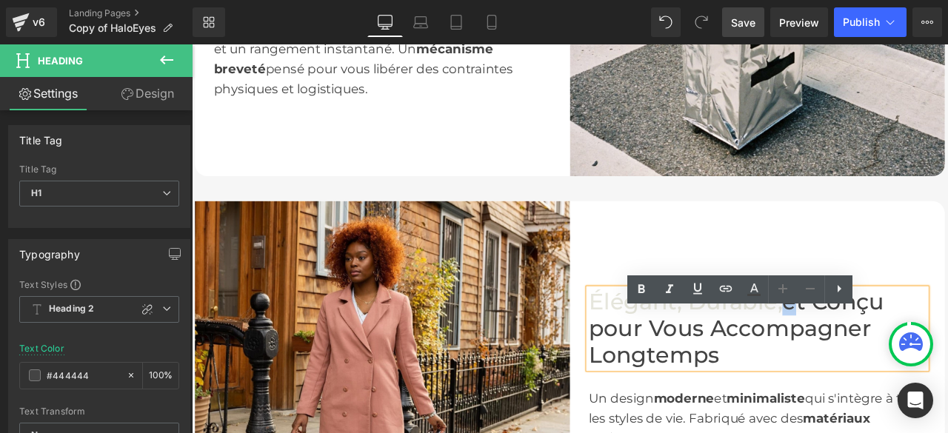
click at [885, 365] on font "Élégant, Durable," at bounding box center [777, 349] width 230 height 32
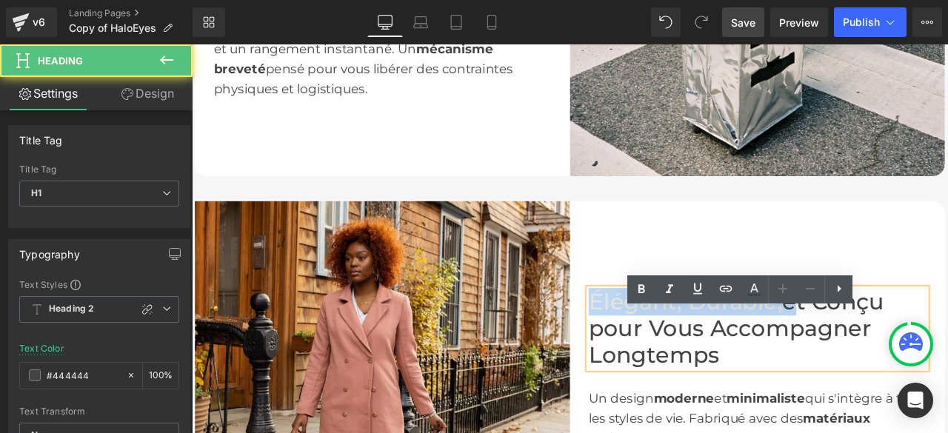
drag, startPoint x: 885, startPoint y: 383, endPoint x: 673, endPoint y: 381, distance: 211.9
click at [673, 365] on font "Élégant, Durable," at bounding box center [777, 349] width 230 height 32
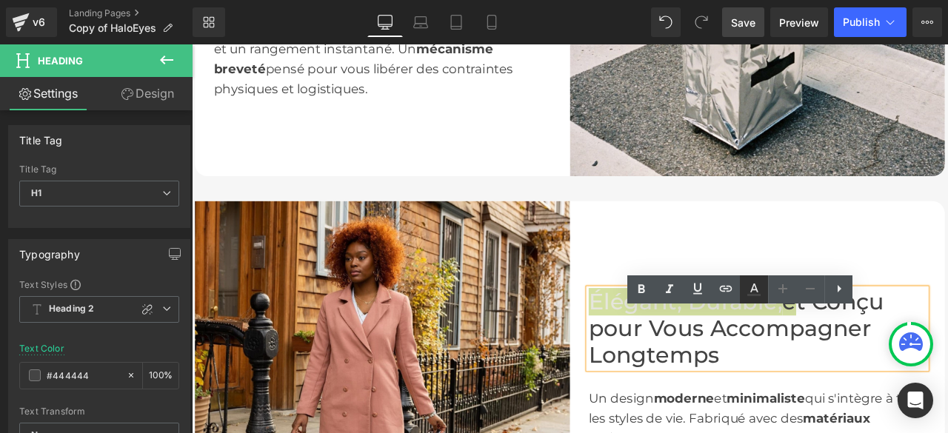
click at [0, 0] on icon at bounding box center [0, 0] width 0 height 0
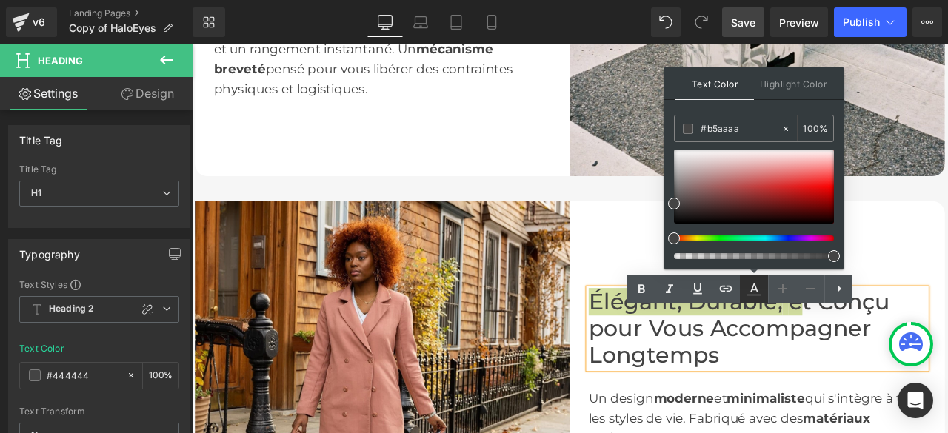
click at [0, 0] on icon at bounding box center [0, 0] width 0 height 0
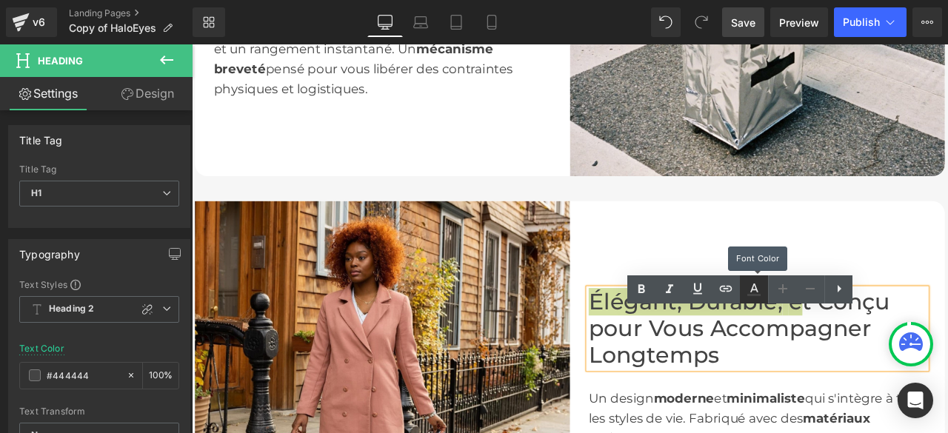
click at [0, 0] on icon at bounding box center [0, 0] width 0 height 0
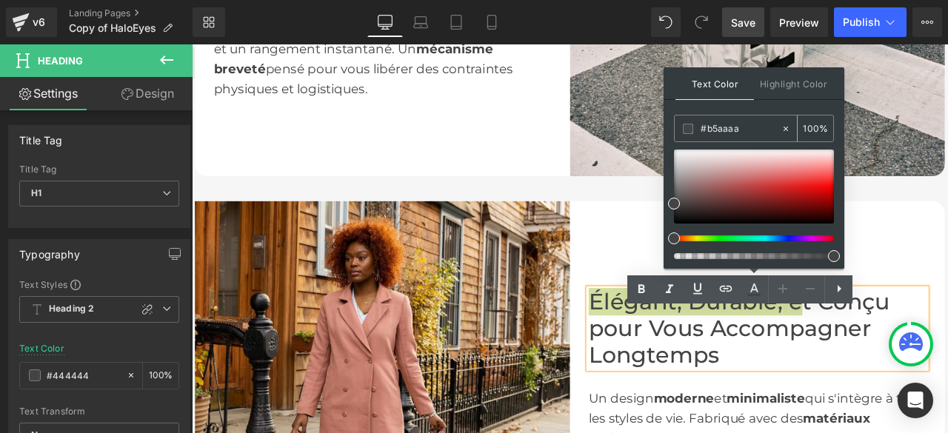
type input "n"
paste input "#b5aaaa"
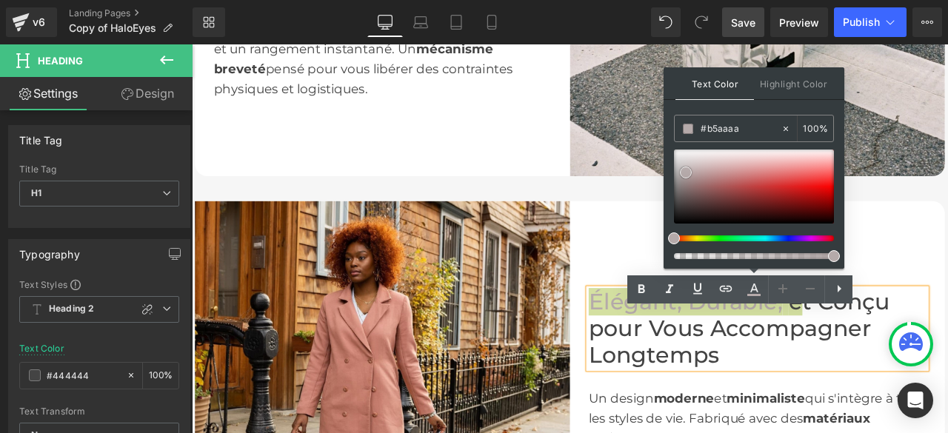
click at [0, 0] on icon at bounding box center [0, 0] width 0 height 0
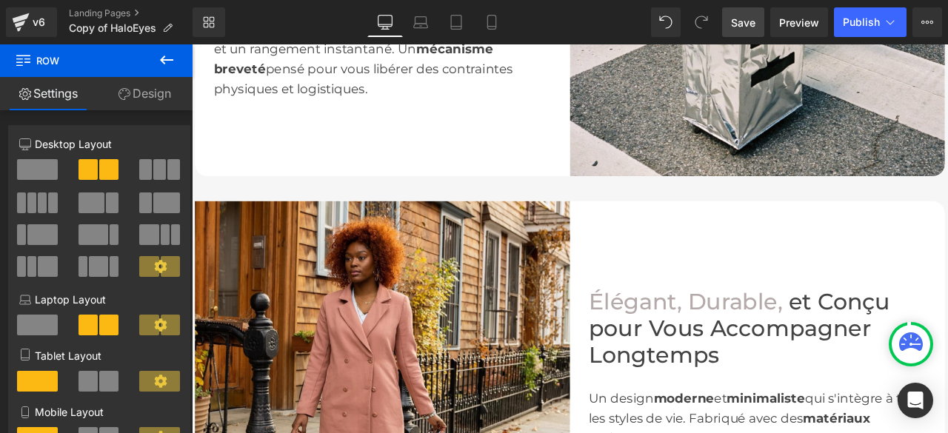
scroll to position [2222, 0]
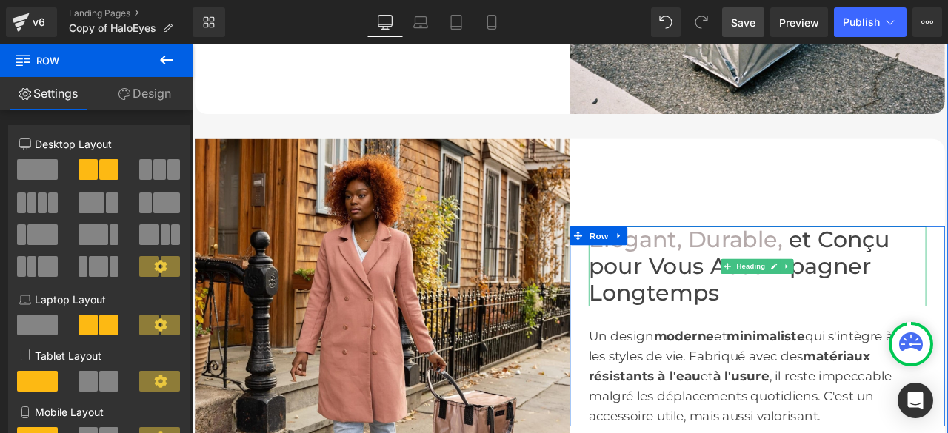
click at [879, 291] on font "Élégant, Durable," at bounding box center [777, 275] width 230 height 32
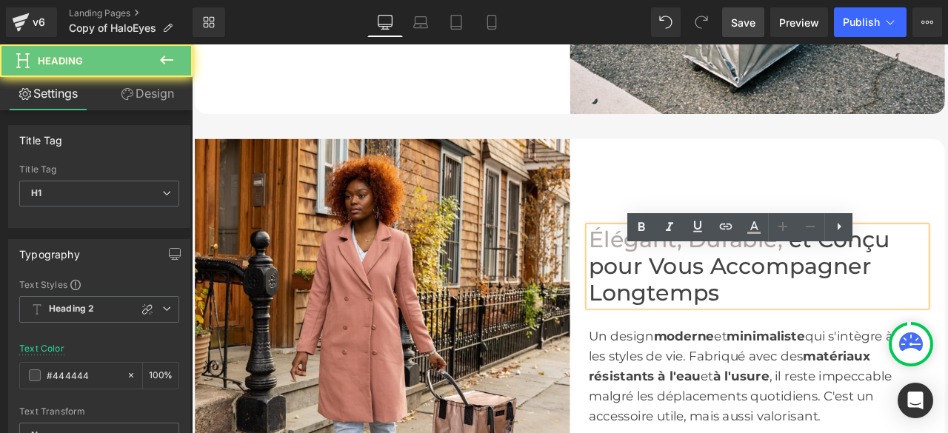
click at [892, 291] on span at bounding box center [895, 275] width 7 height 32
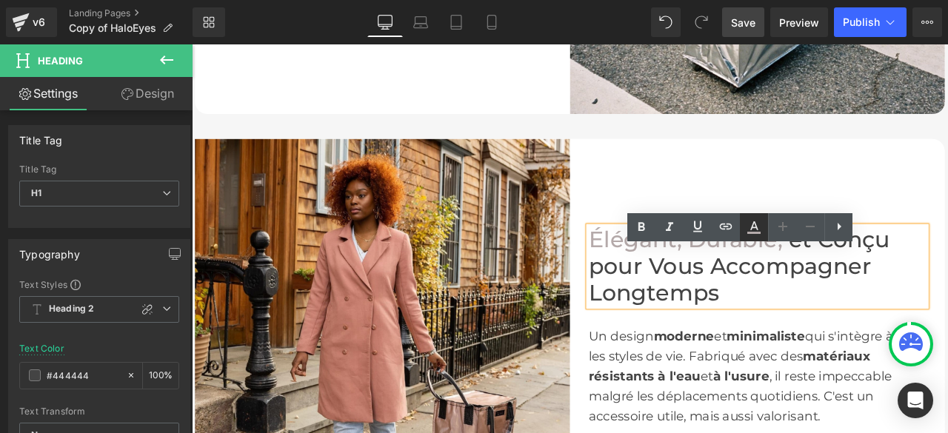
click at [0, 0] on icon at bounding box center [0, 0] width 0 height 0
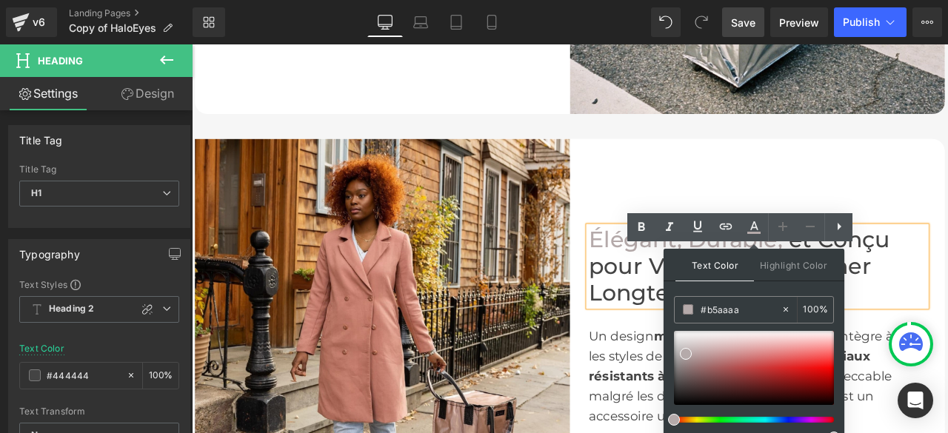
click at [947, 204] on div "Élégant, Durable, et Conçu pour Vous Accompagner Longtemps Heading Un design mo…" at bounding box center [862, 378] width 444 height 444
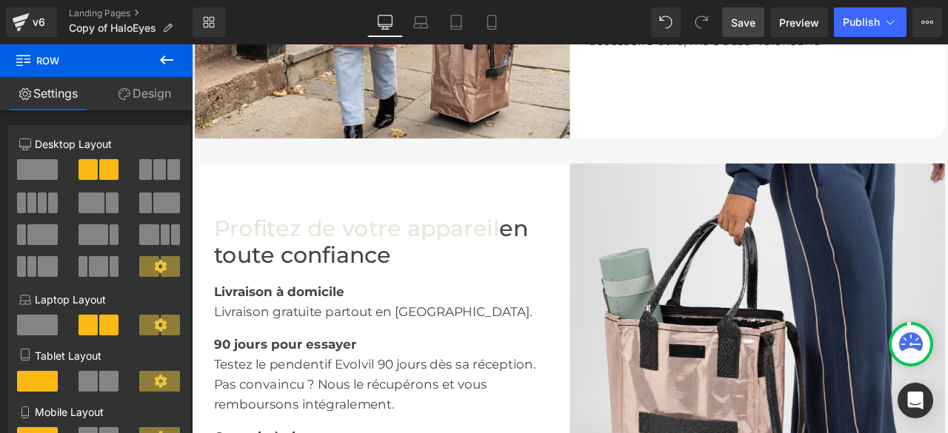
scroll to position [2741, 0]
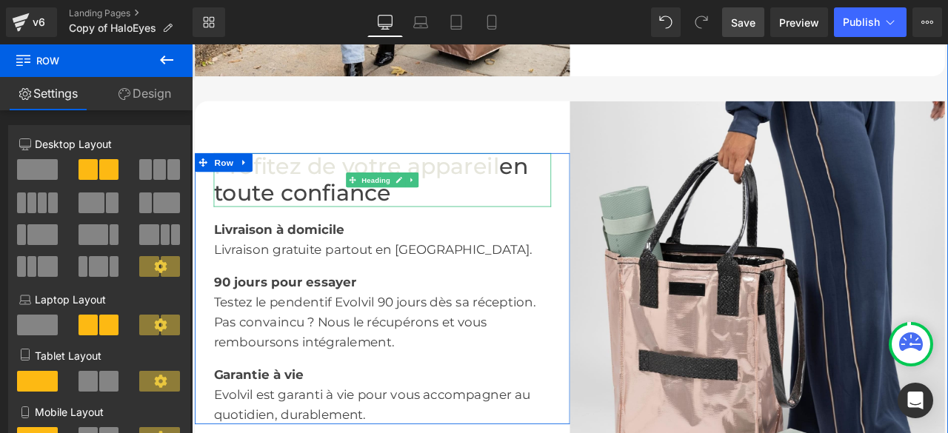
click at [550, 204] on font "Profitez de votre appareil" at bounding box center [387, 189] width 339 height 32
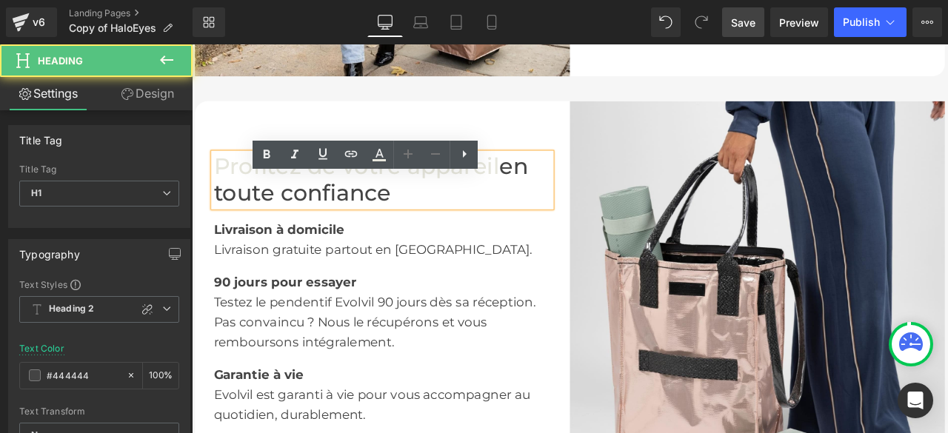
click at [544, 204] on font "Profitez de votre appareil" at bounding box center [387, 189] width 339 height 32
drag, startPoint x: 544, startPoint y: 219, endPoint x: 215, endPoint y: 213, distance: 329.7
click at [218, 204] on font "Profitez de votre appareil" at bounding box center [387, 189] width 339 height 32
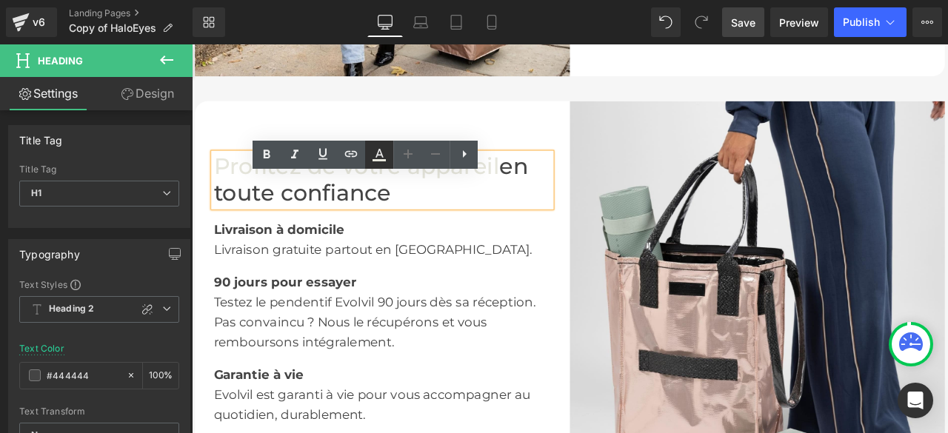
click at [0, 0] on icon at bounding box center [0, 0] width 0 height 0
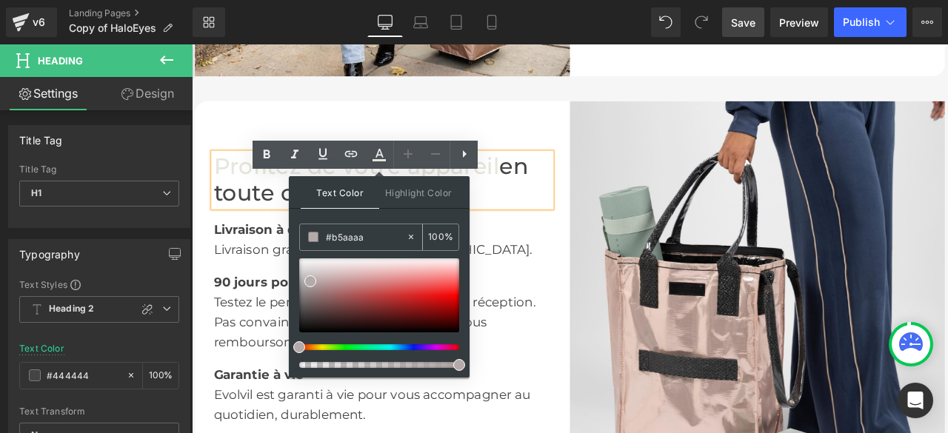
type input "n"
paste input "#b5aaaa"
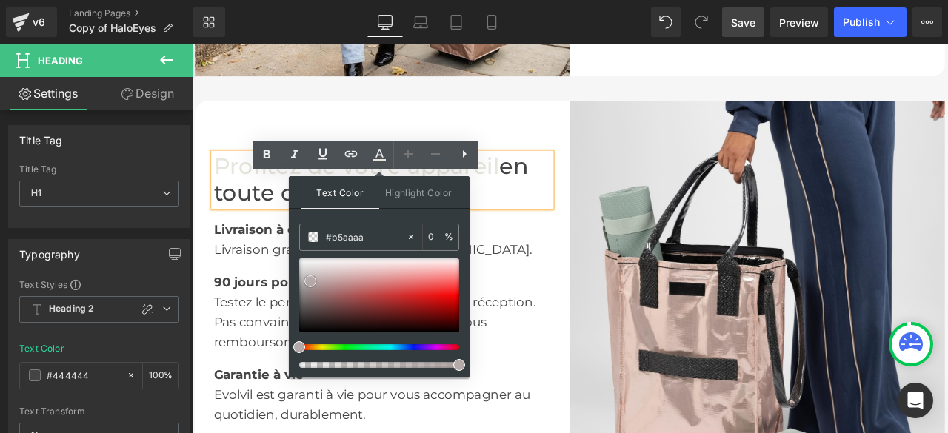
click at [581, 299] on div "Livraison gratuite partout en [GEOGRAPHIC_DATA]." at bounding box center [418, 288] width 400 height 24
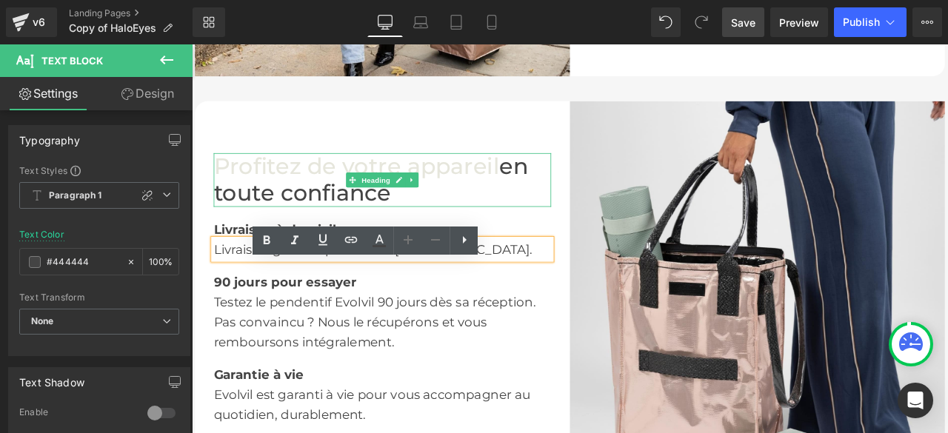
click at [538, 204] on font "Profitez de votre appareil" at bounding box center [387, 189] width 339 height 32
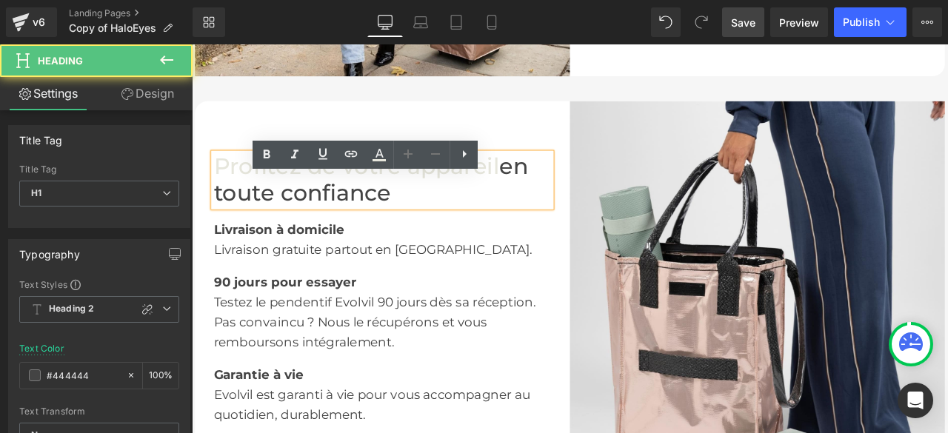
click at [547, 204] on font "Profitez de votre appareil" at bounding box center [387, 189] width 339 height 32
drag, startPoint x: 470, startPoint y: 219, endPoint x: 257, endPoint y: 215, distance: 212.6
click at [247, 204] on font "Profitez de votre appareil" at bounding box center [387, 189] width 339 height 32
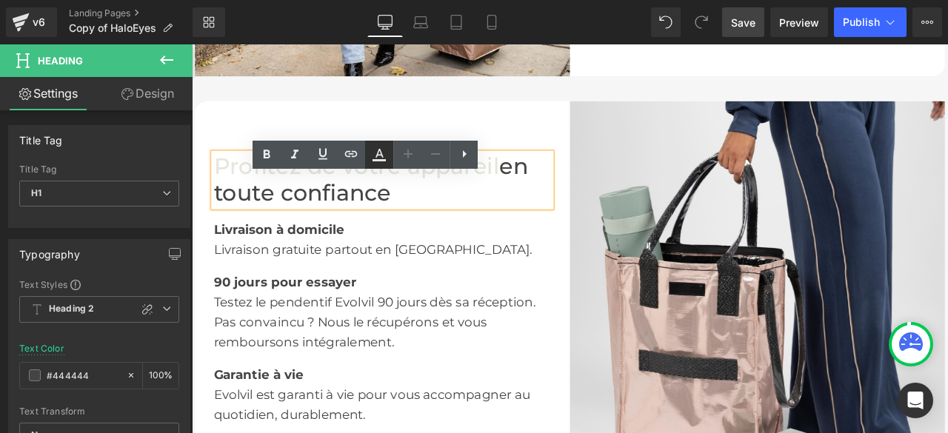
click at [0, 0] on icon at bounding box center [0, 0] width 0 height 0
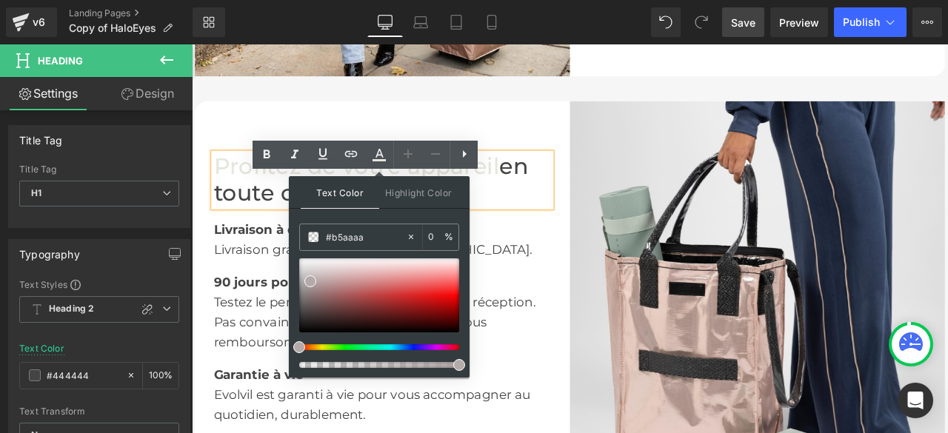
click at [192, 44] on div at bounding box center [192, 44] width 0 height 0
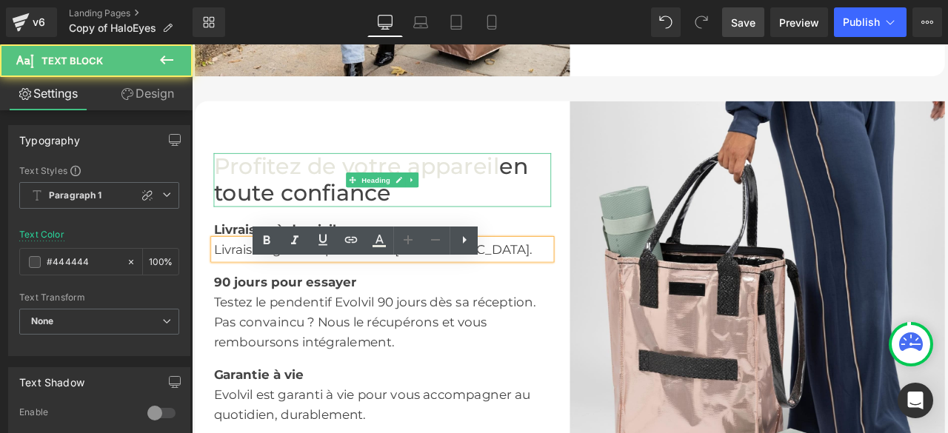
click at [550, 204] on font "Profitez de votre appareil" at bounding box center [387, 189] width 339 height 32
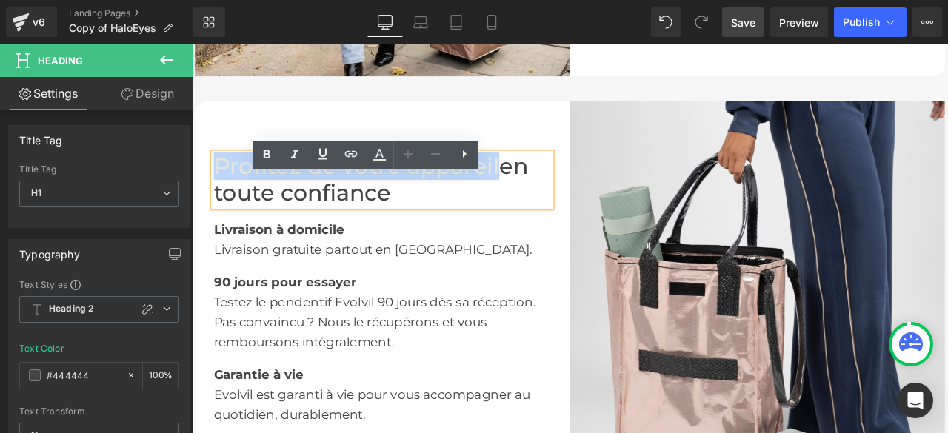
drag, startPoint x: 547, startPoint y: 218, endPoint x: 215, endPoint y: 219, distance: 331.9
click at [218, 204] on font "Profitez de votre appareil" at bounding box center [387, 189] width 339 height 32
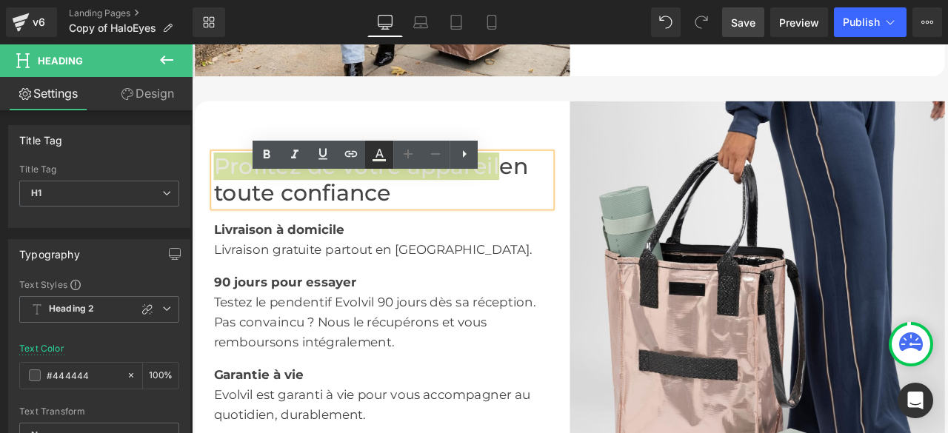
click at [0, 0] on icon at bounding box center [0, 0] width 0 height 0
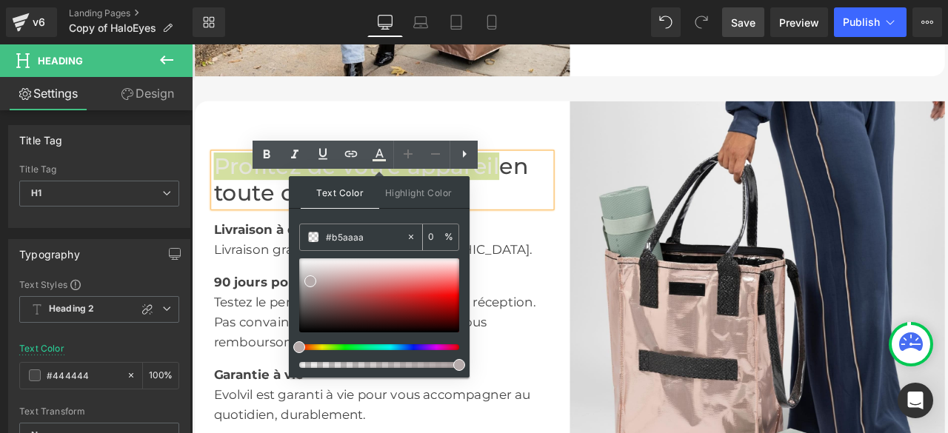
drag, startPoint x: 581, startPoint y: 279, endPoint x: 485, endPoint y: 290, distance: 96.2
type input "none"
paste input "#b5aaaa"
click at [596, 338] on div "90 jours pour essayer Text Block" at bounding box center [418, 318] width 400 height 39
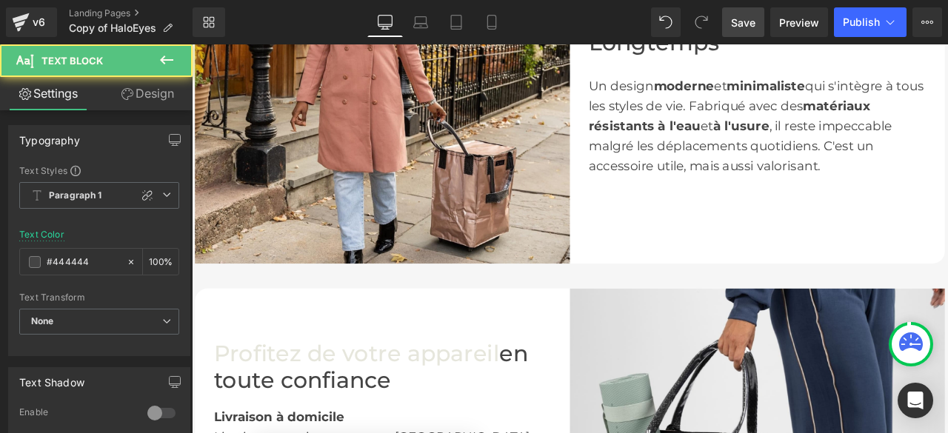
scroll to position [2444, 0]
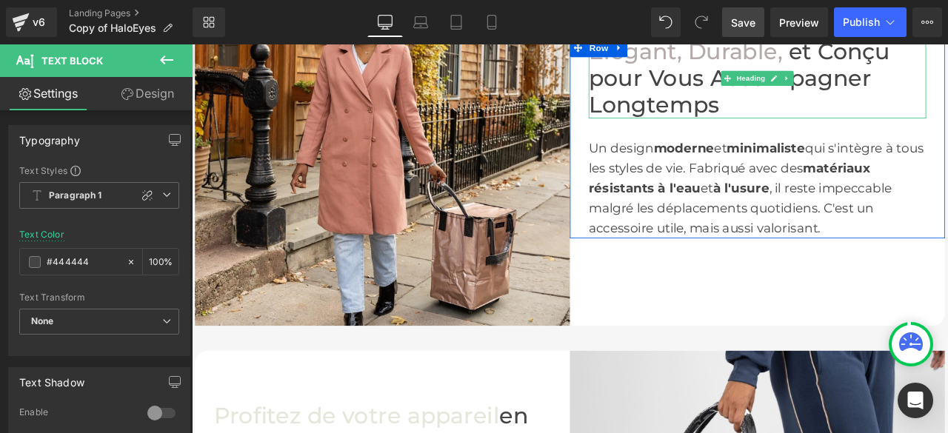
click at [800, 69] on font "Élégant, Durable," at bounding box center [777, 53] width 230 height 32
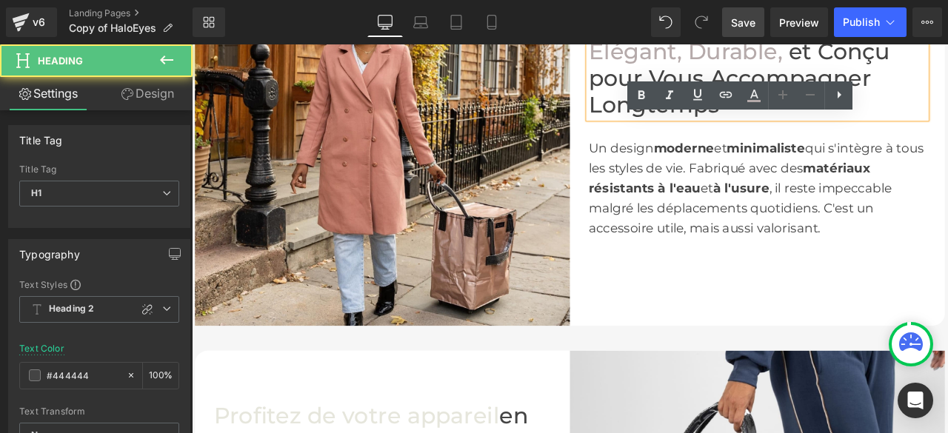
click at [892, 69] on span at bounding box center [895, 53] width 7 height 32
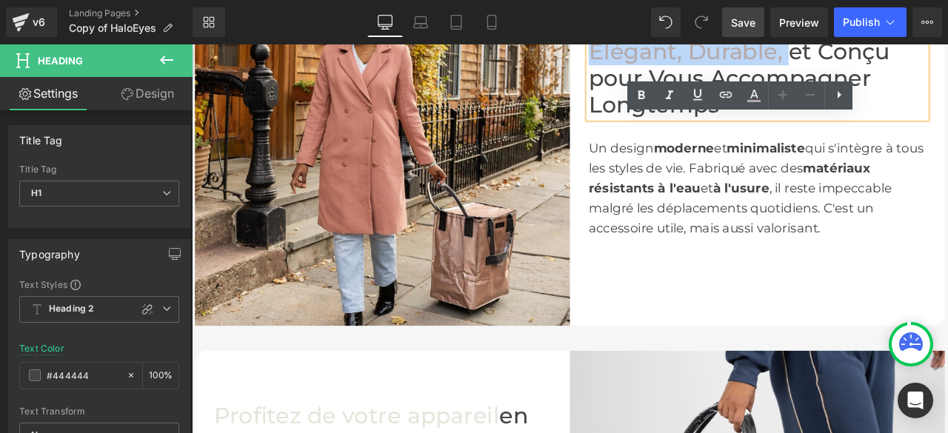
drag, startPoint x: 887, startPoint y: 81, endPoint x: 696, endPoint y: 83, distance: 191.1
click at [696, 83] on h1 "Élégant, Durable, et Conçu pour Vous Accompagner Longtemps" at bounding box center [862, 85] width 400 height 95
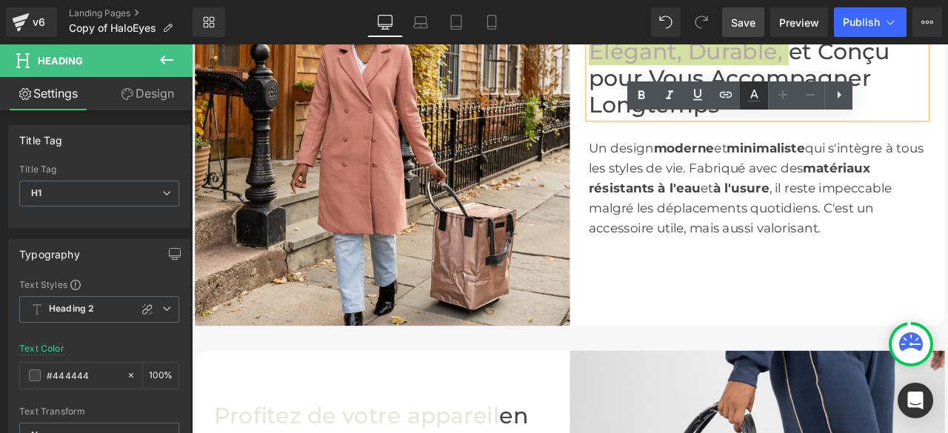
click at [0, 0] on icon at bounding box center [0, 0] width 0 height 0
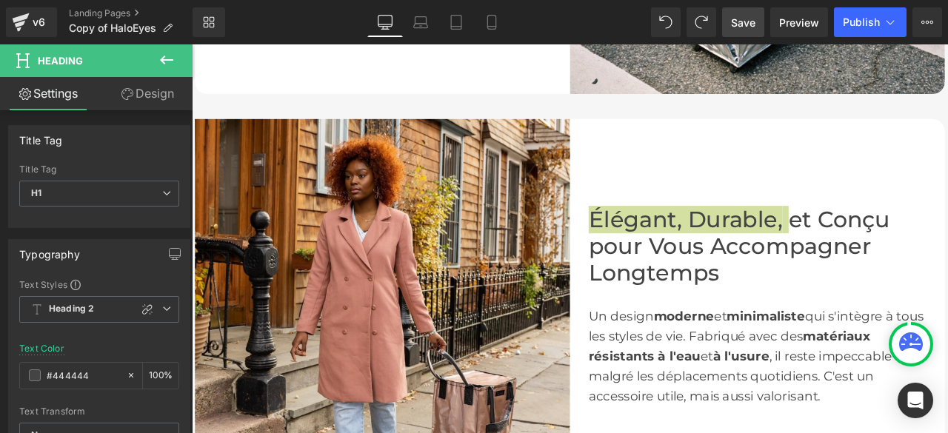
scroll to position [1950, 0]
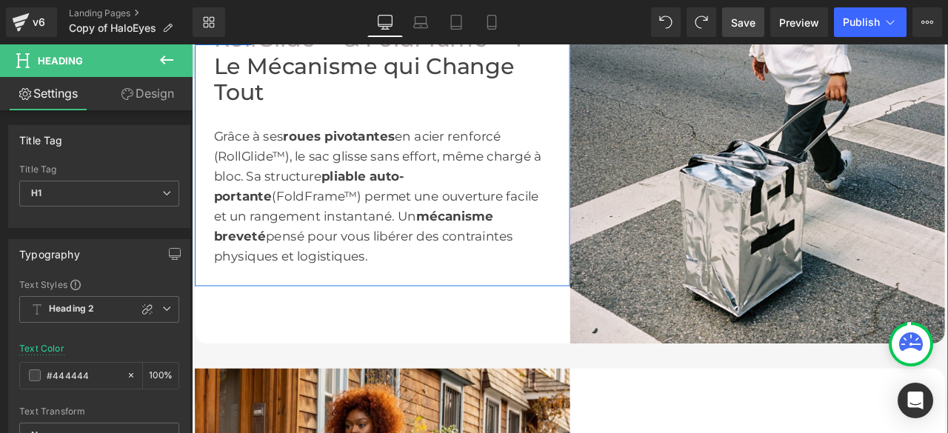
click at [431, 54] on font "RollGlide™ & FoldFrame™ :" at bounding box center [400, 38] width 364 height 32
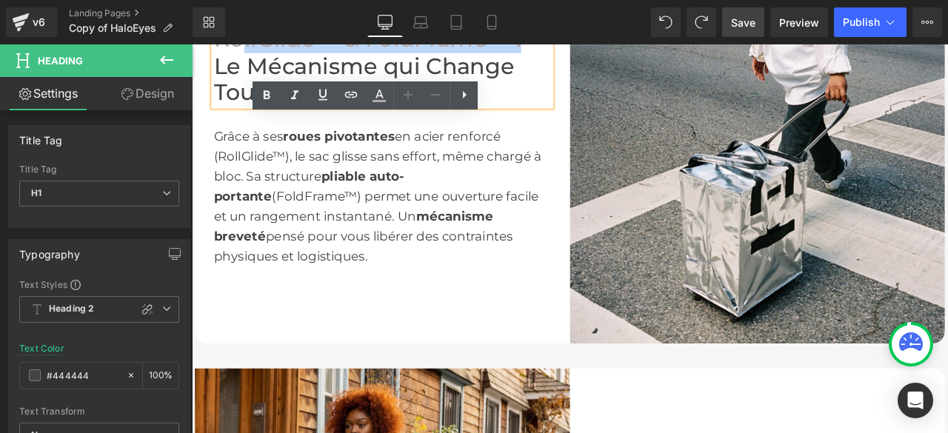
drag, startPoint x: 575, startPoint y: 68, endPoint x: 243, endPoint y: 66, distance: 331.9
click at [243, 66] on h1 "RollGlide™ & FoldFrame™ : Le Mécanisme qui Change Tout" at bounding box center [418, 70] width 400 height 95
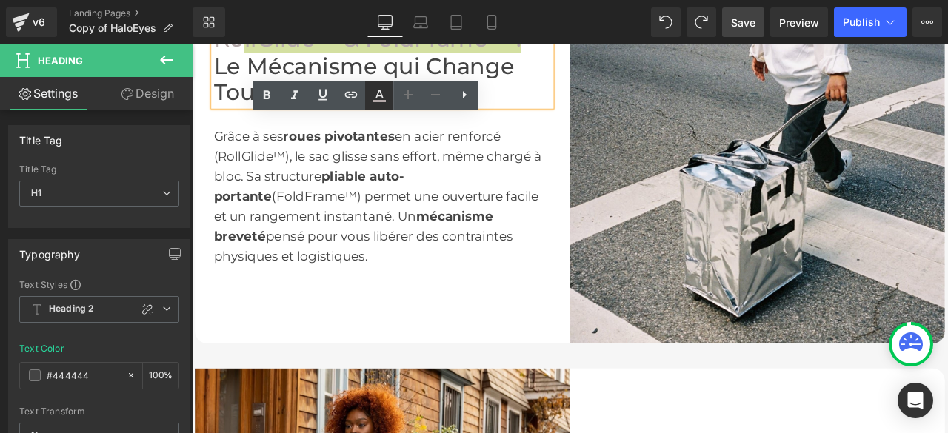
click at [0, 0] on icon at bounding box center [0, 0] width 0 height 0
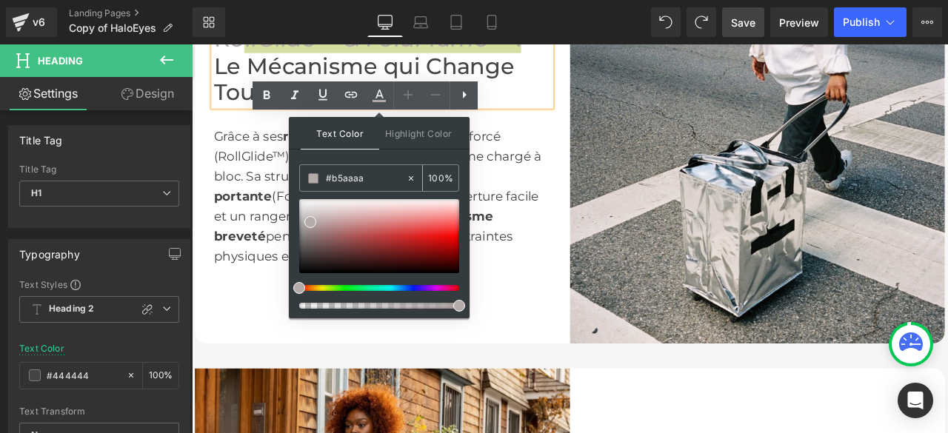
drag, startPoint x: 367, startPoint y: 176, endPoint x: 307, endPoint y: 179, distance: 60.8
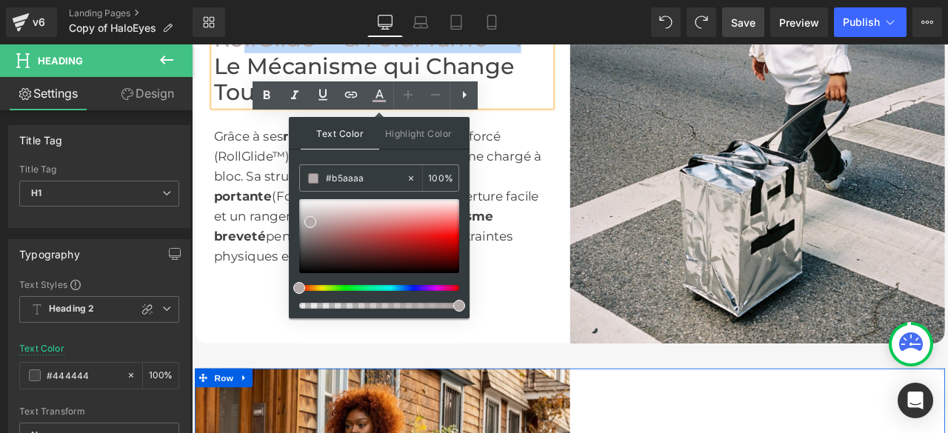
click at [779, 433] on div "Image Allégez Vos Journées Sans Rien Sacrifier Heading Fini les allers-retours,…" at bounding box center [640, 177] width 896 height 2341
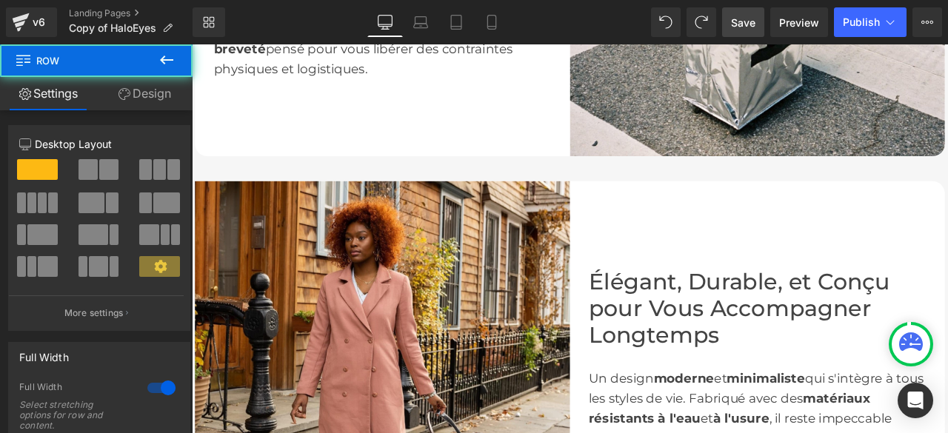
scroll to position [2246, 0]
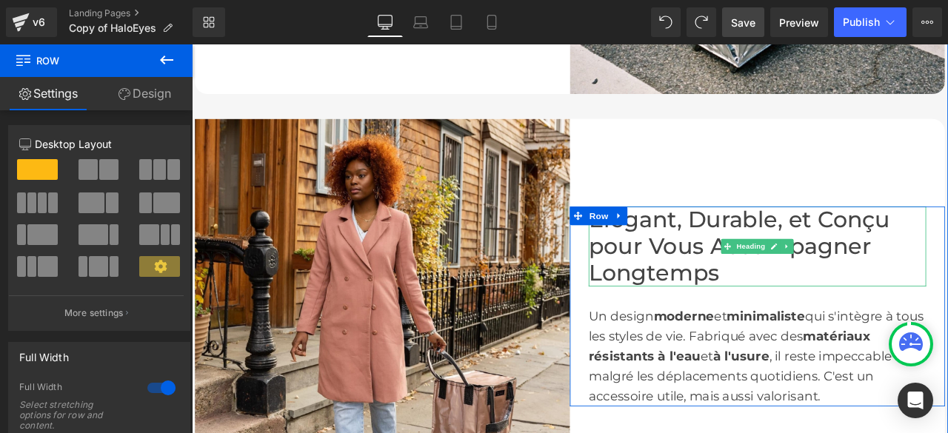
click at [890, 281] on font "et Conçu pour Vous Accompagner Longtemps" at bounding box center [840, 283] width 357 height 95
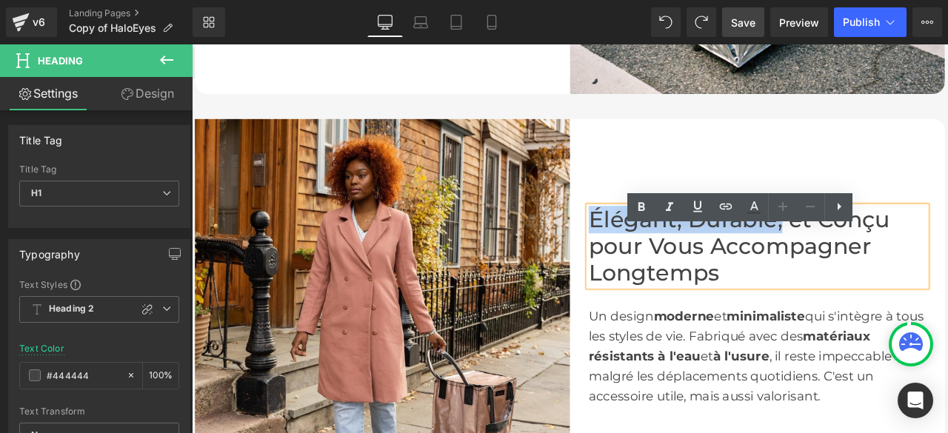
drag, startPoint x: 885, startPoint y: 281, endPoint x: 662, endPoint y: 274, distance: 223.1
click at [663, 267] on font "Élégant, Durable," at bounding box center [777, 252] width 230 height 32
click at [0, 0] on icon at bounding box center [0, 0] width 0 height 0
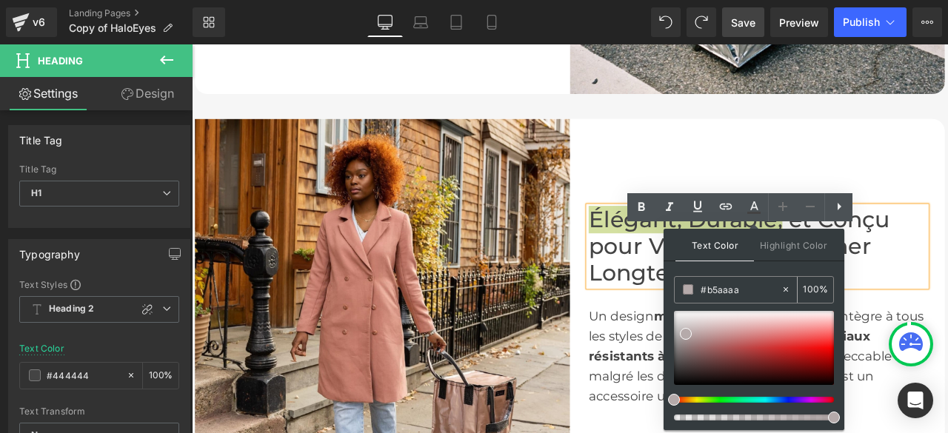
drag, startPoint x: 728, startPoint y: 291, endPoint x: 694, endPoint y: 290, distance: 34.1
type input "none"
paste input "#b5aaaa"
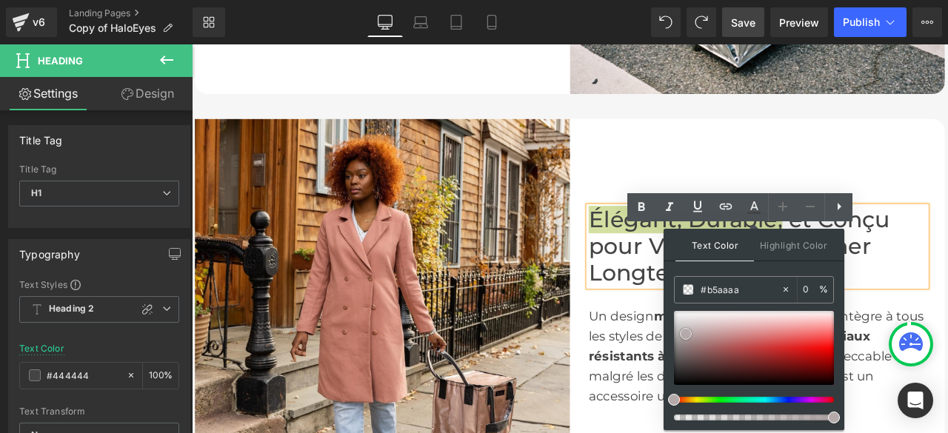
click at [832, 184] on div "Élégant, Durable, et Conçu pour Vous Accompagner Longtemps Heading Un design mo…" at bounding box center [862, 355] width 444 height 444
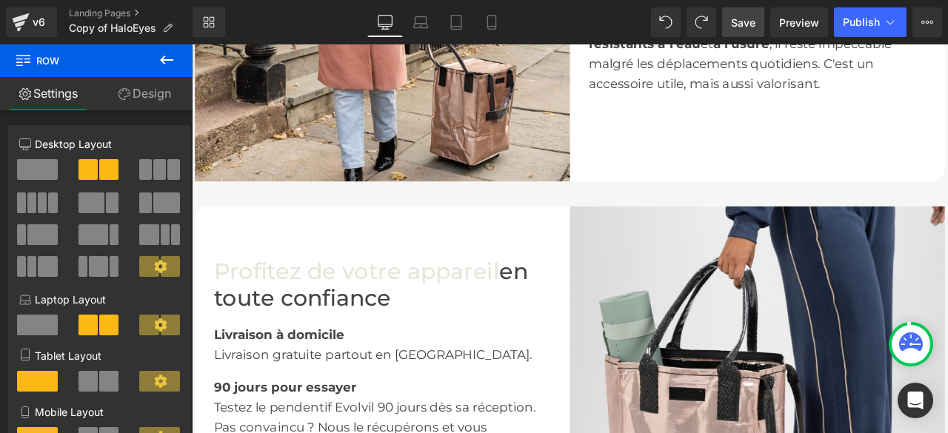
scroll to position [2764, 0]
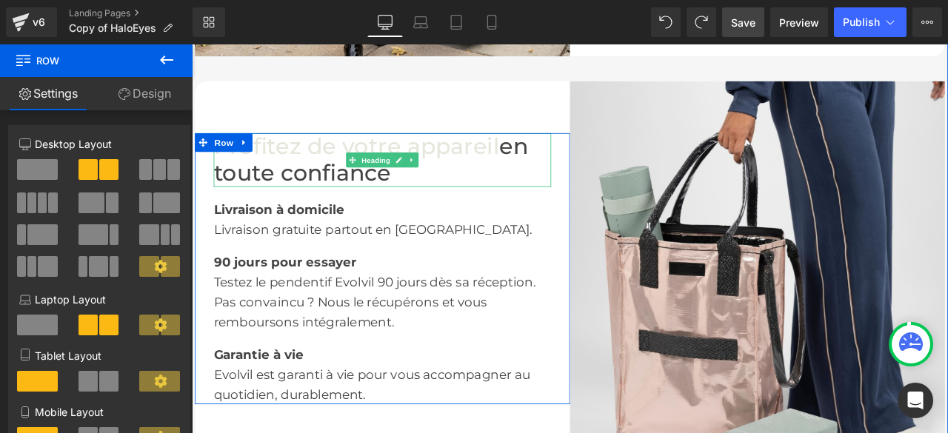
click at [544, 181] on font "Profitez de votre appareil" at bounding box center [387, 165] width 339 height 32
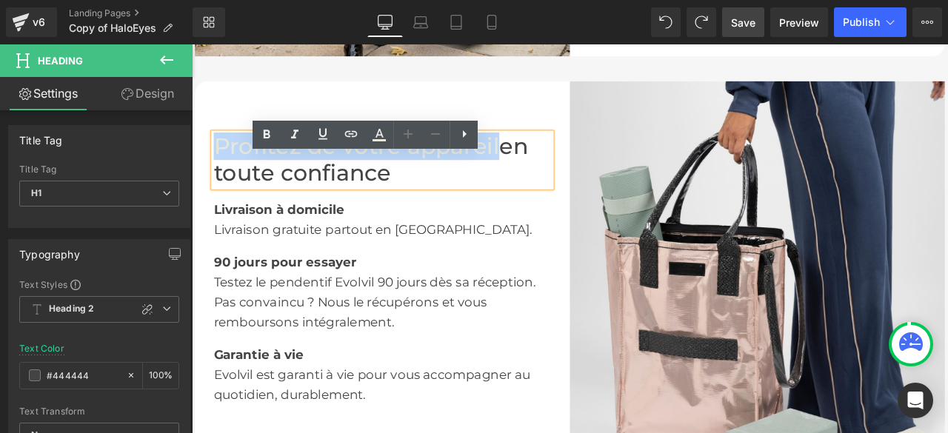
drag, startPoint x: 544, startPoint y: 196, endPoint x: 220, endPoint y: 187, distance: 323.8
click at [220, 181] on font "Profitez de votre appareil" at bounding box center [387, 165] width 339 height 32
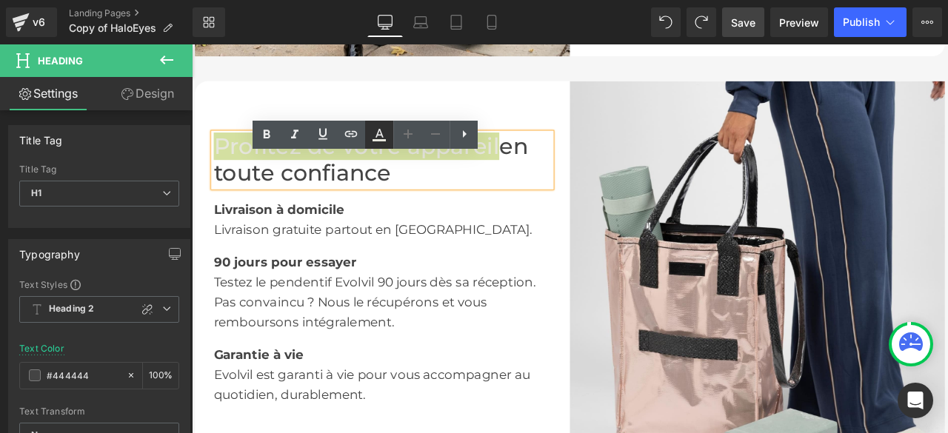
click at [0, 0] on icon at bounding box center [0, 0] width 0 height 0
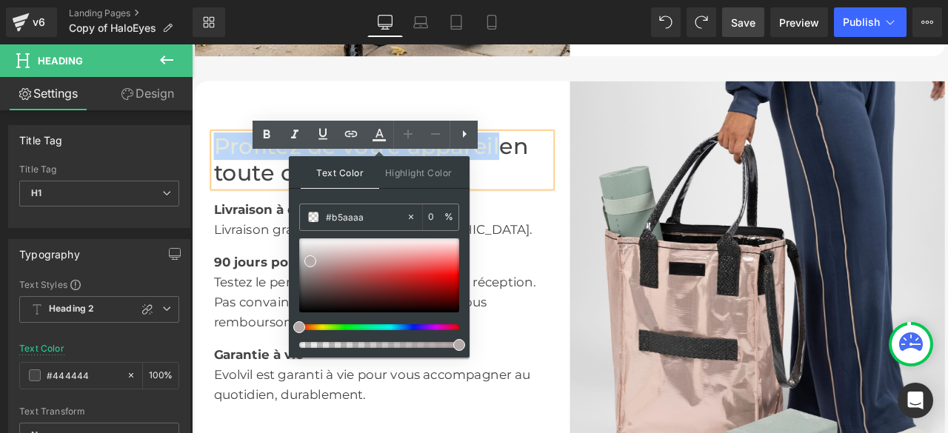
click at [590, 302] on div "90 jours pour essayer Text Block" at bounding box center [418, 295] width 400 height 39
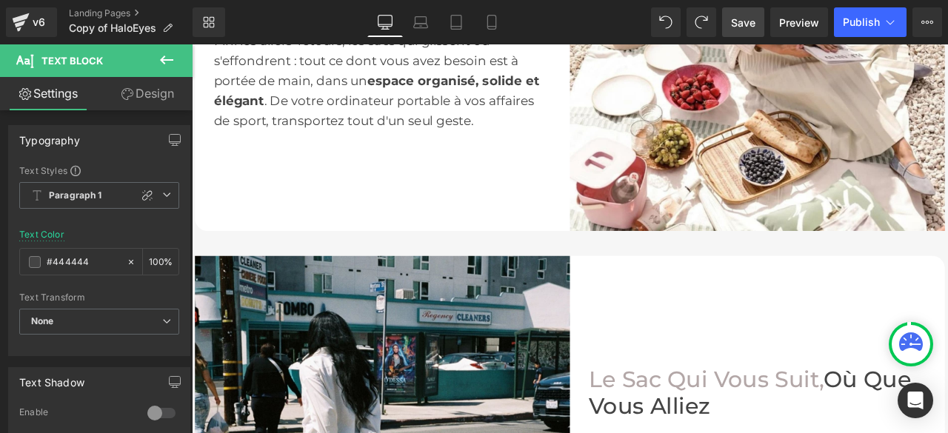
scroll to position [913, 0]
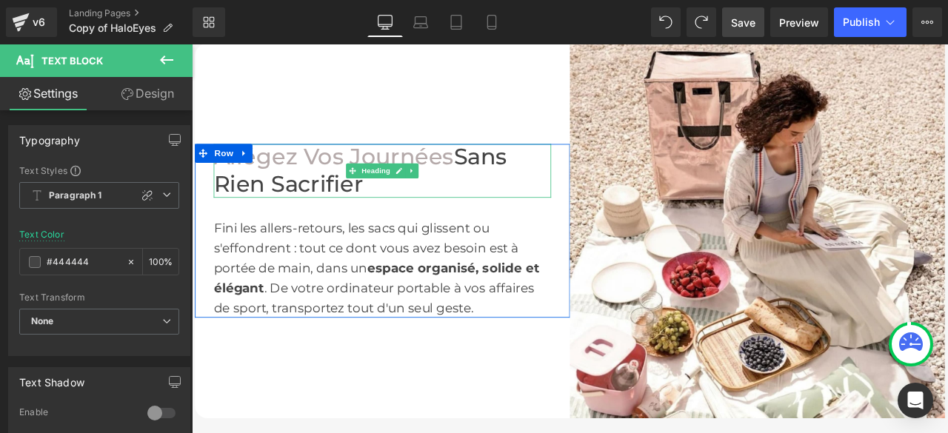
click at [407, 194] on font "Allégez Vos Journées" at bounding box center [360, 178] width 284 height 32
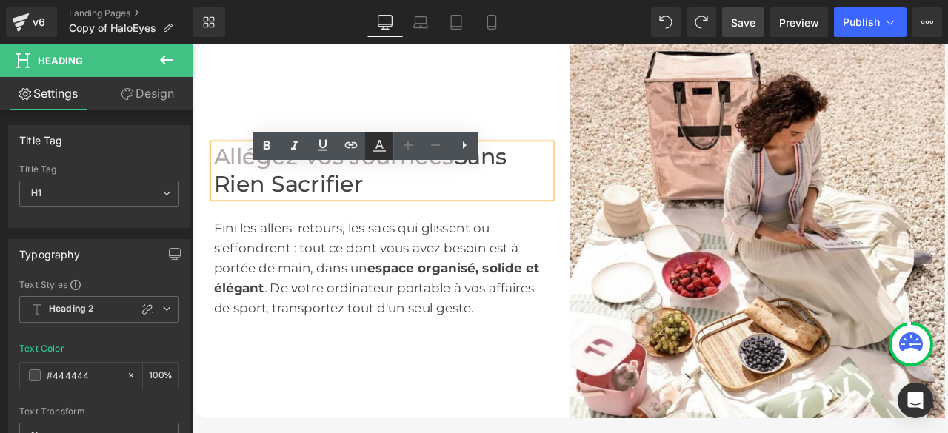
click at [0, 0] on icon at bounding box center [0, 0] width 0 height 0
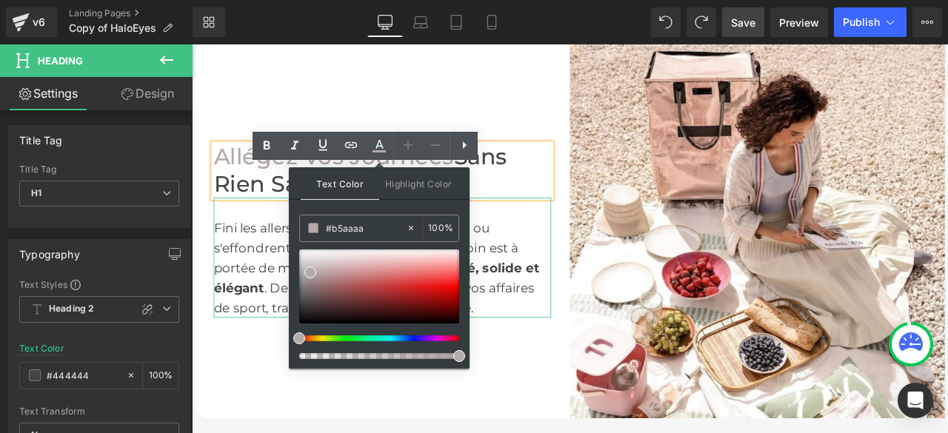
click at [575, 289] on div "Fini les allers-retours, les sacs qui glissent ou s'effondrent : tout ce dont v…" at bounding box center [418, 298] width 400 height 142
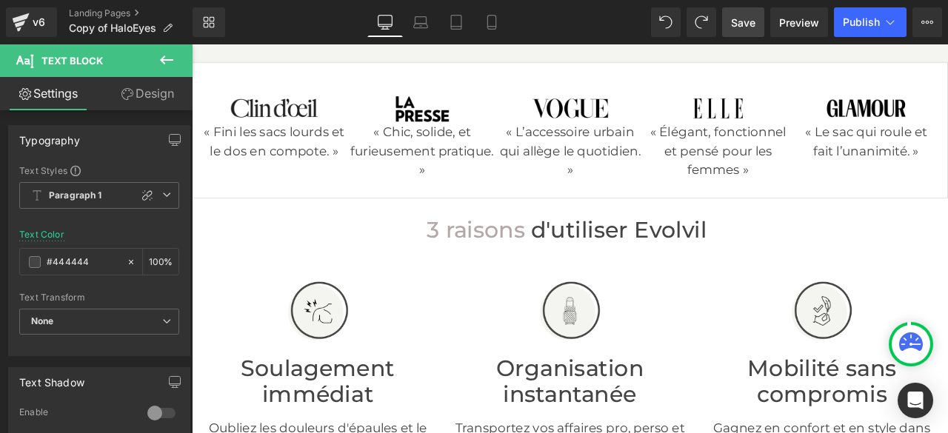
scroll to position [246, 0]
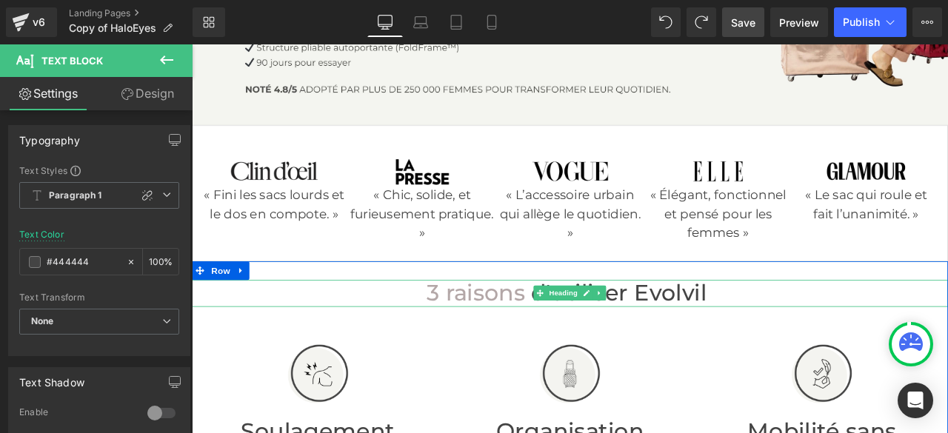
click at [547, 355] on span "raisons" at bounding box center [540, 339] width 94 height 32
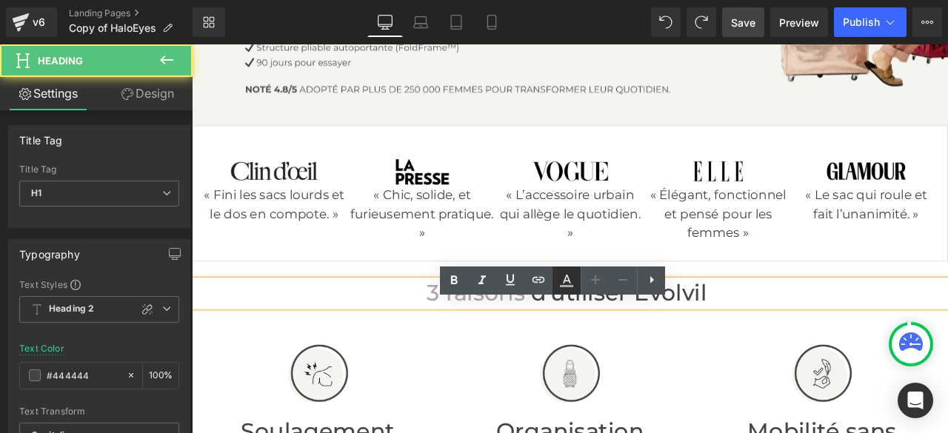
click at [0, 0] on icon at bounding box center [0, 0] width 0 height 0
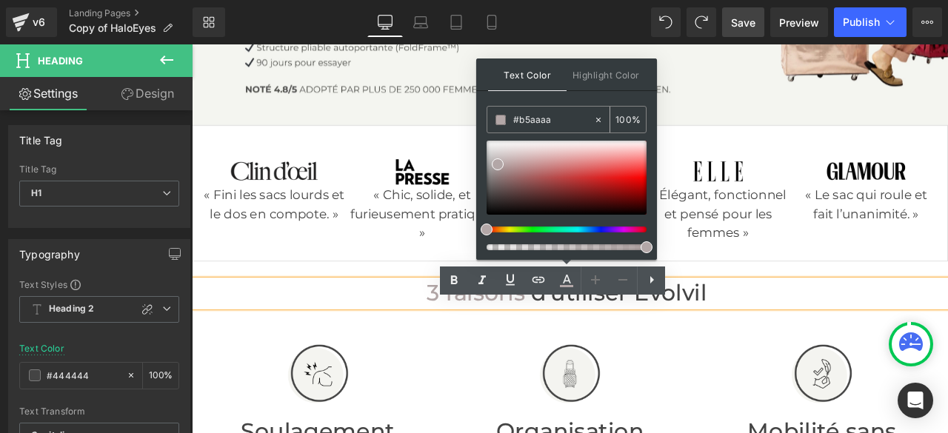
drag, startPoint x: 554, startPoint y: 124, endPoint x: 510, endPoint y: 122, distance: 43.7
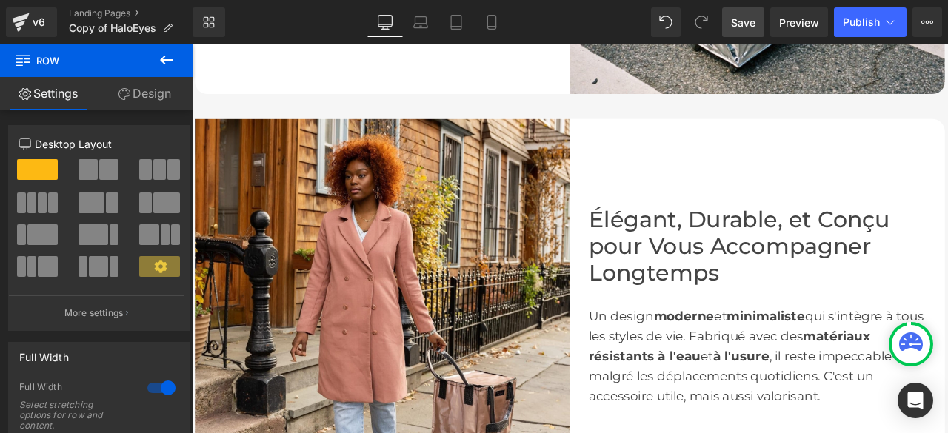
scroll to position [2394, 0]
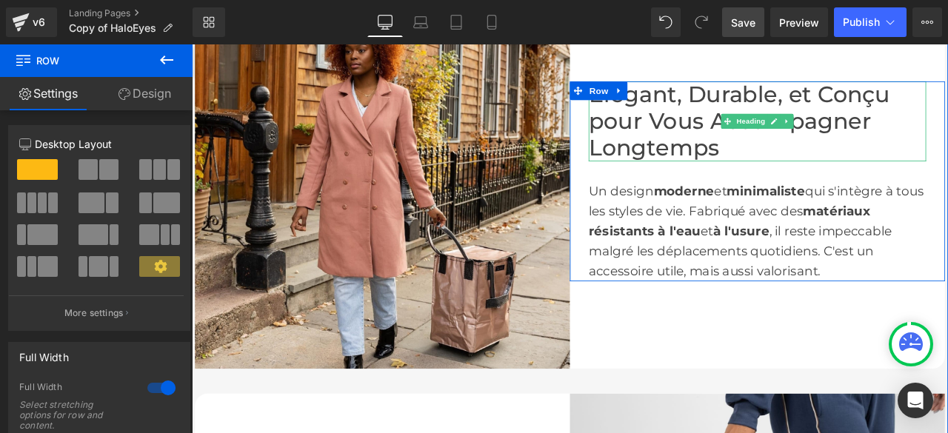
click at [887, 130] on font "et Conçu pour Vous Accompagner Longtemps" at bounding box center [840, 134] width 357 height 95
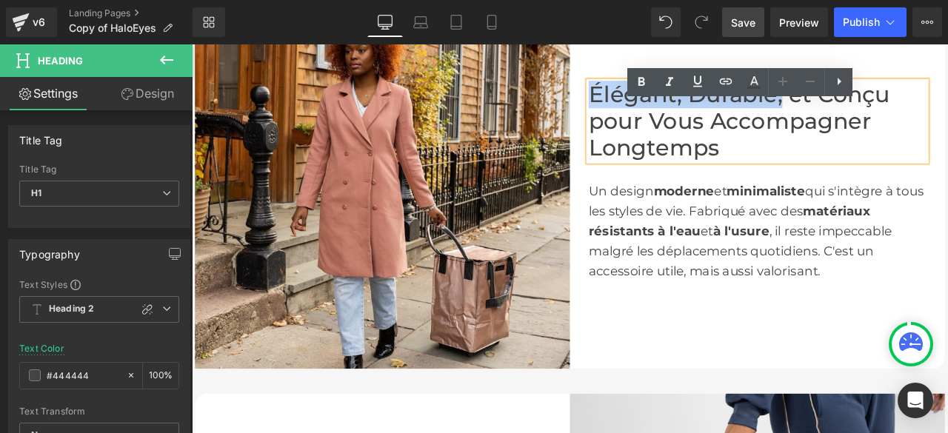
drag, startPoint x: 886, startPoint y: 132, endPoint x: 661, endPoint y: 126, distance: 225.3
click at [662, 126] on h1 "Élégant, Durable, et Conçu pour Vous Accompagner Longtemps" at bounding box center [862, 135] width 400 height 95
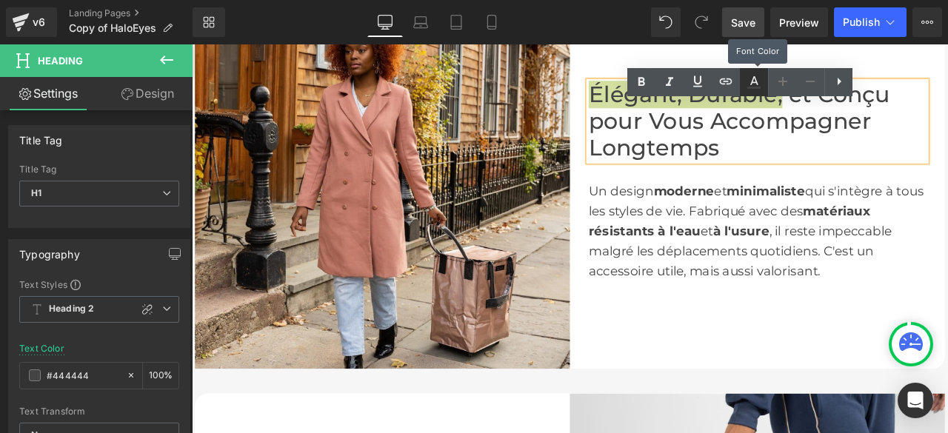
click at [0, 0] on icon at bounding box center [0, 0] width 0 height 0
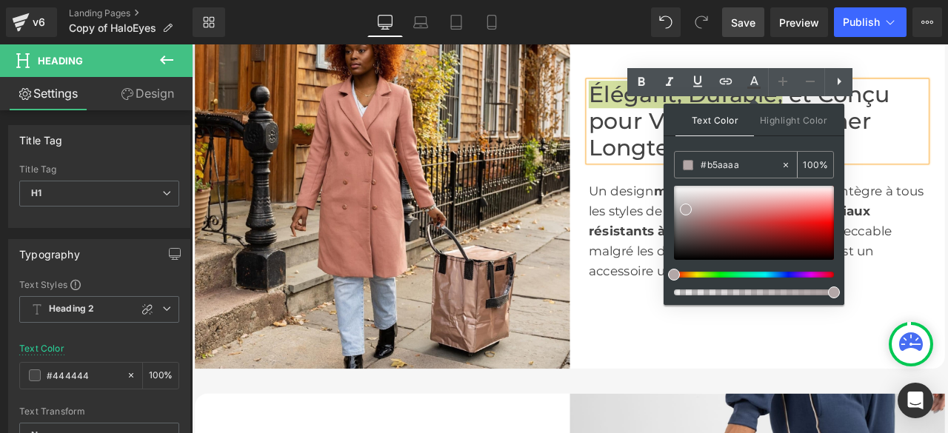
type input "n"
paste input "#b3a7a7"
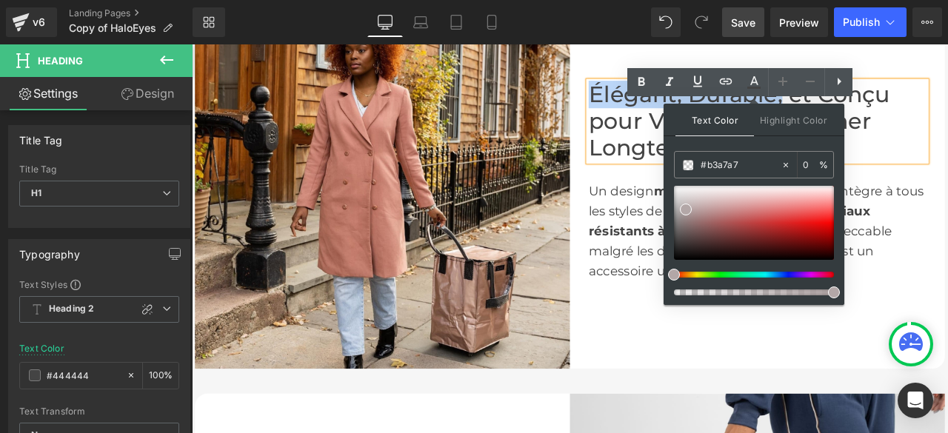
click at [695, 232] on div "Un design moderne et minimaliste qui s'intègre à tous les styles de vie. Fabriq…" at bounding box center [862, 254] width 400 height 142
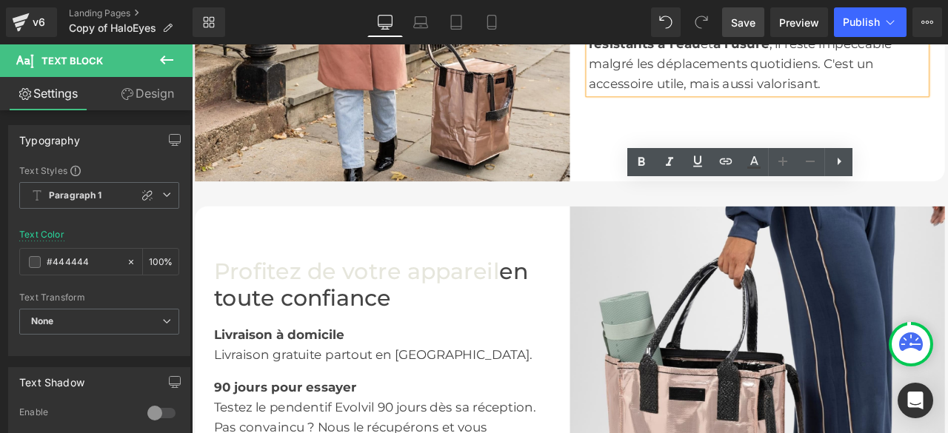
scroll to position [2764, 0]
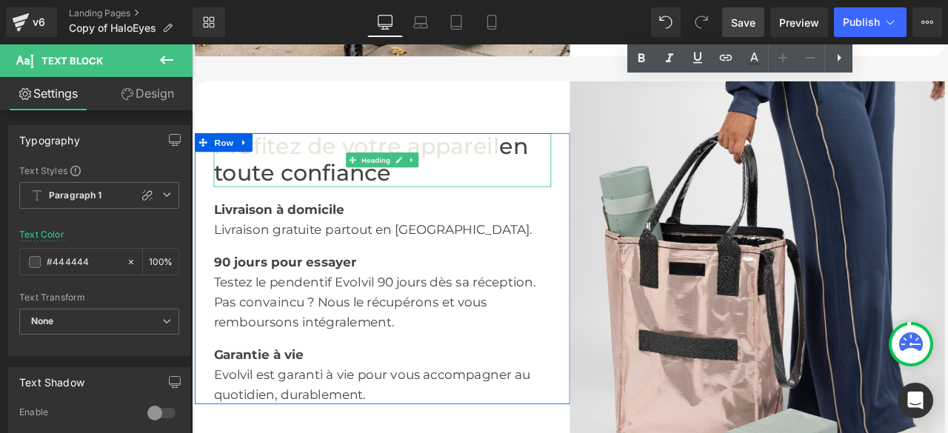
click at [535, 181] on font "Profitez de votre appareil" at bounding box center [387, 165] width 339 height 32
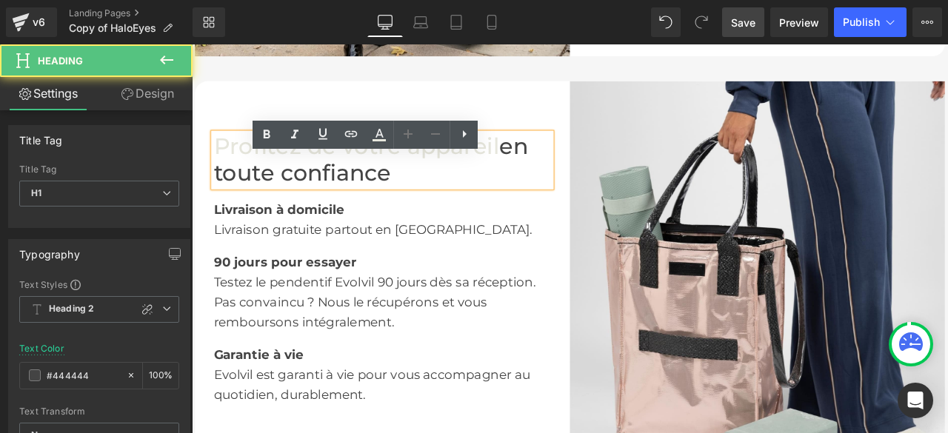
click at [544, 181] on font "Profitez de votre appareil" at bounding box center [387, 165] width 339 height 32
drag, startPoint x: 544, startPoint y: 196, endPoint x: 257, endPoint y: 199, distance: 286.7
click at [257, 181] on font "Profitez de votre appareil" at bounding box center [387, 165] width 339 height 32
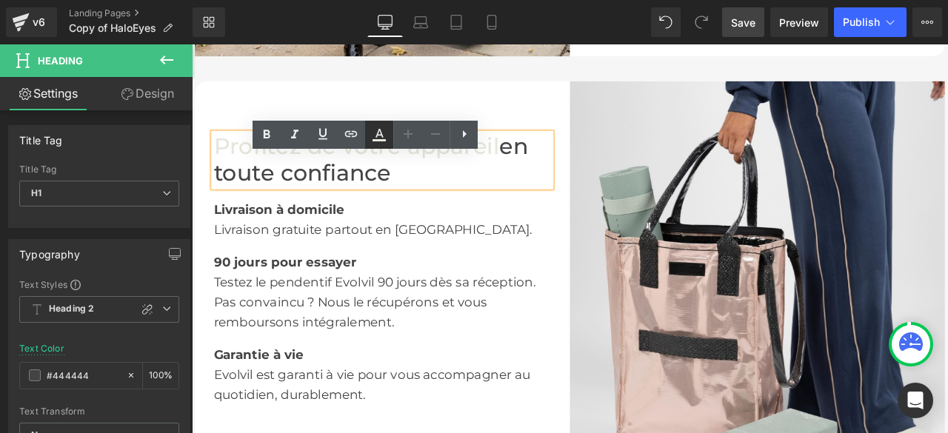
click at [0, 0] on icon at bounding box center [0, 0] width 0 height 0
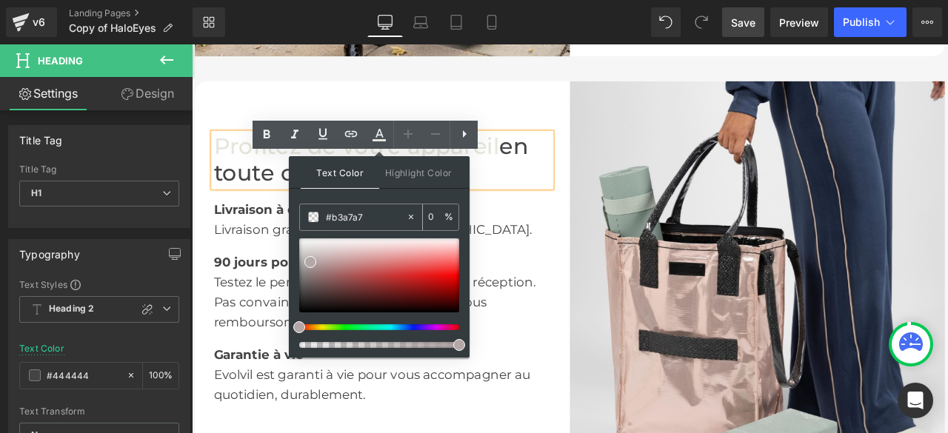
drag, startPoint x: 311, startPoint y: 216, endPoint x: 298, endPoint y: 217, distance: 13.4
type input "none"
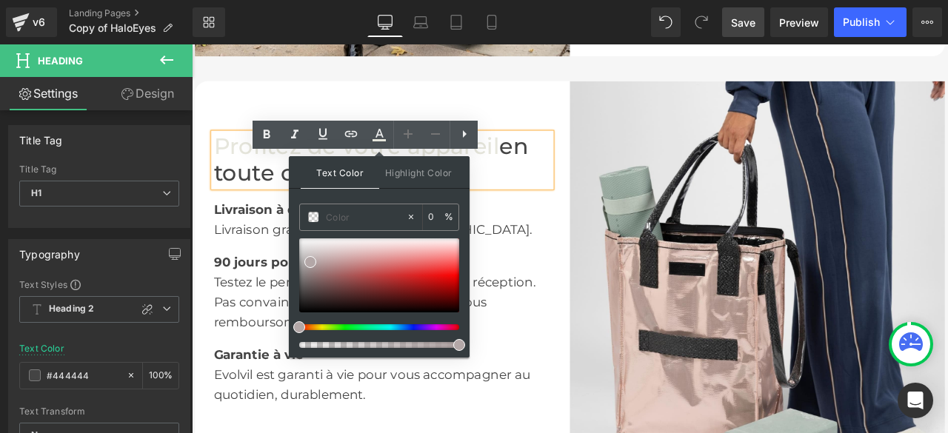
paste input "#b3a7a7"
type input "#b3a7a7"
click at [0, 0] on icon at bounding box center [0, 0] width 0 height 0
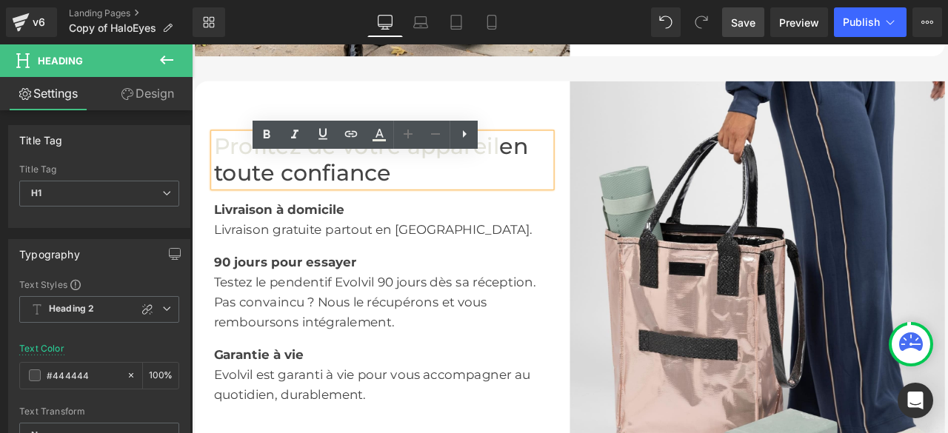
click at [529, 313] on div "90 jours pour essayer" at bounding box center [418, 295] width 400 height 39
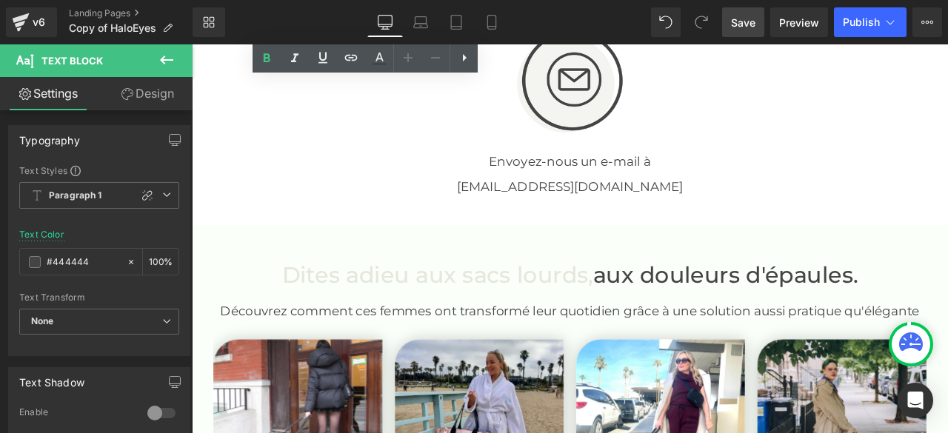
scroll to position [3431, 0]
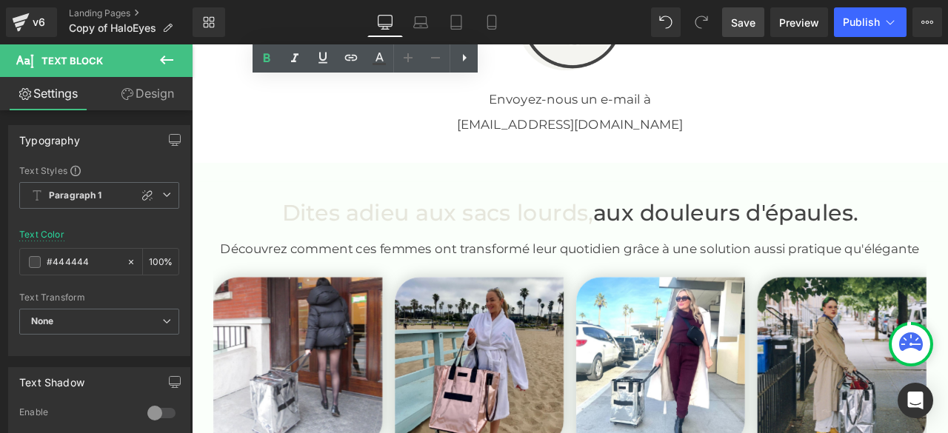
click at [741, 15] on span "Save" at bounding box center [743, 23] width 24 height 16
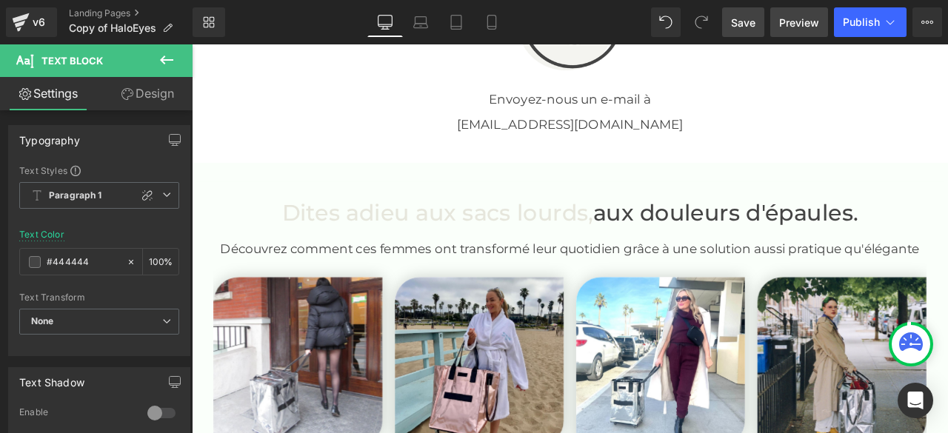
click at [793, 26] on span "Preview" at bounding box center [799, 23] width 40 height 16
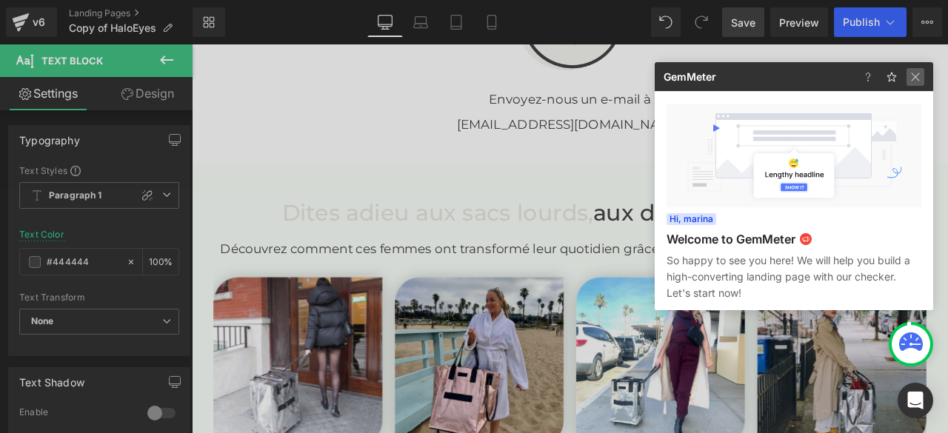
click at [914, 82] on img at bounding box center [916, 77] width 18 height 18
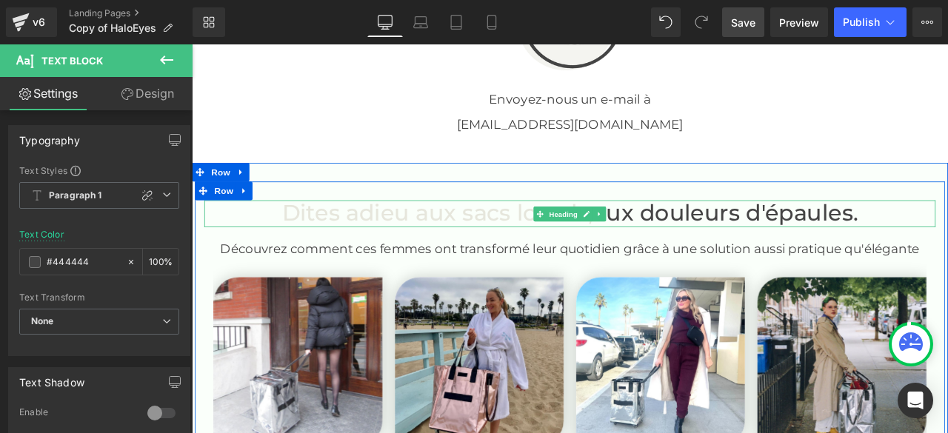
click at [580, 260] on font "Dites adieu aux sacs lourds," at bounding box center [483, 244] width 369 height 32
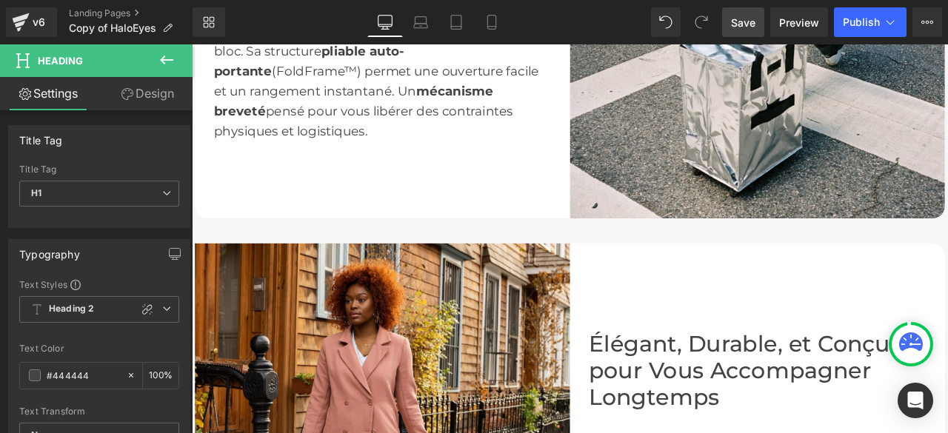
scroll to position [2320, 0]
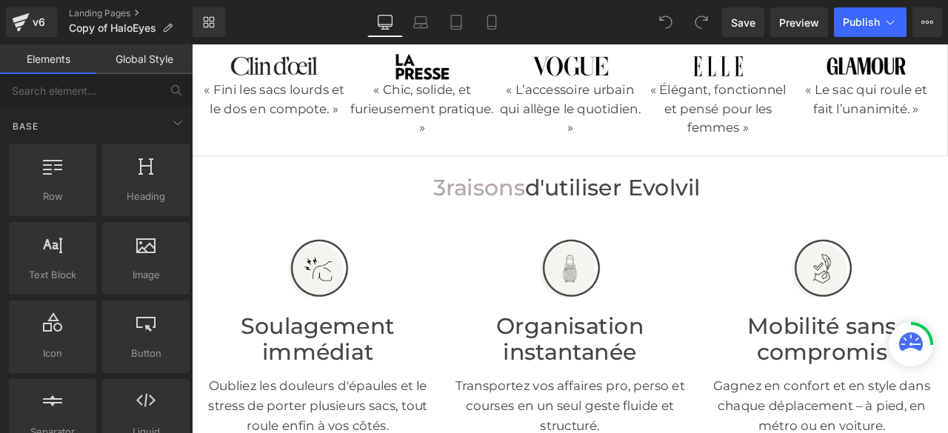
scroll to position [401, 0]
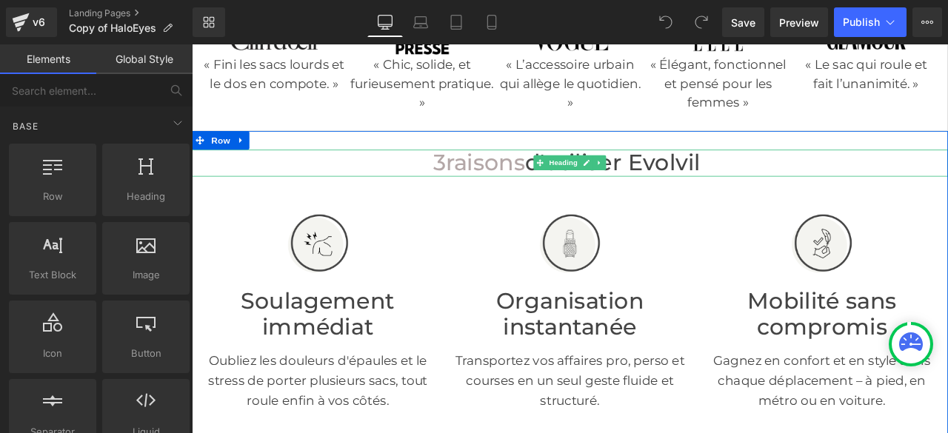
click at [587, 200] on font "d'utiliser Evolvil" at bounding box center [691, 184] width 208 height 32
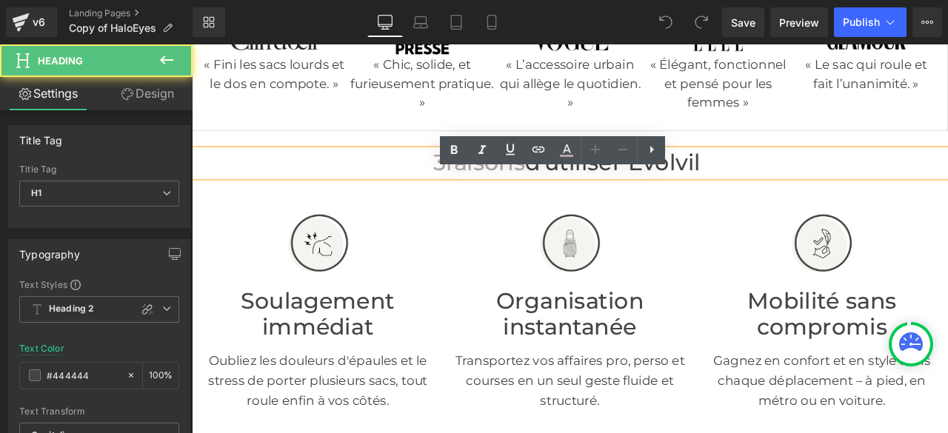
click at [587, 200] on font "d'utiliser Evolvil" at bounding box center [691, 184] width 208 height 32
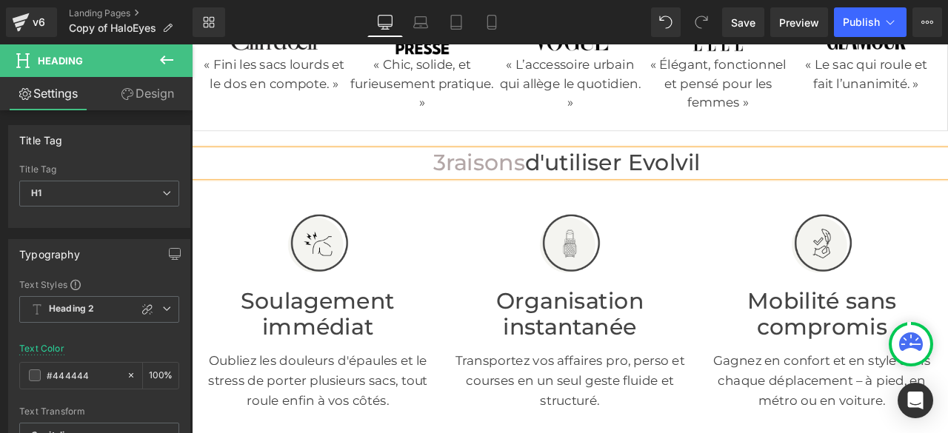
click at [481, 200] on span "3" at bounding box center [485, 184] width 15 height 32
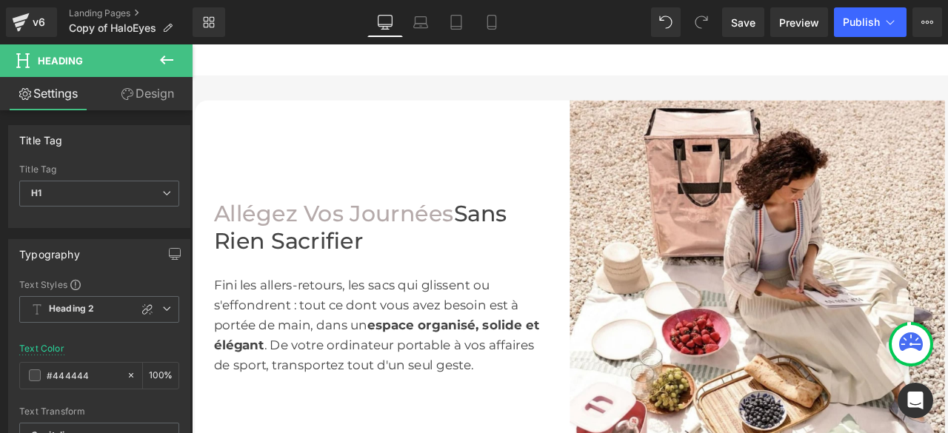
scroll to position [919, 0]
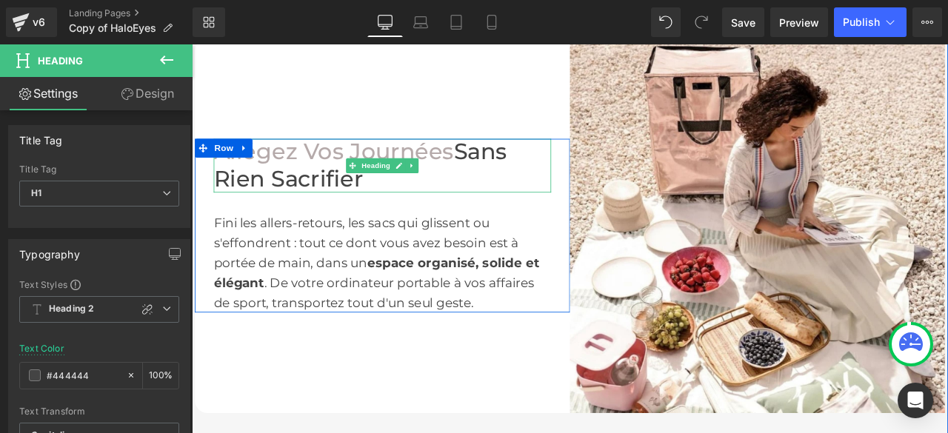
click at [427, 187] on font "Allégez Vos Journées" at bounding box center [360, 172] width 284 height 32
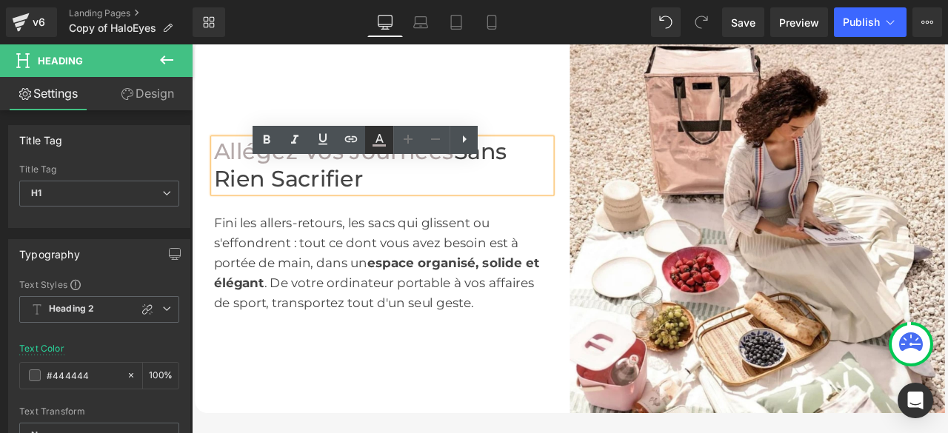
click at [370, 134] on icon at bounding box center [379, 140] width 18 height 18
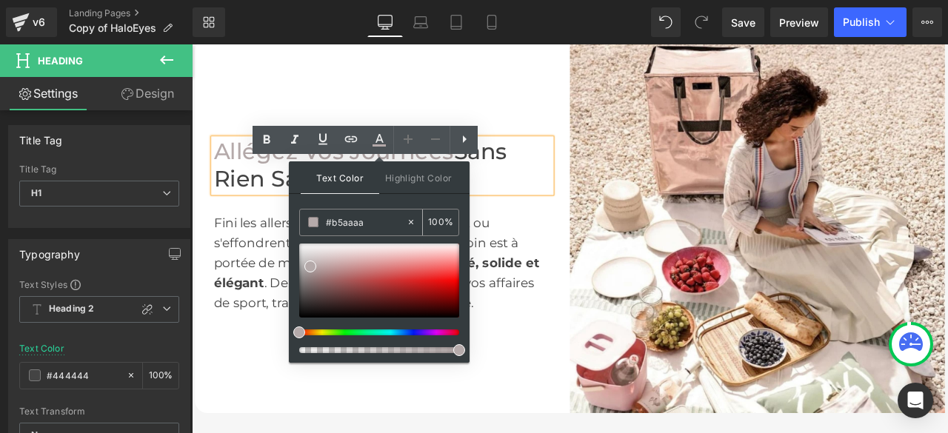
drag, startPoint x: 373, startPoint y: 224, endPoint x: 324, endPoint y: 226, distance: 48.9
click at [324, 226] on div "#b5aaaa" at bounding box center [353, 223] width 106 height 26
click at [422, 104] on div "Allégez Vos Journées Sans Rien Sacrifier Heading Fini les allers-retours, les s…" at bounding box center [418, 259] width 444 height 444
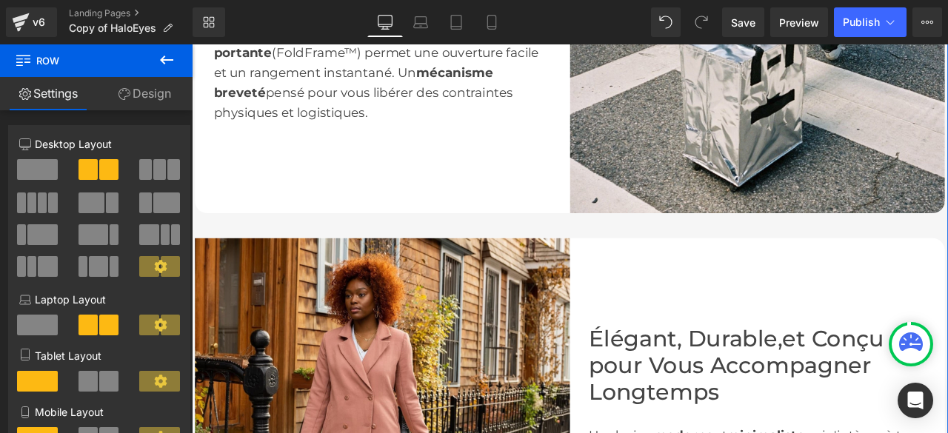
scroll to position [2327, 0]
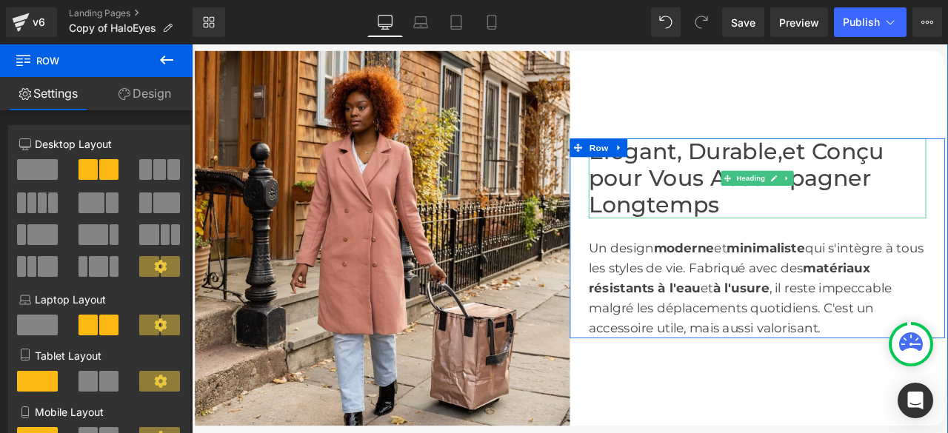
click at [887, 204] on font "et Conçu pour Vous Accompagner Longtemps" at bounding box center [837, 202] width 350 height 95
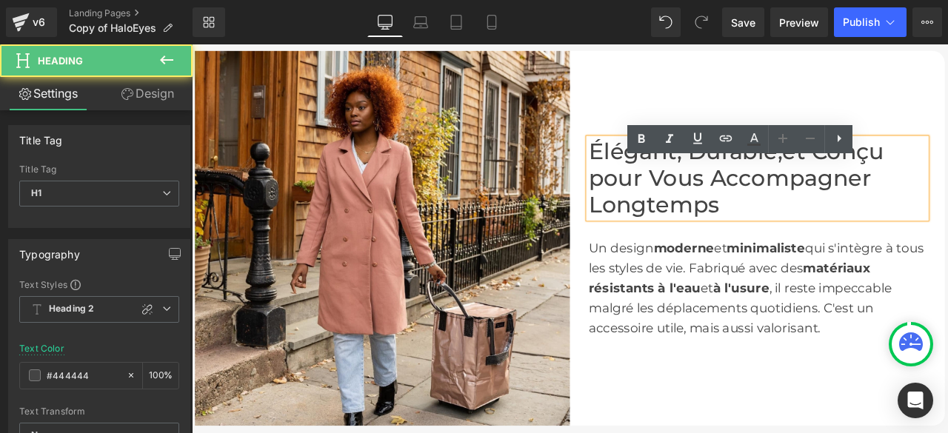
click at [887, 202] on font "et Conçu pour Vous Accompagner Longtemps" at bounding box center [837, 202] width 350 height 95
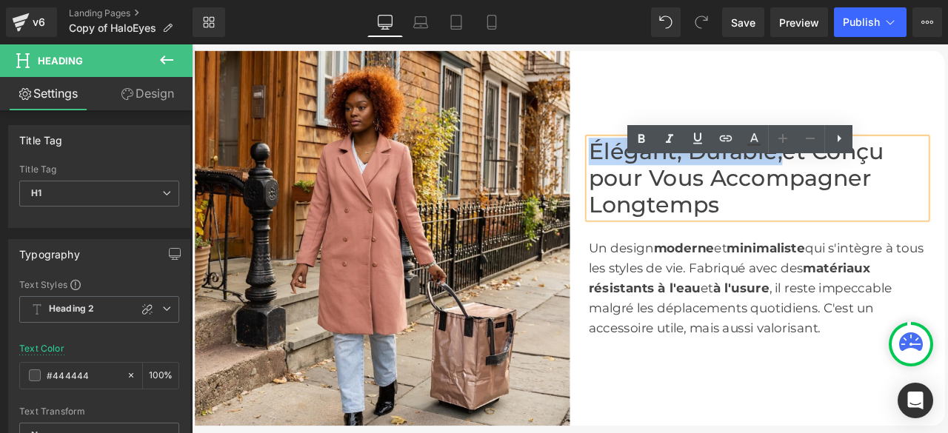
drag, startPoint x: 885, startPoint y: 202, endPoint x: 660, endPoint y: 195, distance: 225.3
click at [662, 187] on font "Élégant, Durable," at bounding box center [777, 171] width 230 height 32
click at [753, 139] on icon at bounding box center [754, 137] width 8 height 9
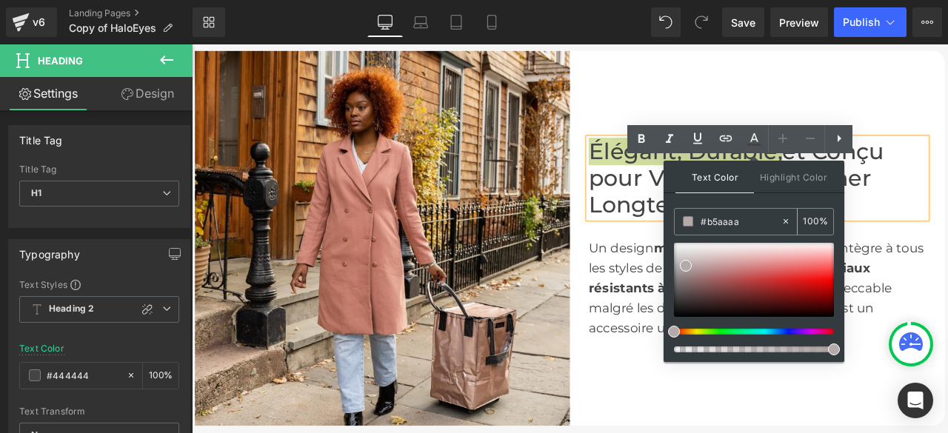
click at [787, 223] on icon at bounding box center [786, 221] width 10 height 10
drag, startPoint x: 740, startPoint y: 223, endPoint x: 694, endPoint y: 228, distance: 46.2
click at [694, 227] on div "#b5aaaa" at bounding box center [728, 222] width 106 height 26
type input "none"
paste input "#b5aaaa"
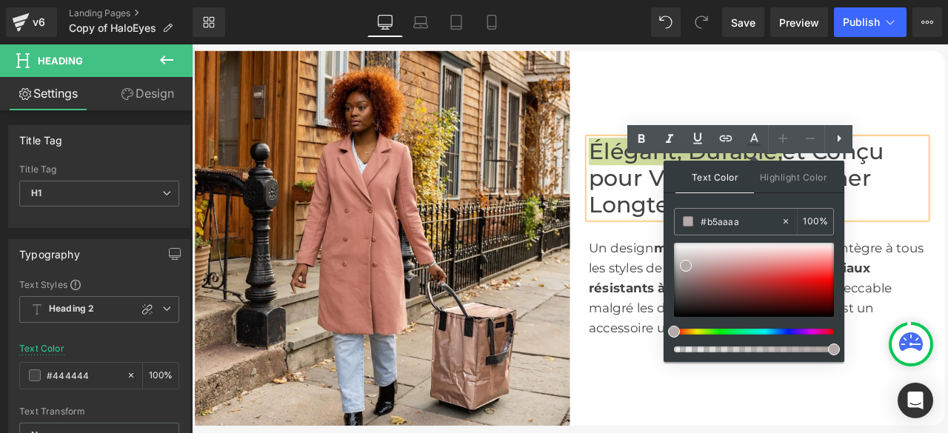
type input "#b5aaaa"
click at [685, 264] on span at bounding box center [686, 266] width 12 height 12
click at [685, 263] on span at bounding box center [686, 266] width 12 height 12
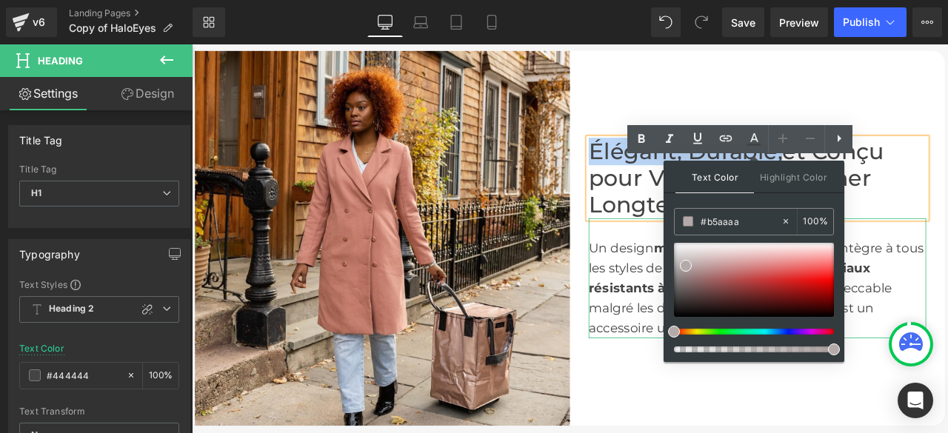
click at [687, 288] on div "Un design moderne et minimaliste qui s'intègre à tous les styles de vie. Fabriq…" at bounding box center [862, 321] width 400 height 142
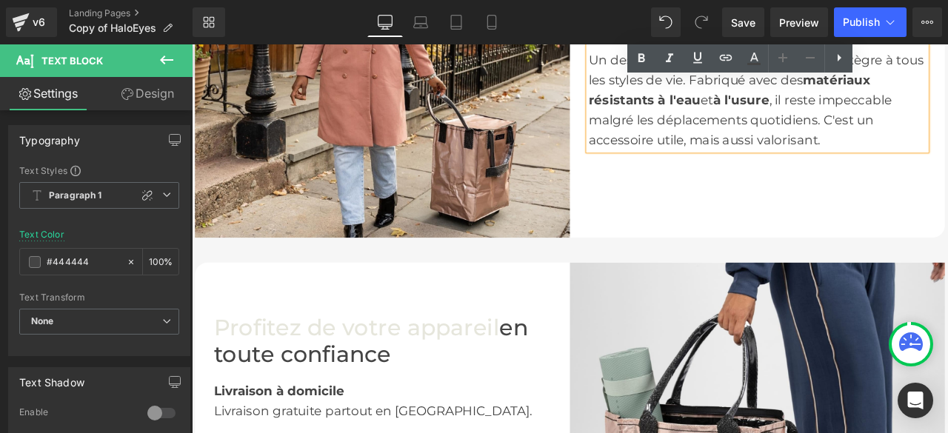
scroll to position [2697, 0]
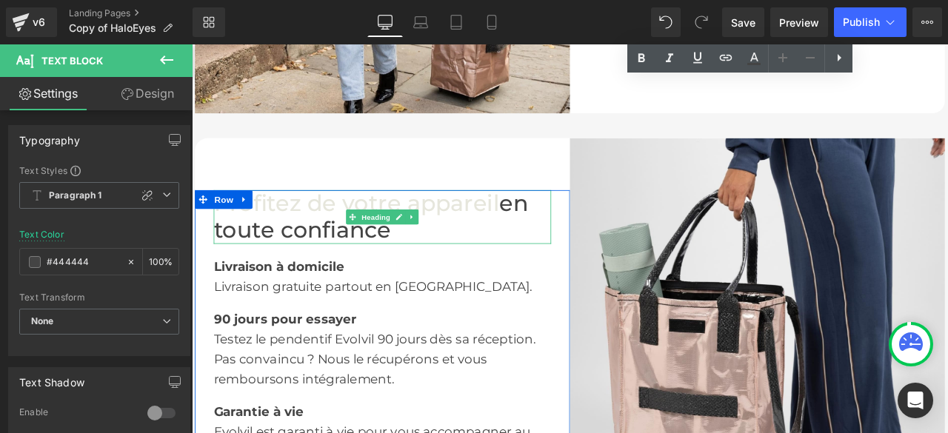
click at [499, 248] on font "Profitez de votre appareil" at bounding box center [387, 232] width 339 height 32
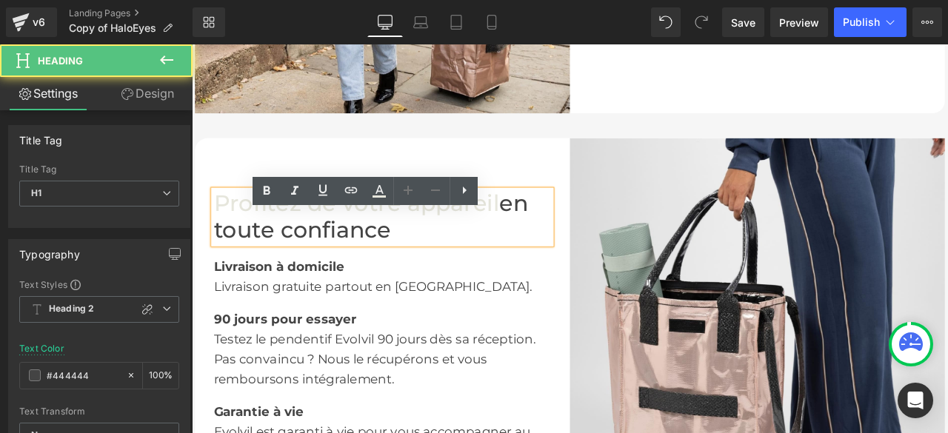
click at [543, 248] on font "Profitez de votre appareil" at bounding box center [387, 232] width 339 height 32
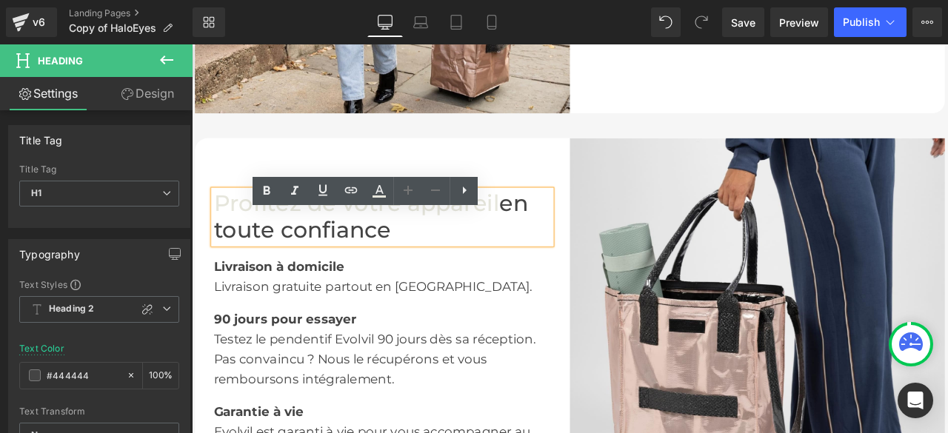
click at [543, 248] on font "Profitez de votre appareil" at bounding box center [387, 232] width 339 height 32
click at [546, 248] on font "Profitez de votre appareil" at bounding box center [387, 232] width 339 height 32
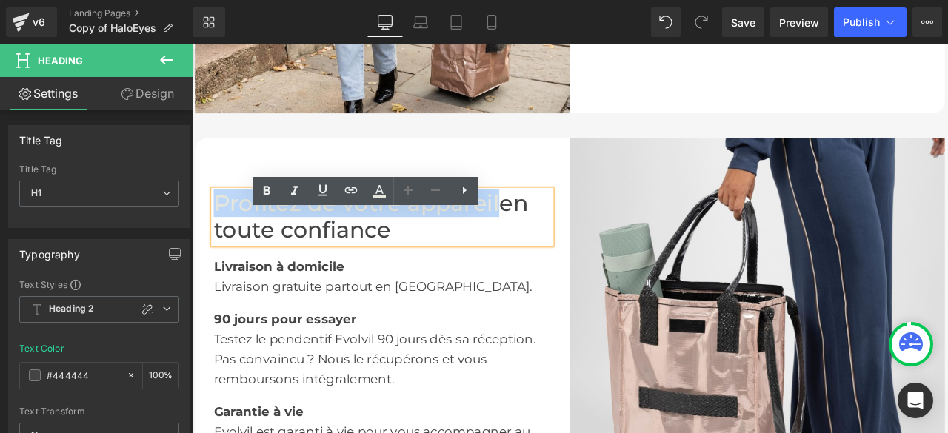
drag, startPoint x: 546, startPoint y: 260, endPoint x: 217, endPoint y: 266, distance: 328.9
click at [218, 248] on font "Profitez de votre appareil" at bounding box center [387, 232] width 339 height 32
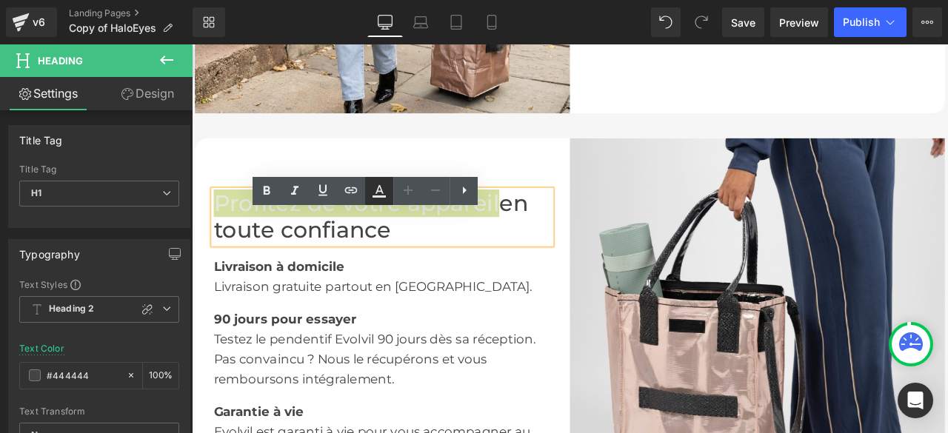
click at [385, 187] on icon at bounding box center [379, 191] width 18 height 18
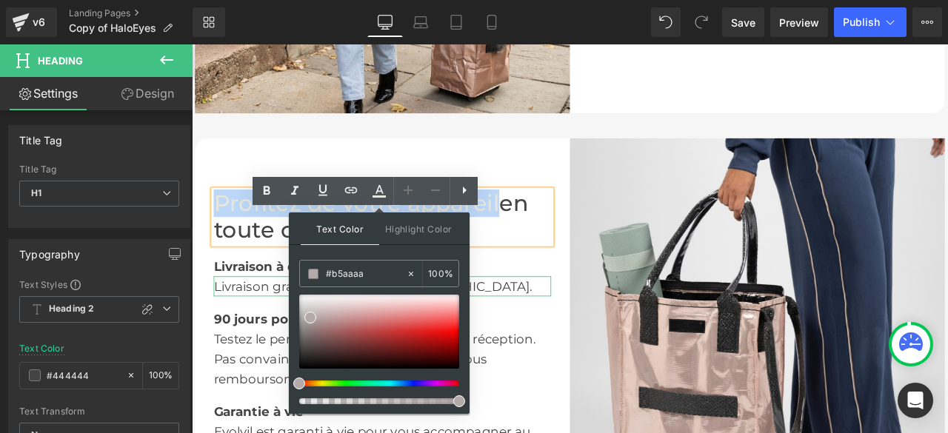
click at [579, 343] on div "Livraison gratuite partout en [GEOGRAPHIC_DATA]." at bounding box center [418, 331] width 400 height 24
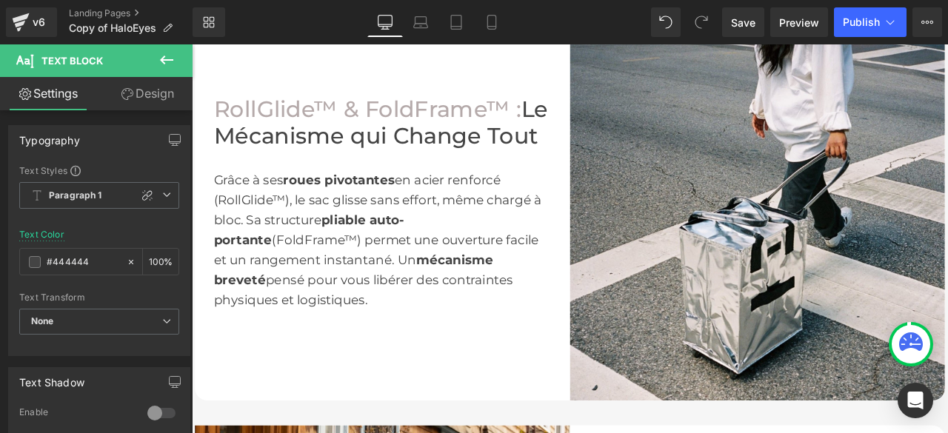
scroll to position [1734, 0]
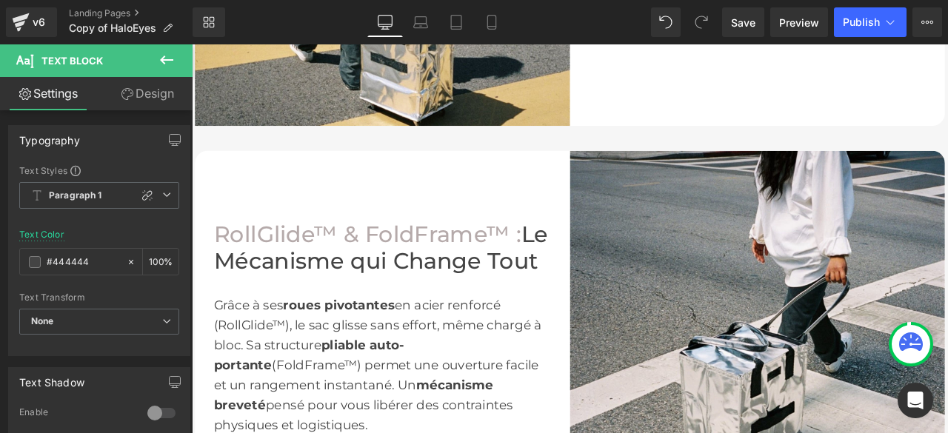
click at [482, 285] on font "llGlide™ & FoldFrame™ :" at bounding box center [418, 269] width 328 height 32
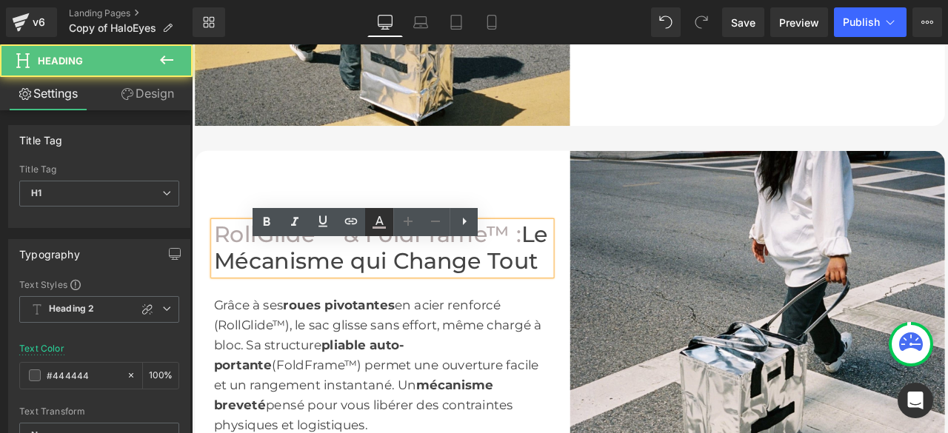
click at [379, 222] on icon at bounding box center [380, 220] width 8 height 9
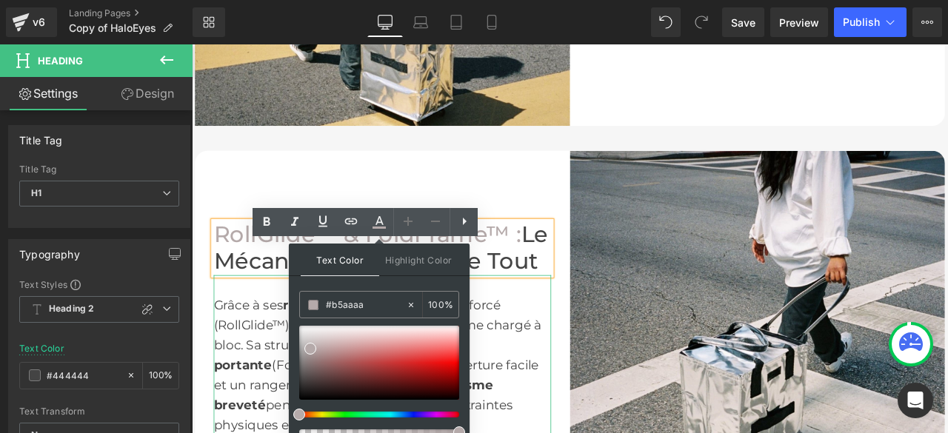
click at [558, 382] on div "Grâce à ses roues pivotantes en acier renforcé (RollGlide™), le sac glisse sans…" at bounding box center [418, 424] width 400 height 166
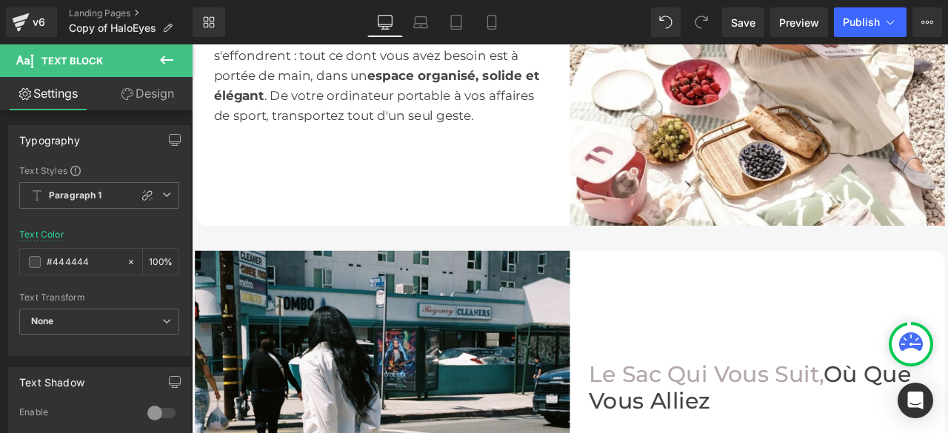
scroll to position [845, 0]
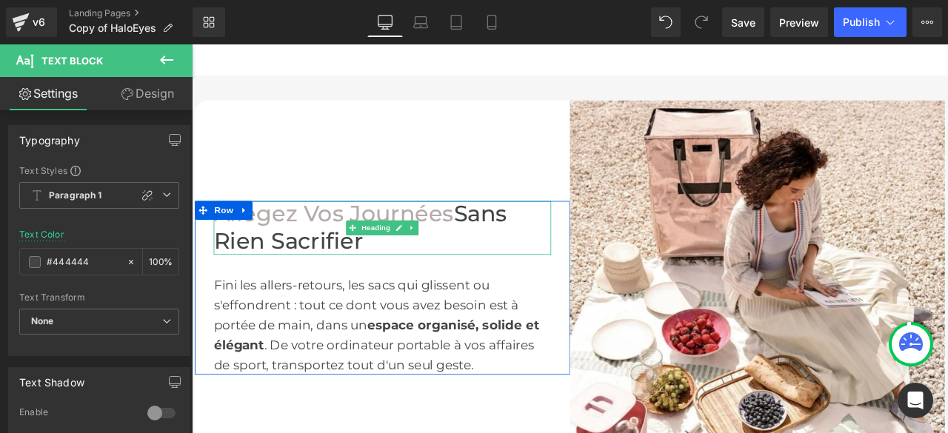
click at [461, 261] on font "Allégez Vos Journées" at bounding box center [360, 246] width 284 height 32
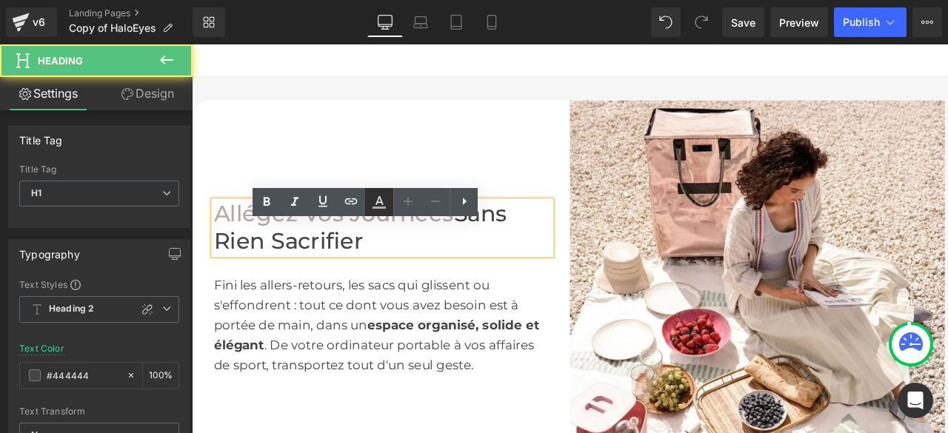
click at [381, 204] on icon at bounding box center [379, 202] width 18 height 18
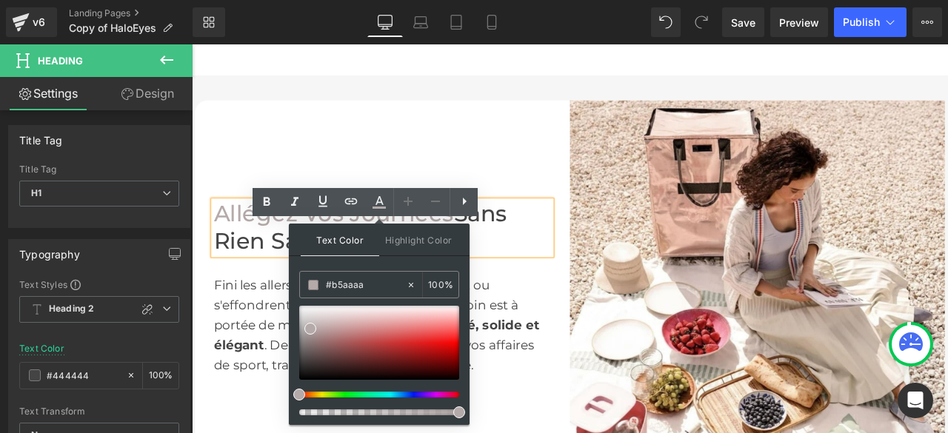
click at [480, 179] on div "Allégez Vos Journées Sans Rien Sacrifier Heading Fini les allers-retours, les s…" at bounding box center [418, 333] width 444 height 444
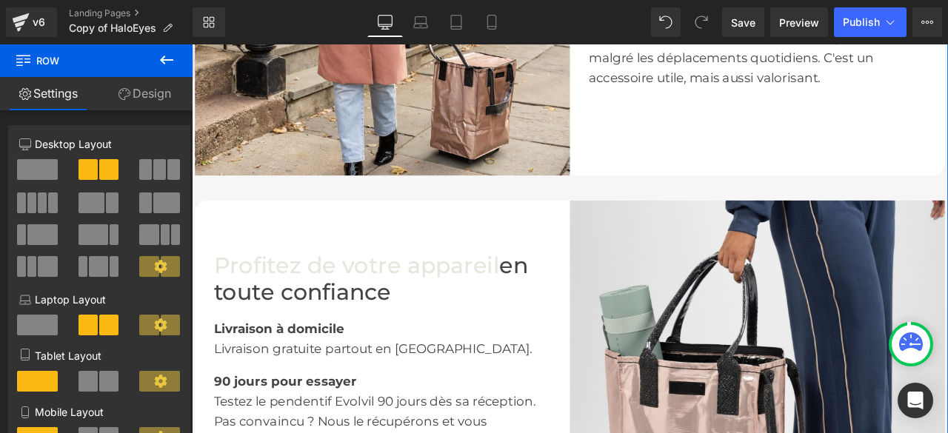
scroll to position [2845, 0]
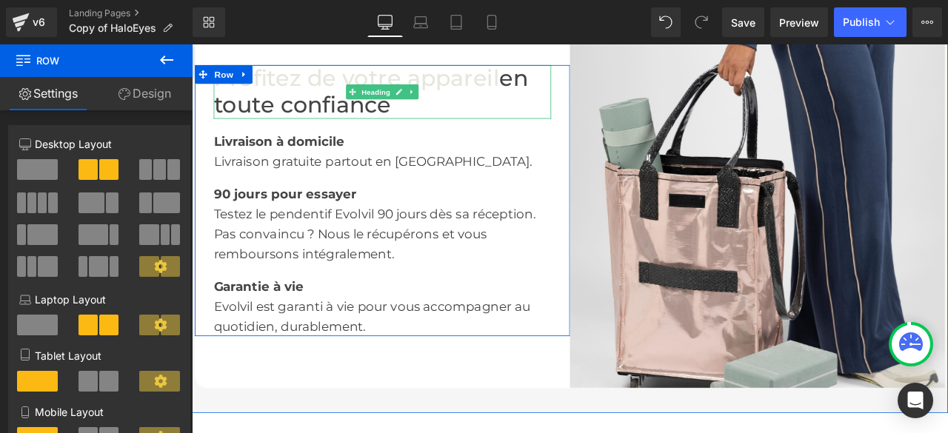
click at [464, 100] on font "Profitez de votre appareil" at bounding box center [387, 84] width 339 height 32
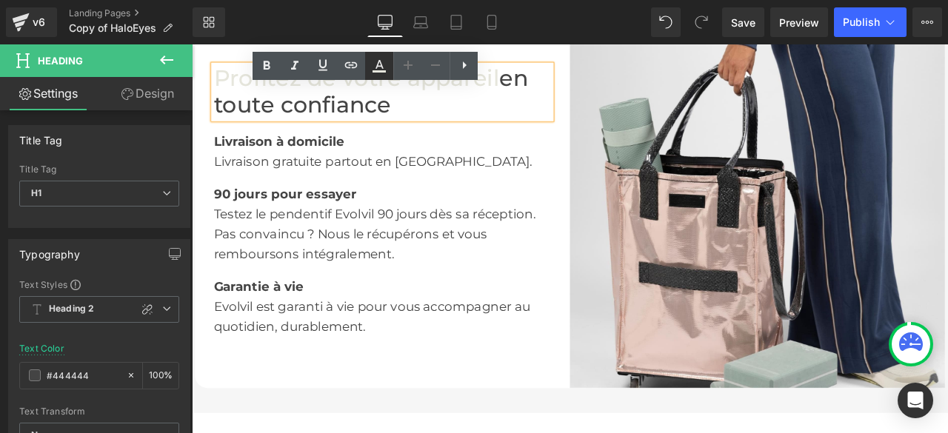
click at [379, 65] on icon at bounding box center [379, 66] width 18 height 18
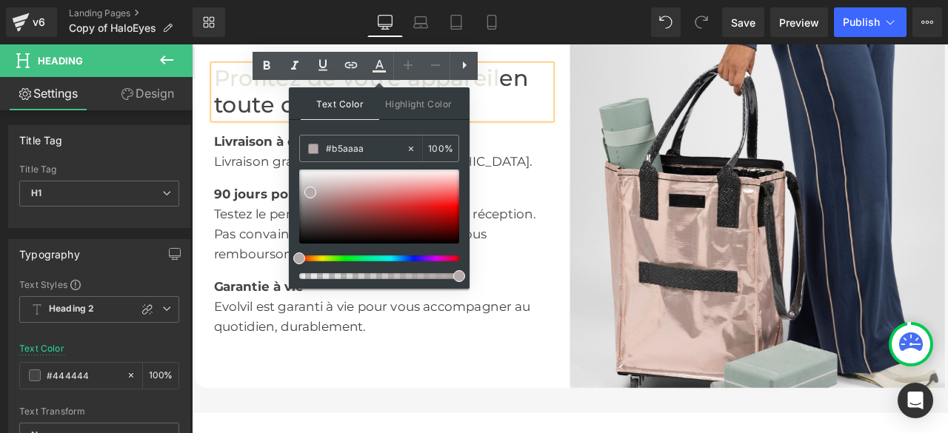
click at [570, 233] on div "90 jours pour essayer" at bounding box center [418, 214] width 400 height 39
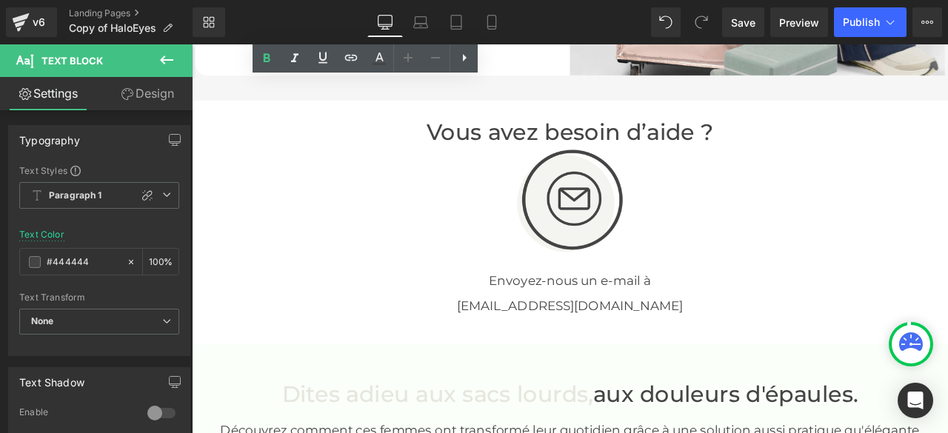
scroll to position [3364, 0]
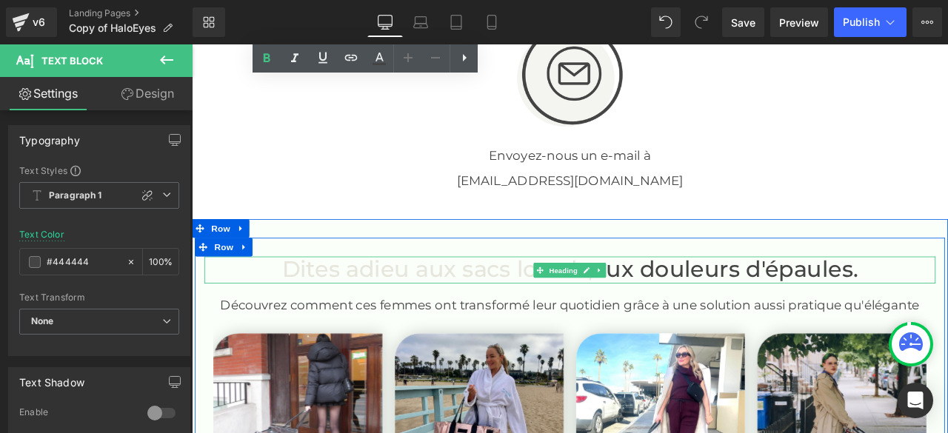
click at [589, 327] on font "Dites adieu aux sacs lourds," at bounding box center [483, 312] width 369 height 32
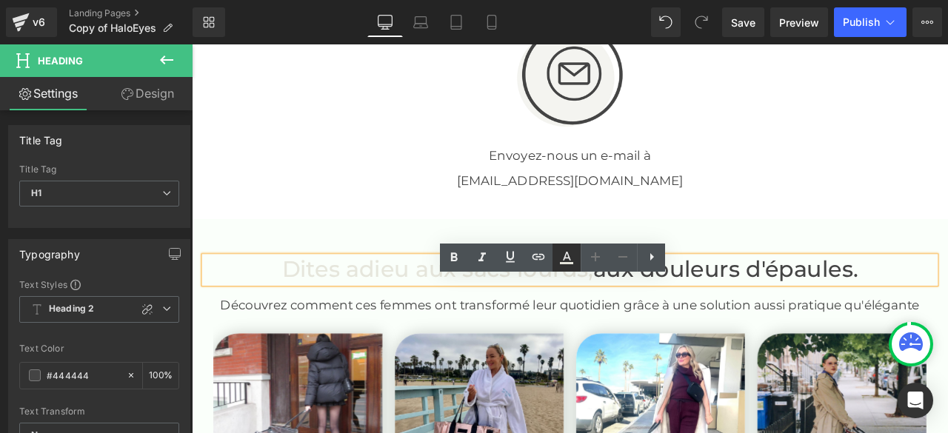
click at [563, 253] on icon at bounding box center [567, 258] width 18 height 18
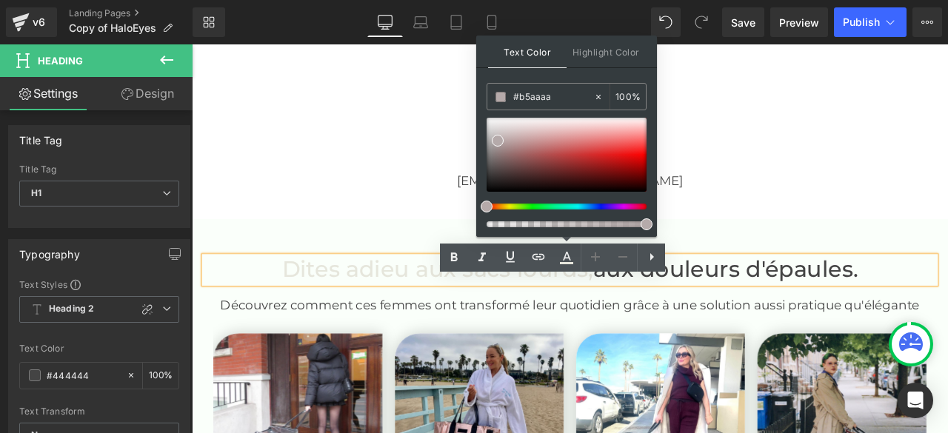
click at [192, 44] on div at bounding box center [192, 44] width 0 height 0
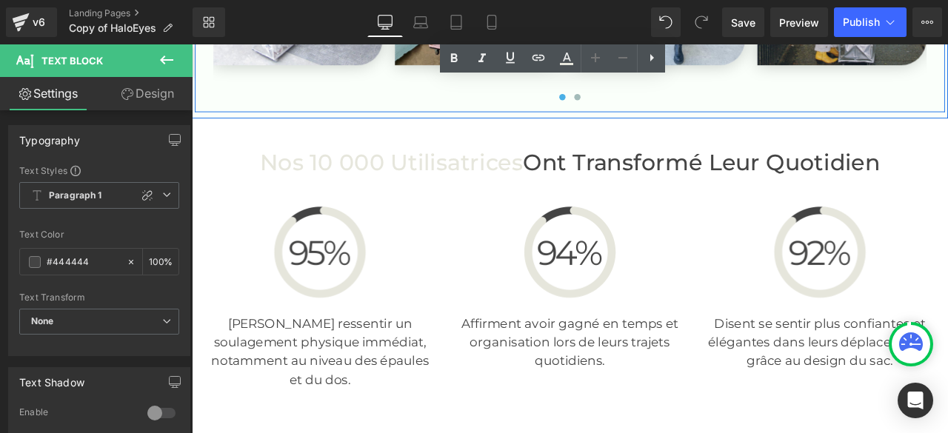
scroll to position [4104, 0]
